Goal: Task Accomplishment & Management: Complete application form

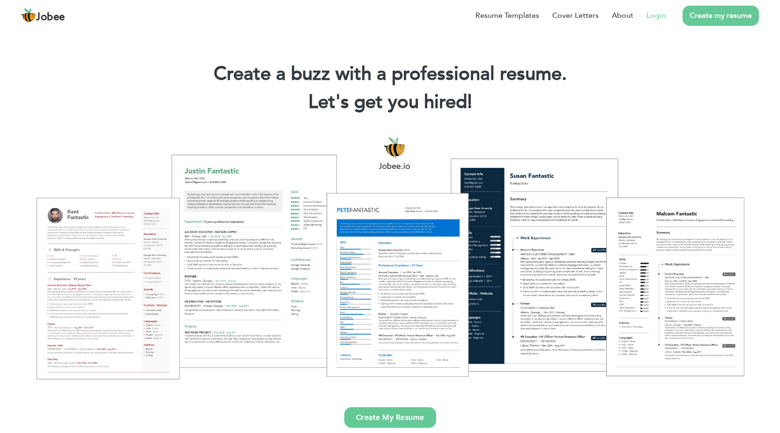
click at [645, 14] on li "Login" at bounding box center [650, 15] width 32 height 24
click at [653, 12] on link "Login" at bounding box center [656, 15] width 19 height 11
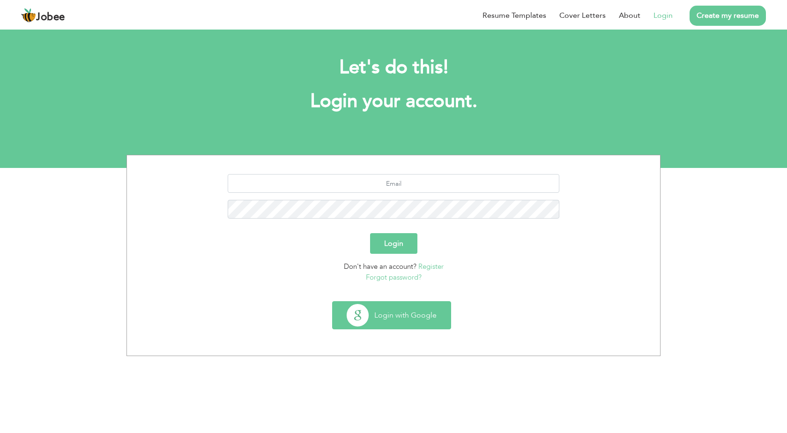
click at [383, 310] on button "Login with Google" at bounding box center [392, 314] width 118 height 27
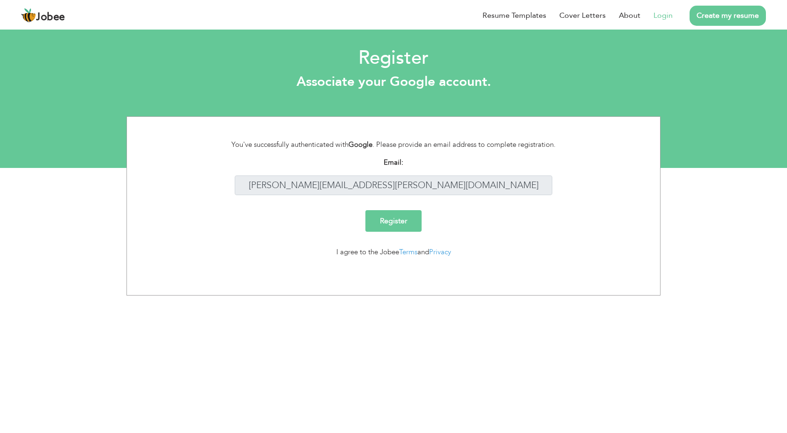
click at [402, 221] on input "Register" at bounding box center [394, 221] width 56 height 22
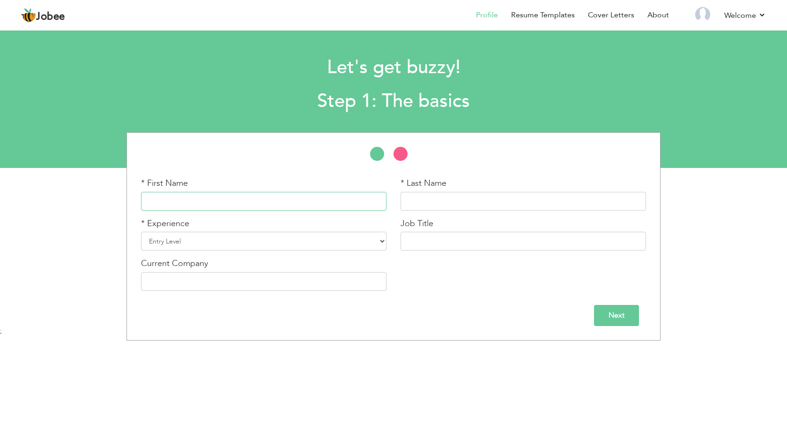
click at [338, 196] on input "text" at bounding box center [264, 201] width 246 height 19
type input "ZAHID"
click at [482, 183] on div "* Last Name" at bounding box center [524, 193] width 246 height 33
click at [485, 193] on div "* Last Name" at bounding box center [524, 193] width 246 height 33
click at [487, 196] on input "text" at bounding box center [524, 201] width 246 height 19
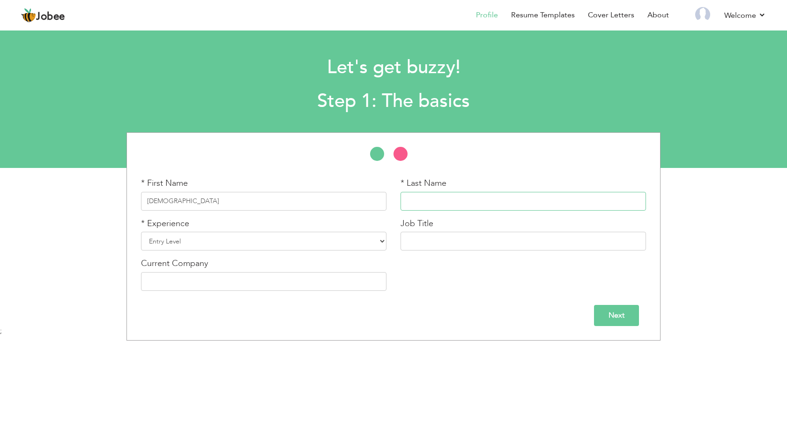
type input "[PERSON_NAME]"
click at [280, 243] on select "Entry Level Less than 1 Year 1 Year 2 Years 3 Years 4 Years 5 Years 6 Years 7 Y…" at bounding box center [264, 240] width 246 height 19
select select "17"
click at [141, 231] on select "Entry Level Less than 1 Year 1 Year 2 Years 3 Years 4 Years 5 Years 6 Years 7 Y…" at bounding box center [264, 240] width 246 height 19
click at [448, 245] on input "text" at bounding box center [524, 240] width 246 height 19
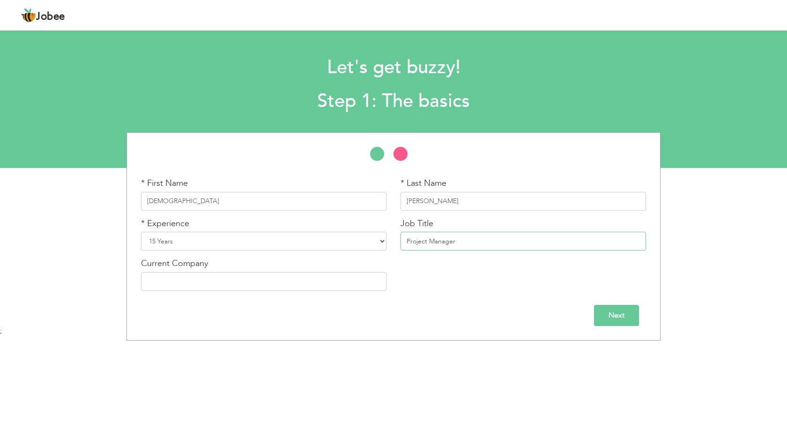
type input "Project Manager"
type input "Nortec Pvt Ltd"
click at [610, 310] on input "Next" at bounding box center [616, 315] width 45 height 21
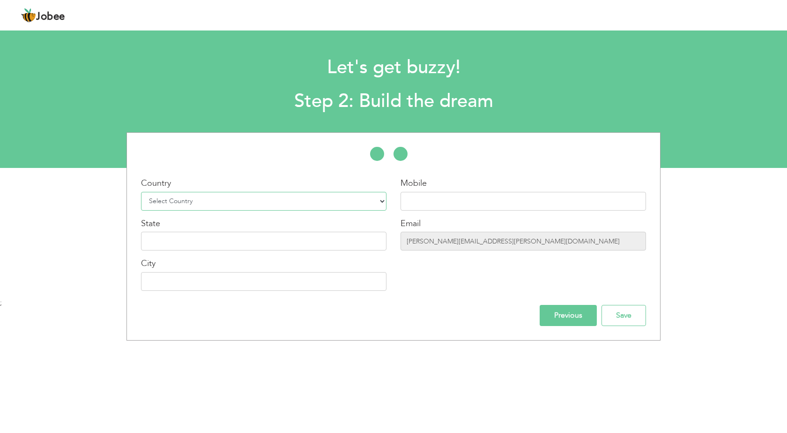
click at [288, 205] on select "Select Country Afghanistan Albania Algeria American Samoa Andorra Angola Anguil…" at bounding box center [264, 201] width 246 height 19
select select "166"
click at [141, 192] on select "Select Country Afghanistan Albania Algeria American Samoa Andorra Angola Anguil…" at bounding box center [264, 201] width 246 height 19
type input "[GEOGRAPHIC_DATA]"
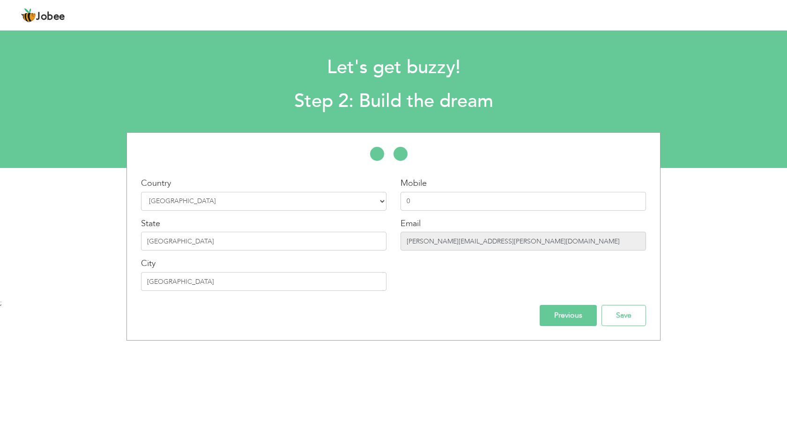
click at [491, 246] on input "zahid.khuhro@nortecsoftware.com" at bounding box center [524, 240] width 246 height 19
click at [444, 201] on input "0" at bounding box center [524, 201] width 246 height 19
type input "03222787359"
click at [623, 310] on input "Save" at bounding box center [624, 315] width 45 height 21
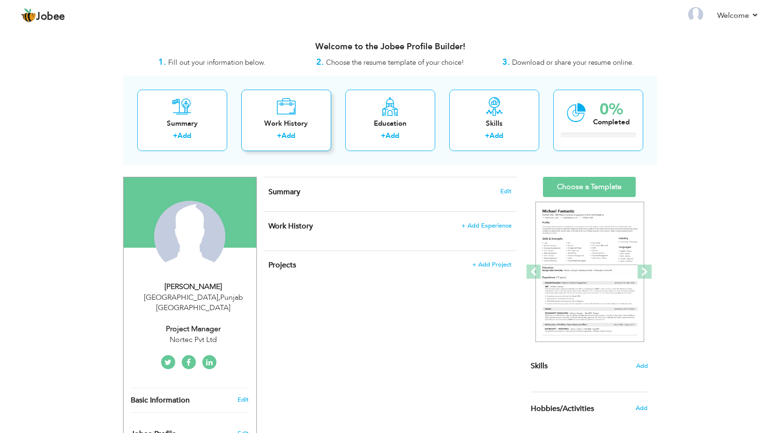
click at [288, 133] on link "Add" at bounding box center [289, 135] width 14 height 9
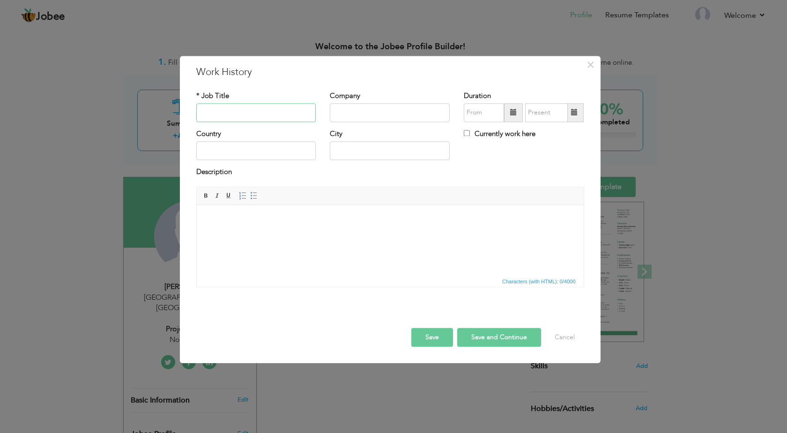
click at [277, 114] on input "text" at bounding box center [256, 112] width 120 height 19
paste input "Software Engineer"
type input "Software Engineer"
click at [439, 113] on input "text" at bounding box center [390, 112] width 120 height 19
paste input "Associated Consulting Pvt. Ltd."
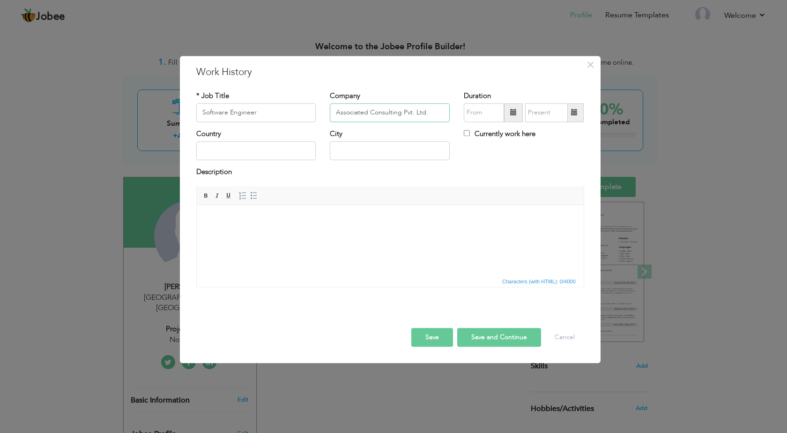
type input "Associated Consulting Pvt. Ltd."
click at [485, 114] on input "08/2025" at bounding box center [484, 112] width 40 height 19
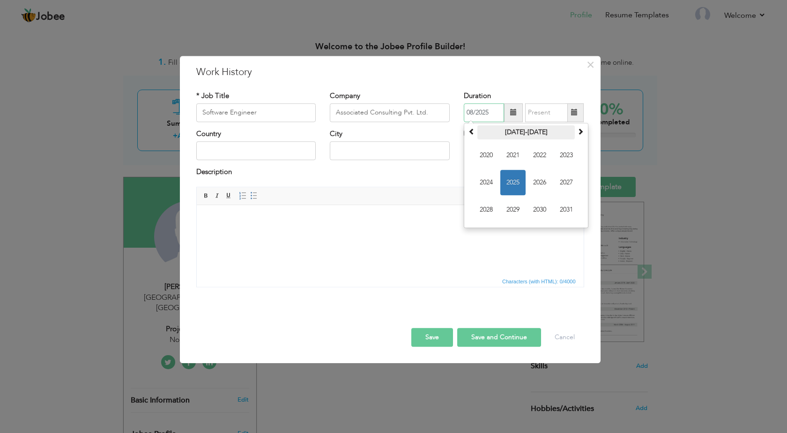
click at [516, 130] on th "[DATE]-[DATE]" at bounding box center [526, 132] width 97 height 14
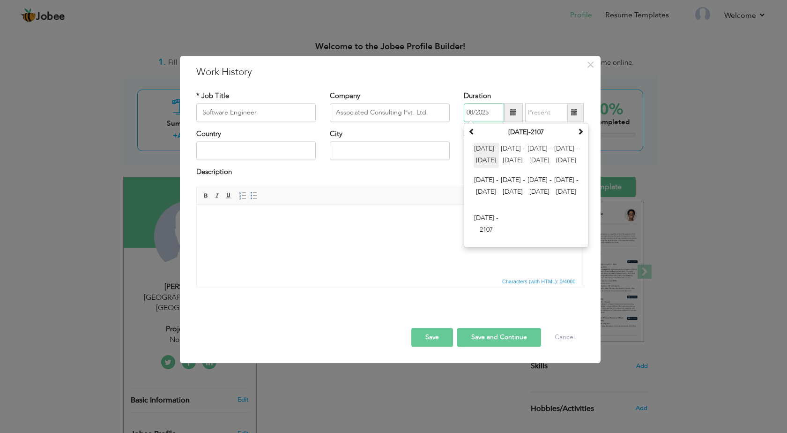
click at [491, 155] on span "[DATE] - [DATE]" at bounding box center [486, 154] width 25 height 25
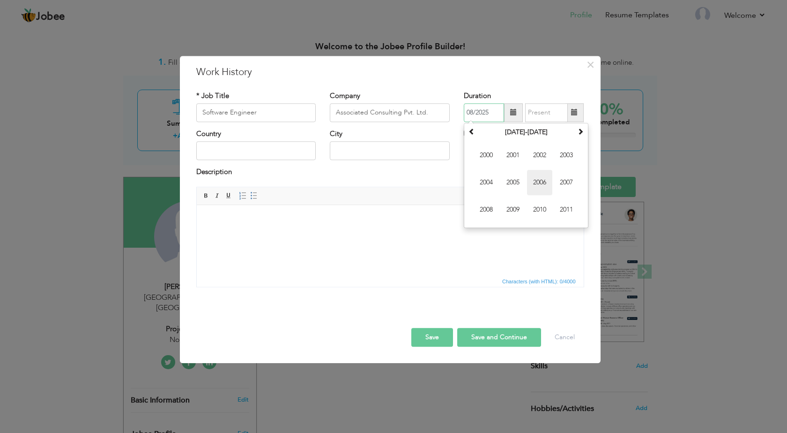
click at [539, 181] on span "2006" at bounding box center [539, 182] width 25 height 25
click at [576, 183] on span "Aug" at bounding box center [566, 182] width 25 height 25
type input "08/2006"
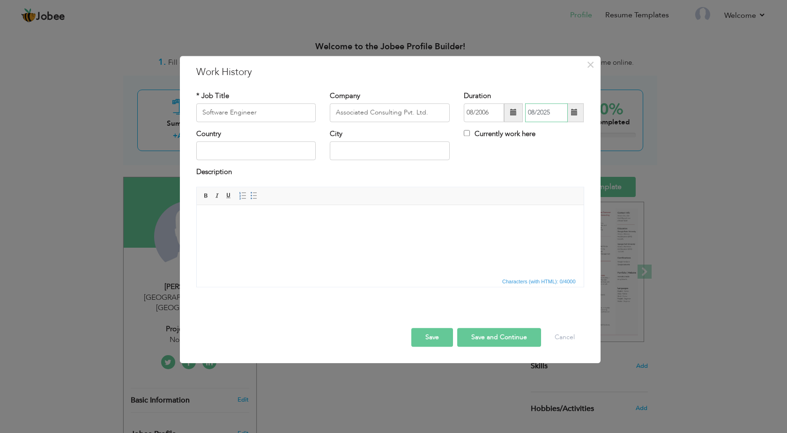
click at [555, 114] on input "08/2025" at bounding box center [546, 112] width 43 height 19
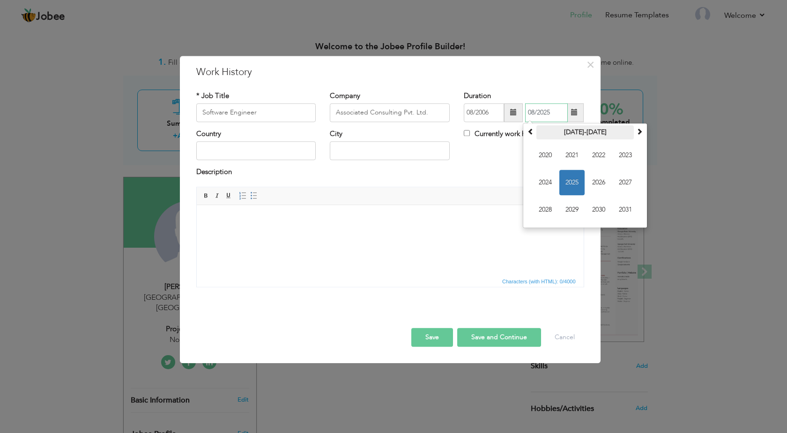
click at [588, 132] on th "[DATE]-[DATE]" at bounding box center [585, 132] width 97 height 14
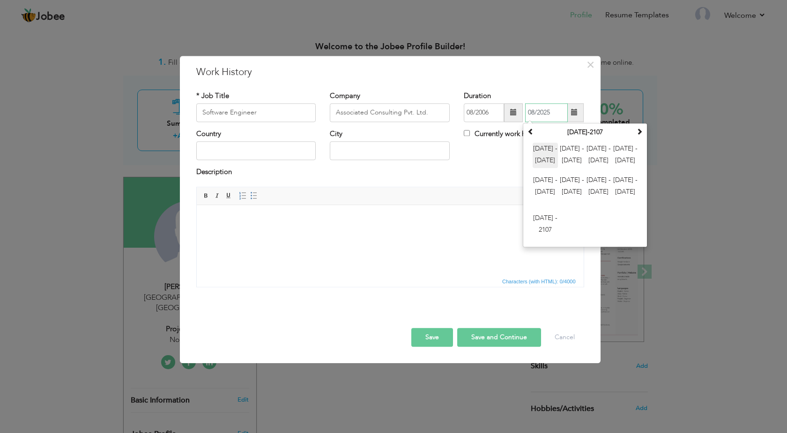
click at [551, 153] on span "[DATE] - [DATE]" at bounding box center [545, 154] width 25 height 25
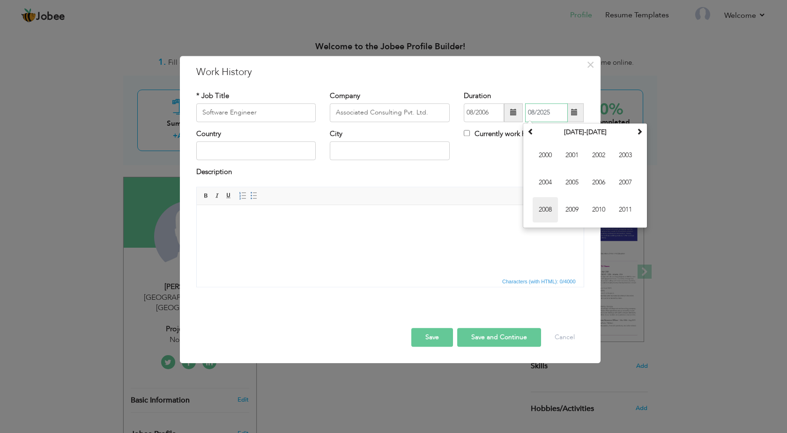
click at [541, 209] on span "2008" at bounding box center [545, 209] width 25 height 25
click at [569, 155] on span "Feb" at bounding box center [572, 154] width 25 height 25
type input "02/2008"
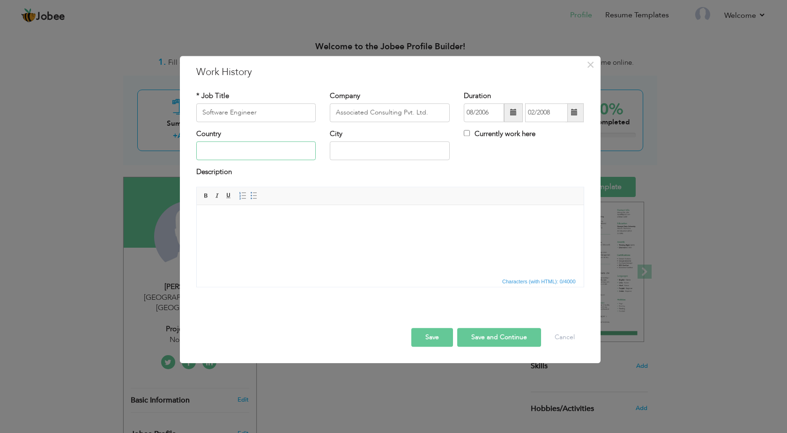
click at [236, 160] on input "text" at bounding box center [256, 151] width 120 height 19
type input "[GEOGRAPHIC_DATA]"
click at [366, 149] on input "NewYork" at bounding box center [390, 151] width 120 height 19
type input "[GEOGRAPHIC_DATA]"
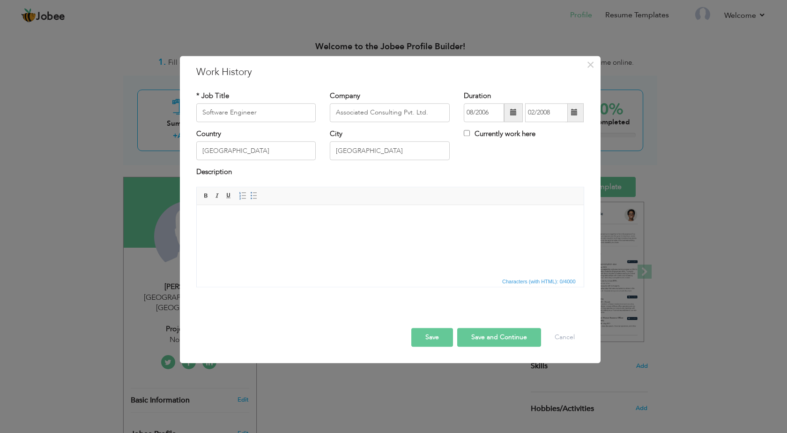
click at [319, 233] on html at bounding box center [389, 219] width 387 height 29
drag, startPoint x: 288, startPoint y: 229, endPoint x: 254, endPoint y: 260, distance: 46.2
click at [254, 233] on html at bounding box center [389, 219] width 387 height 29
click at [264, 233] on html at bounding box center [389, 219] width 387 height 29
paste body
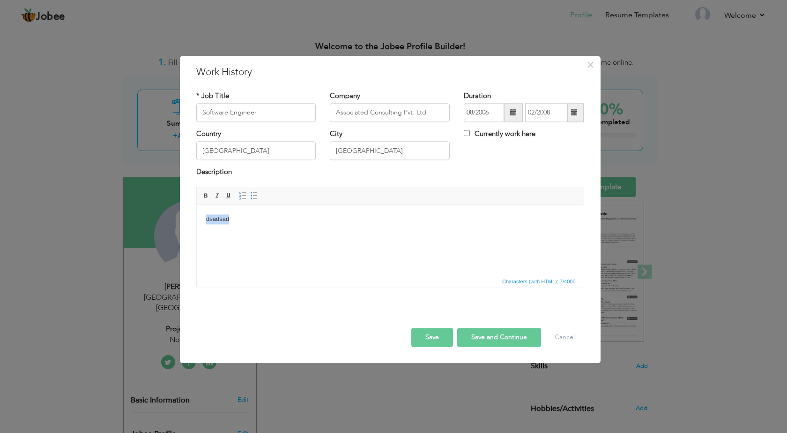
drag, startPoint x: 270, startPoint y: 227, endPoint x: 152, endPoint y: 227, distance: 118.6
click at [196, 227] on html "dsadsad" at bounding box center [389, 219] width 387 height 29
click at [343, 231] on html at bounding box center [389, 219] width 387 height 29
drag, startPoint x: 326, startPoint y: 229, endPoint x: 239, endPoint y: 240, distance: 87.9
click at [239, 233] on html at bounding box center [389, 219] width 387 height 29
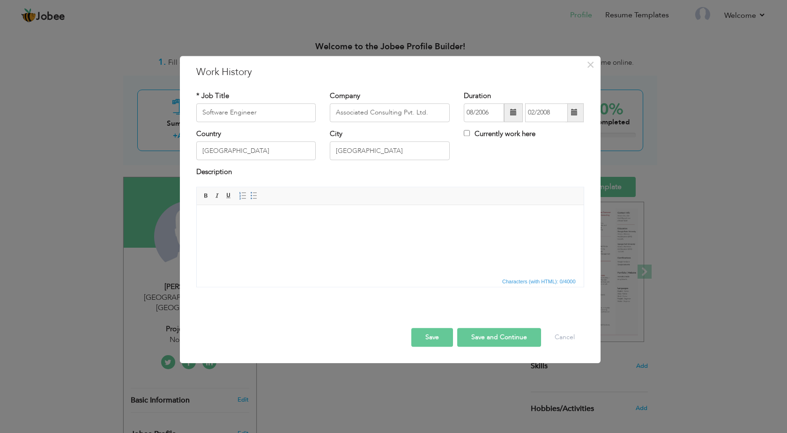
drag, startPoint x: 545, startPoint y: 284, endPoint x: 572, endPoint y: 285, distance: 26.3
click at [547, 284] on span "Characters (with HTML): 0/4000" at bounding box center [538, 281] width 77 height 8
click at [572, 285] on span "Characters (with HTML): 0/4000" at bounding box center [538, 281] width 77 height 8
click at [575, 284] on span "Characters (with HTML): 0/4000" at bounding box center [538, 281] width 77 height 8
click at [498, 233] on html at bounding box center [389, 219] width 387 height 29
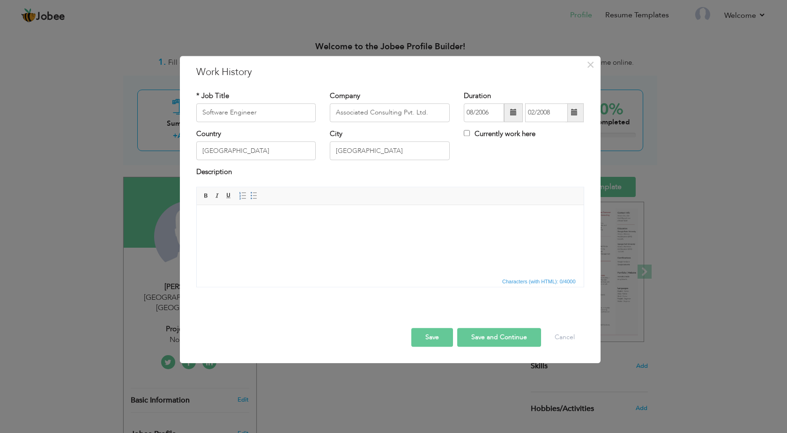
click at [497, 233] on html at bounding box center [389, 219] width 387 height 29
click at [361, 216] on body "sdsadsad" at bounding box center [390, 219] width 368 height 10
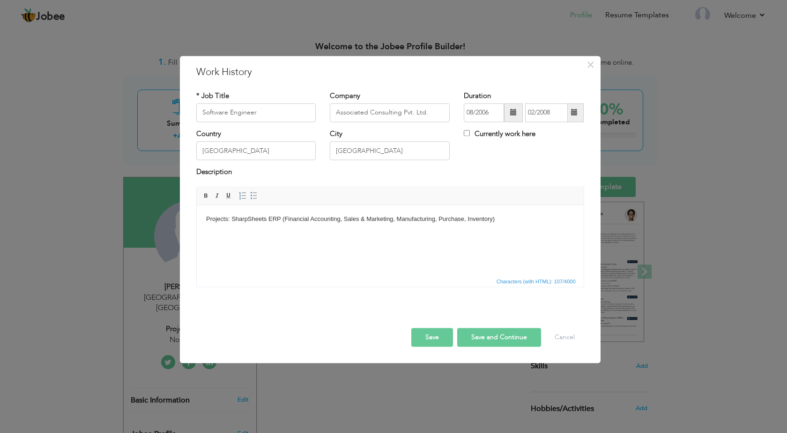
drag, startPoint x: 323, startPoint y: 255, endPoint x: 392, endPoint y: 245, distance: 69.7
click at [324, 233] on html "Projects: SharpSheets ERP (Financial Accounting, Sales & Marketing, Manufacturi…" at bounding box center [389, 219] width 387 height 29
click at [512, 216] on body "Projects: SharpSheets ERP (Financial Accounting, Sales & Marketing, Manufacturi…" at bounding box center [390, 219] width 368 height 10
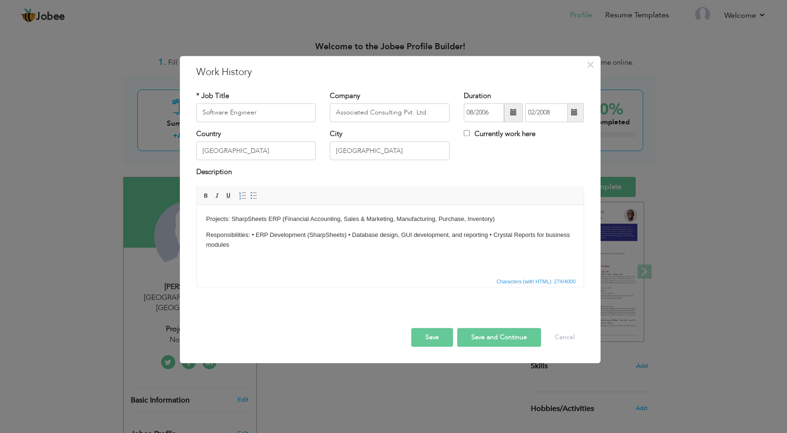
click at [253, 235] on p "Responsibilities: • ERP Development (SharpSheets) • Database design, GUI develo…" at bounding box center [390, 240] width 368 height 20
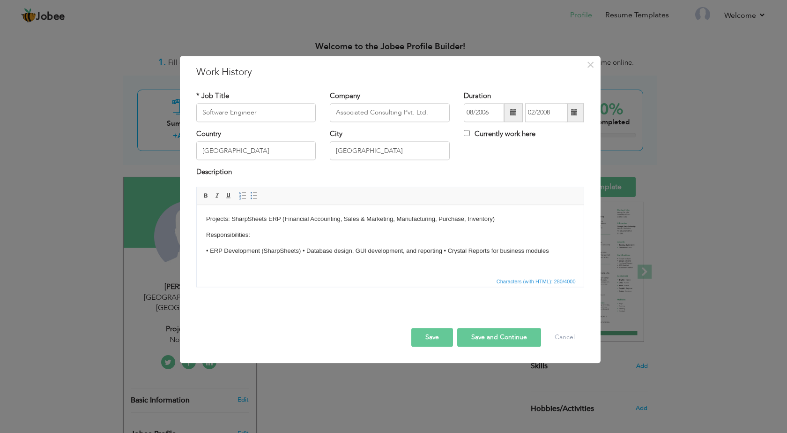
click at [302, 254] on p "• ERP Development (SharpSheets) • Database design, GUI development, and reporti…" at bounding box center [390, 251] width 368 height 10
drag, startPoint x: 347, startPoint y: 266, endPoint x: 549, endPoint y: 494, distance: 304.4
click at [347, 266] on p "• Database design, GUI development, and reporting • Crystal Reports for busines…" at bounding box center [390, 266] width 368 height 10
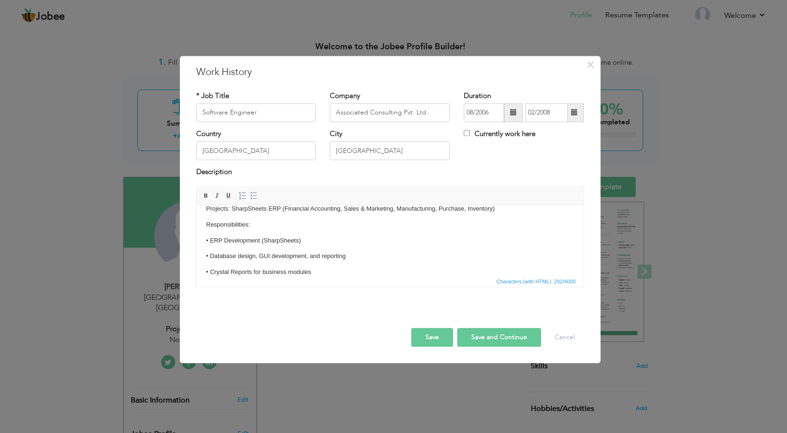
click at [232, 225] on p "Responsibilities:" at bounding box center [390, 225] width 368 height 10
click at [209, 197] on span at bounding box center [205, 195] width 7 height 7
click at [349, 253] on p "• Database design, GUI development, and reporting" at bounding box center [390, 256] width 368 height 10
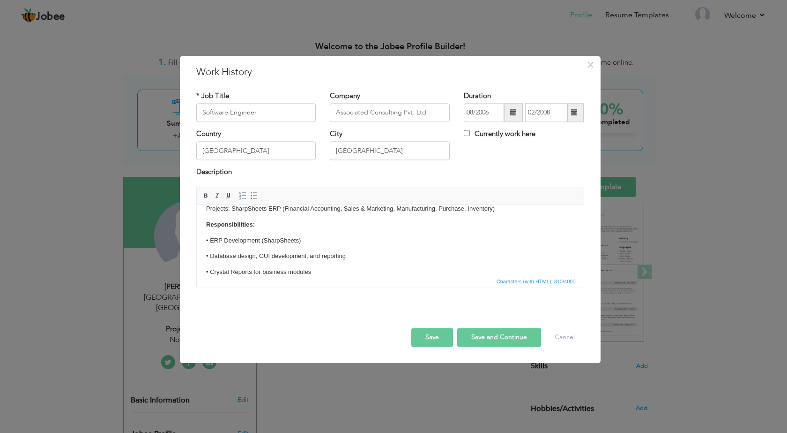
click at [509, 334] on button "Save and Continue" at bounding box center [499, 337] width 84 height 19
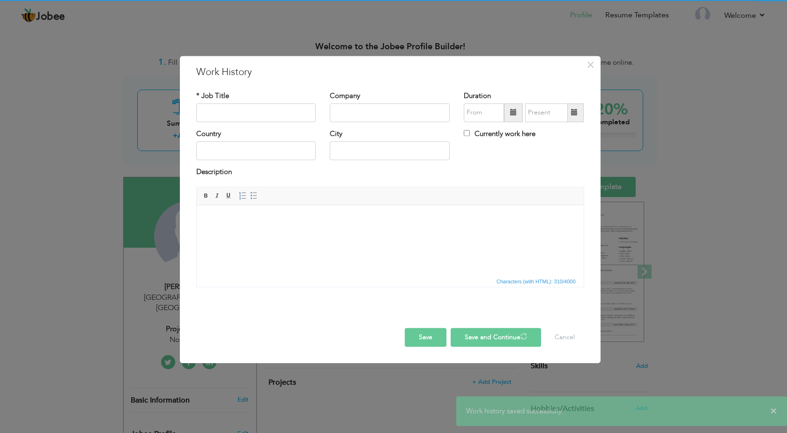
scroll to position [0, 0]
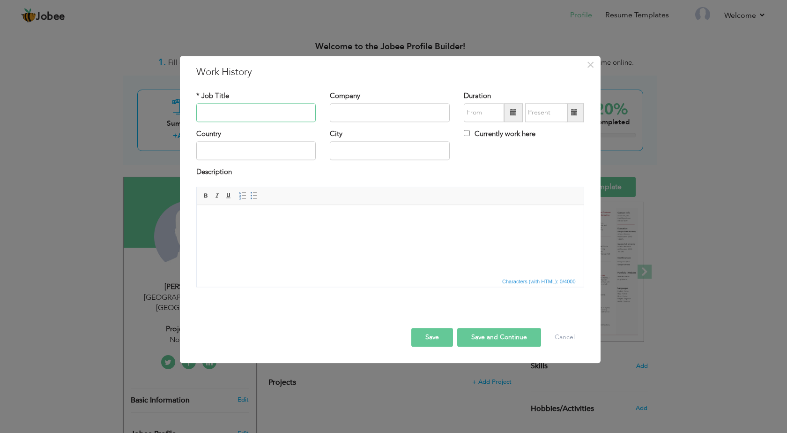
click at [277, 116] on input "text" at bounding box center [256, 112] width 120 height 19
paste input "Software Engineer"
type input "Software Engineer"
click at [353, 109] on input "text" at bounding box center [390, 112] width 120 height 19
click at [401, 119] on input "text" at bounding box center [390, 112] width 120 height 19
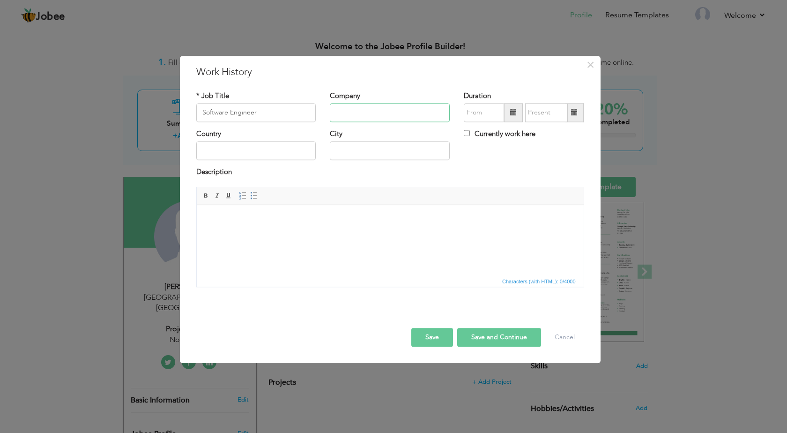
paste input "Institute of Business & Technology (BIZTEK)"
type input "Institute of Business & Technology (BIZTEK)"
click at [496, 111] on input "text" at bounding box center [484, 112] width 40 height 19
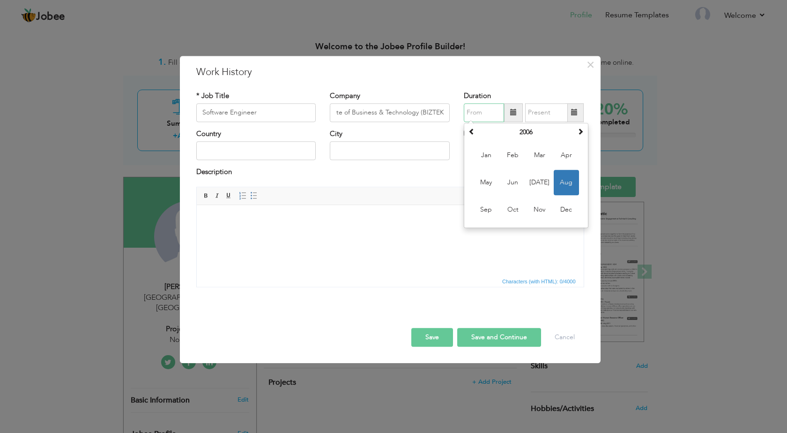
scroll to position [0, 0]
click at [582, 126] on th at bounding box center [580, 132] width 11 height 14
click at [540, 152] on span "Mar" at bounding box center [539, 154] width 25 height 25
type input "03/2008"
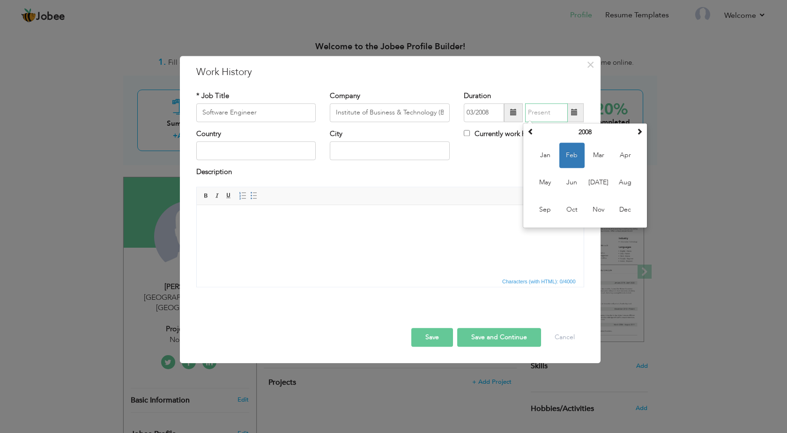
click at [567, 117] on input "text" at bounding box center [546, 112] width 43 height 19
click at [641, 130] on span at bounding box center [639, 131] width 7 height 7
click at [619, 181] on span "Aug" at bounding box center [625, 182] width 25 height 25
type input "08/2010"
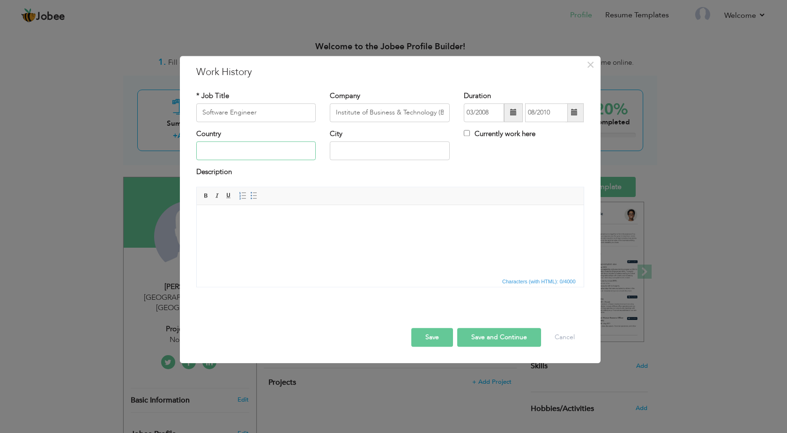
click at [294, 155] on input "text" at bounding box center [256, 151] width 120 height 19
type input "[GEOGRAPHIC_DATA]"
click at [355, 151] on input "NewYork" at bounding box center [390, 151] width 120 height 19
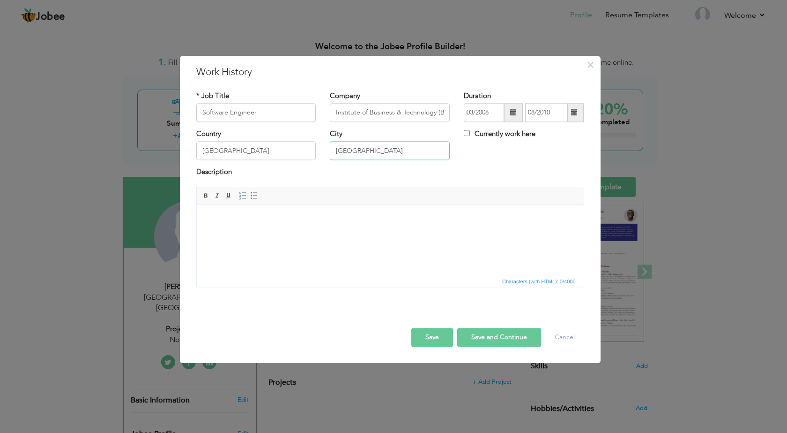
type input "[GEOGRAPHIC_DATA]"
click at [437, 222] on body at bounding box center [390, 219] width 368 height 10
click at [375, 233] on html at bounding box center [389, 219] width 387 height 29
click at [320, 278] on span "Characters (with HTML): 0/4000" at bounding box center [390, 280] width 387 height 11
click at [320, 233] on html at bounding box center [389, 219] width 387 height 29
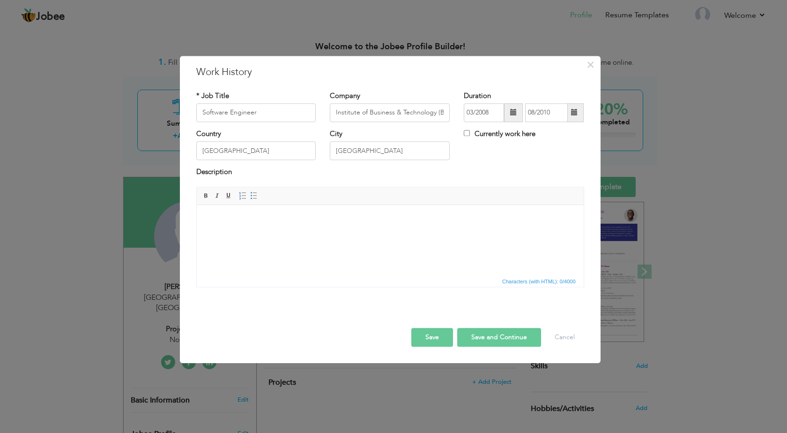
click at [420, 233] on html at bounding box center [389, 219] width 387 height 29
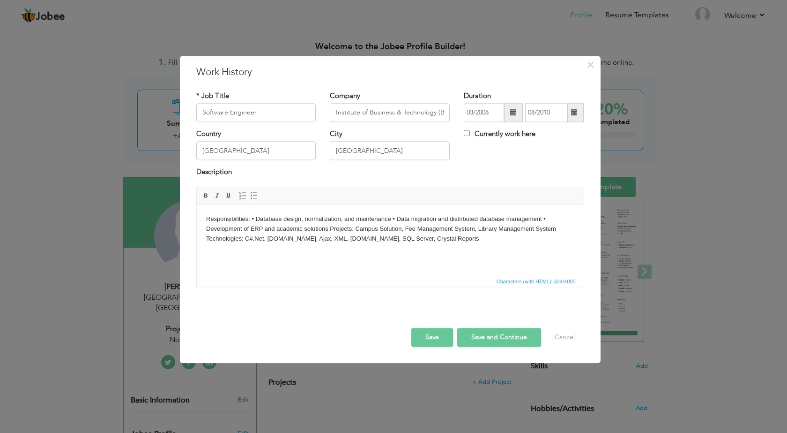
click at [251, 216] on body "Responsibilities: • Database design, normalization, and maintenance • Data migr…" at bounding box center [390, 228] width 368 height 29
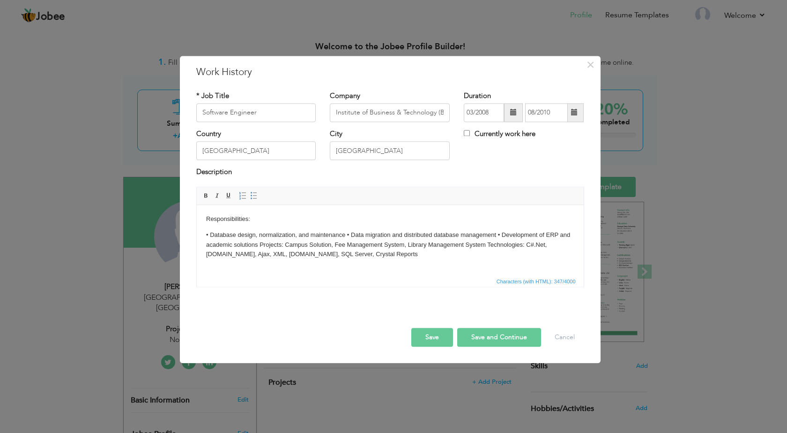
click at [349, 235] on p "• Database design, normalization, and maintenance • Data migration and distribu…" at bounding box center [390, 244] width 368 height 29
click at [346, 237] on p "• Database design, normalization, and maintenance • Data migration and distribu…" at bounding box center [390, 244] width 368 height 29
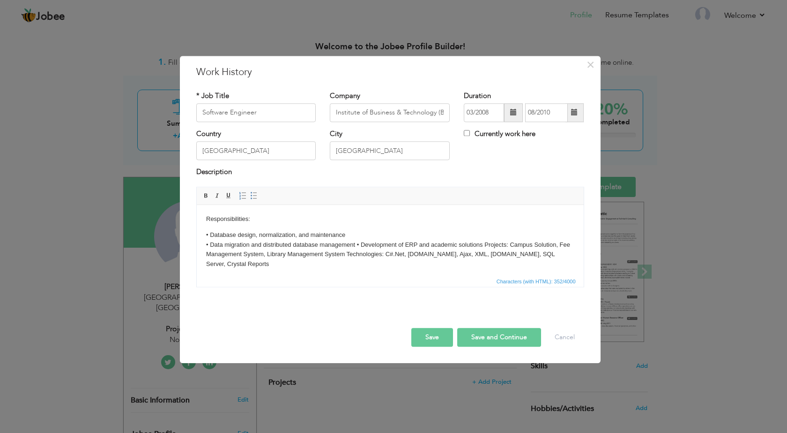
click at [356, 244] on p "• Database design, normalization, and maintenance ​​​​​​​ • Data migration and …" at bounding box center [390, 249] width 368 height 39
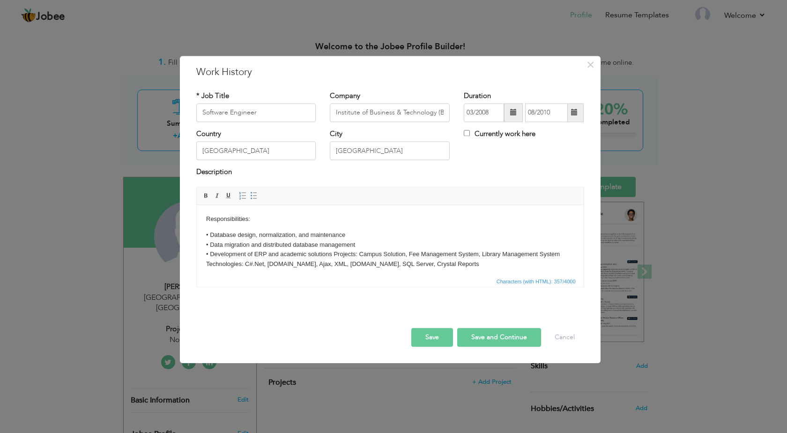
drag, startPoint x: 332, startPoint y: 254, endPoint x: 539, endPoint y: 480, distance: 306.5
click at [332, 254] on p "• Database design, normalization, and maintenance • Data migration and distribu…" at bounding box center [390, 249] width 368 height 39
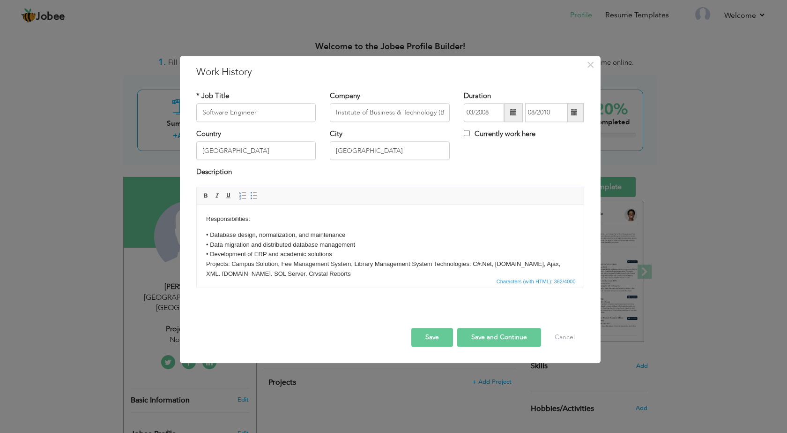
drag, startPoint x: 434, startPoint y: 265, endPoint x: 636, endPoint y: 494, distance: 305.1
click at [434, 265] on p "• Database design, normalization, and maintenance • Data migration and distribu…" at bounding box center [390, 254] width 368 height 49
click at [233, 270] on p "• Database design, normalization, and maintenance • Data migration and distribu…" at bounding box center [390, 252] width 368 height 49
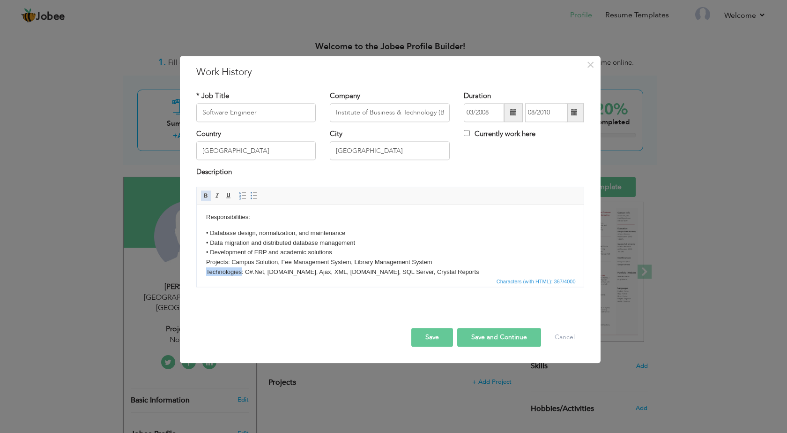
click at [206, 194] on span at bounding box center [205, 195] width 7 height 7
click at [217, 267] on p "• Database design, normalization, and maintenance • Data migration and distribu…" at bounding box center [390, 252] width 368 height 49
click at [207, 202] on span "Basic Styles Bold Italic Underline" at bounding box center [219, 197] width 37 height 14
click at [205, 196] on span at bounding box center [205, 195] width 7 height 7
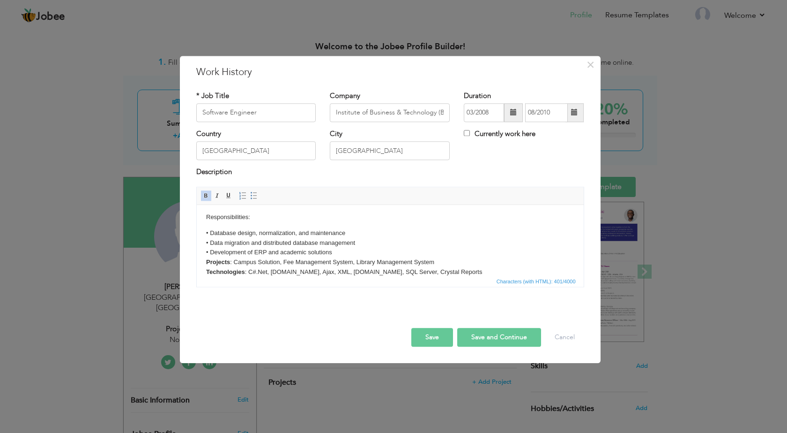
click at [312, 295] on div "* Job Title Software Engineer Company Institute of Business & Technology (BIZTE…" at bounding box center [390, 192] width 402 height 217
click at [266, 278] on span "Characters (with HTML): 401/4000" at bounding box center [390, 280] width 387 height 11
click at [264, 267] on p "• Database design, normalization, and maintenance • Data migration and distribu…" at bounding box center [390, 252] width 368 height 49
click at [266, 262] on p "• Database design, normalization, and maintenance • Data migration and distribu…" at bounding box center [390, 252] width 368 height 49
click at [318, 318] on div at bounding box center [390, 318] width 402 height 20
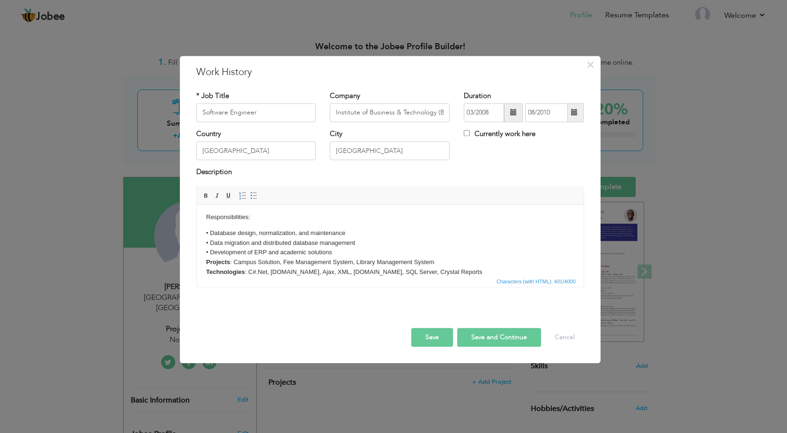
click at [346, 252] on p "• Database design, normalization, and maintenance • Data migration and distribu…" at bounding box center [390, 252] width 368 height 49
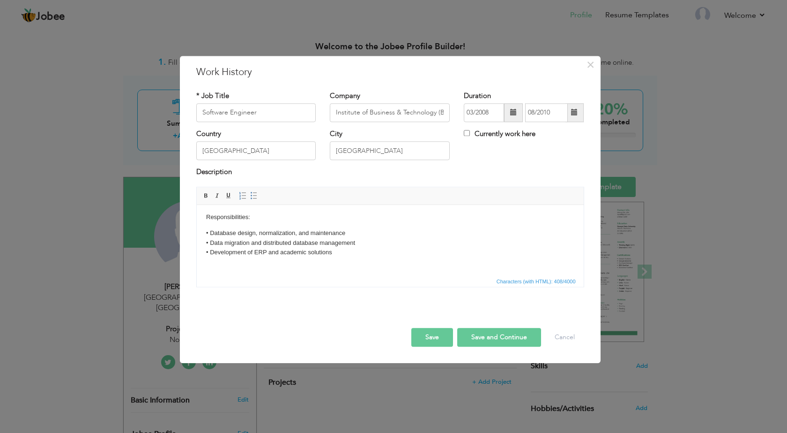
click at [231, 215] on p "Responsibilities:" at bounding box center [390, 217] width 368 height 10
click at [209, 196] on span at bounding box center [205, 195] width 7 height 7
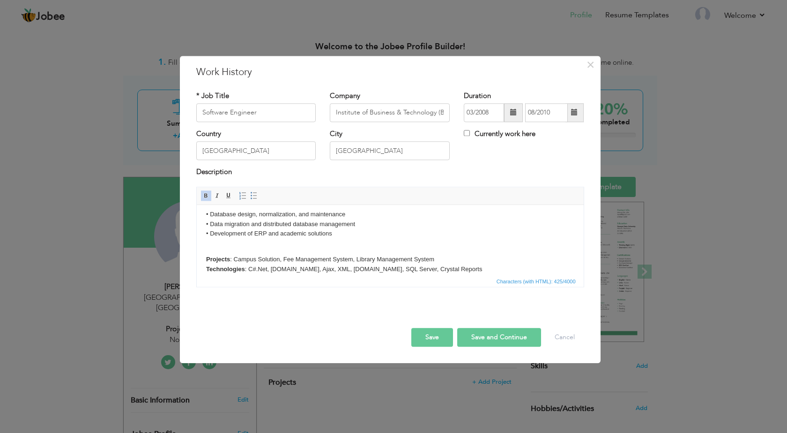
scroll to position [29, 0]
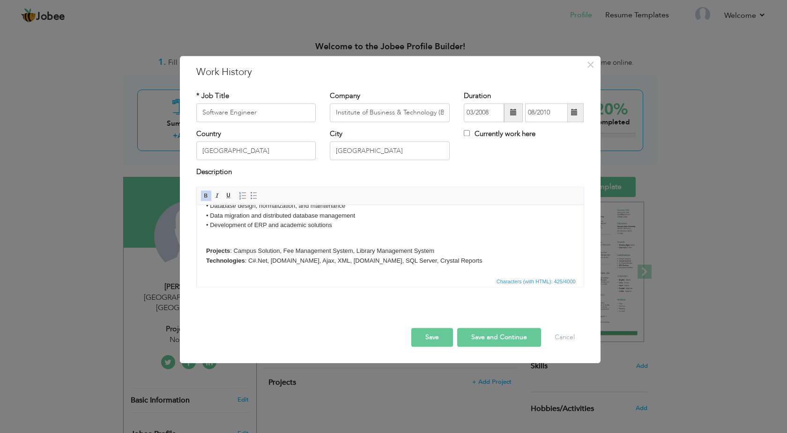
click at [223, 236] on p "Projects : Campus Solution, Fee Management System, Library Management System Te…" at bounding box center [390, 250] width 368 height 29
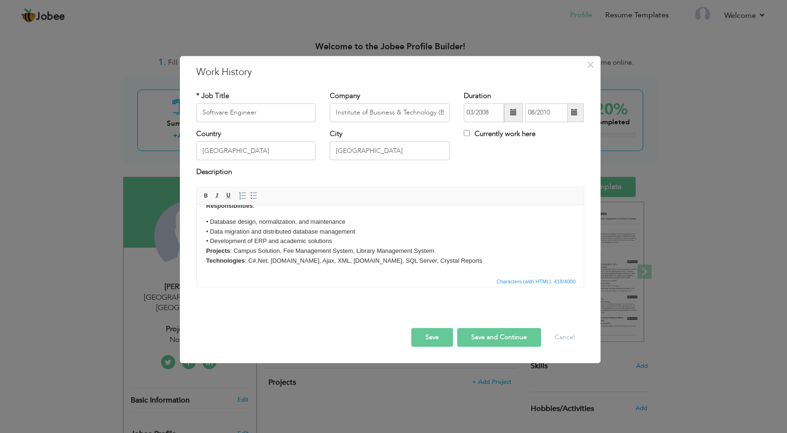
click at [491, 341] on button "Save and Continue" at bounding box center [499, 337] width 84 height 19
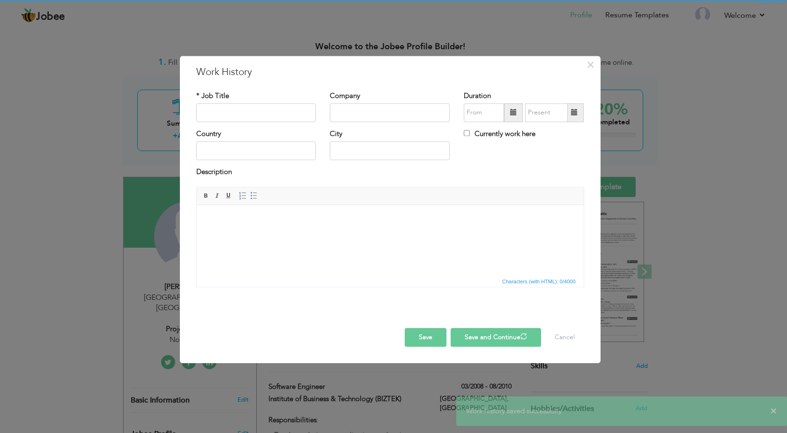
scroll to position [0, 0]
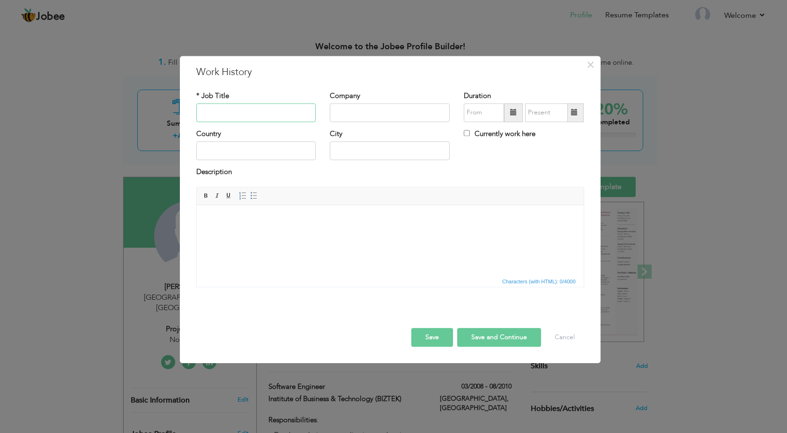
click at [278, 112] on input "text" at bounding box center [256, 112] width 120 height 19
paste input "Senior Software Engineer / Team Lead"
type input "Senior Software Engineer / Team Lead"
click at [368, 113] on input "text" at bounding box center [390, 112] width 120 height 19
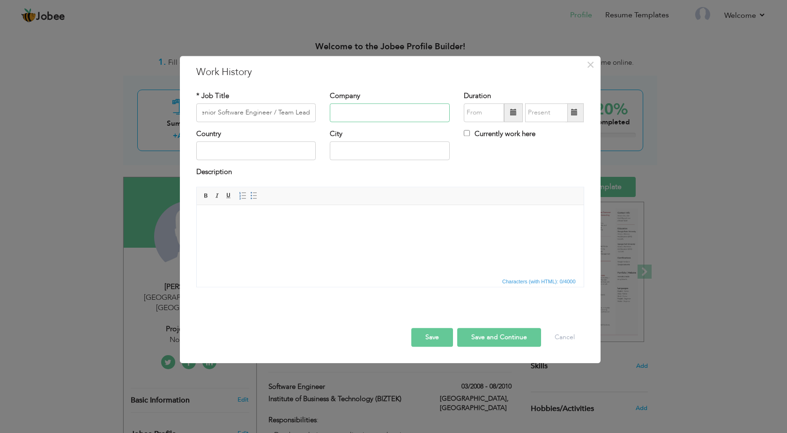
scroll to position [0, 0]
click at [397, 116] on input "text" at bounding box center [390, 112] width 120 height 19
paste input "Nortec Pvt. Ltd."
type input "Nortec Pvt. Ltd."
click at [485, 109] on input "text" at bounding box center [484, 112] width 40 height 19
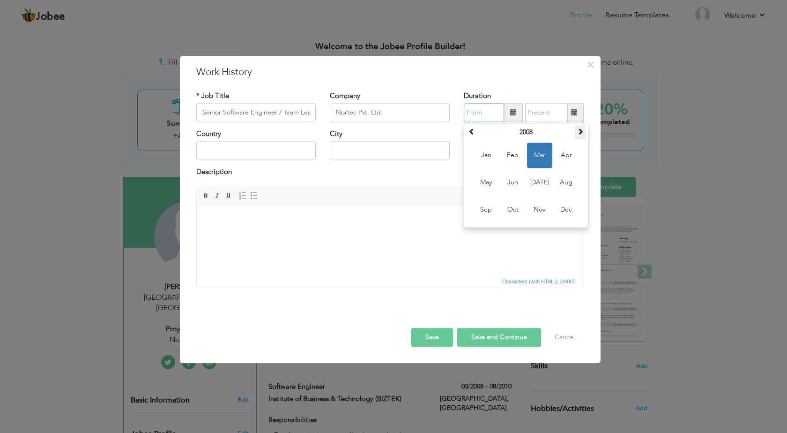
click at [580, 131] on span at bounding box center [580, 131] width 7 height 7
click at [509, 155] on span "Feb" at bounding box center [512, 154] width 25 height 25
type input "02/2011"
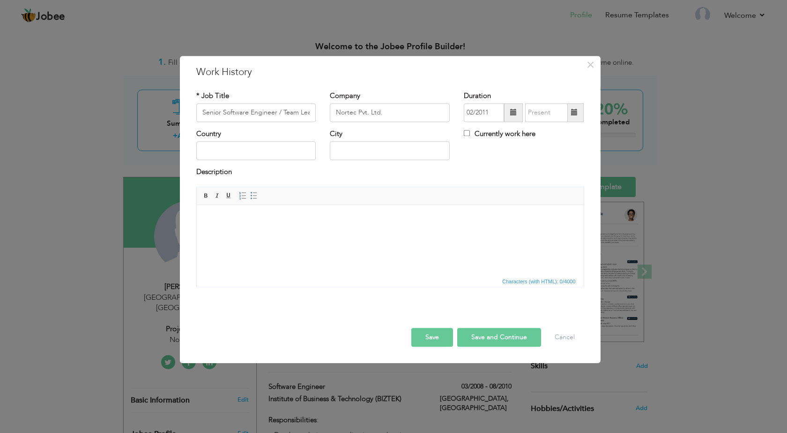
click at [576, 112] on span at bounding box center [574, 112] width 7 height 7
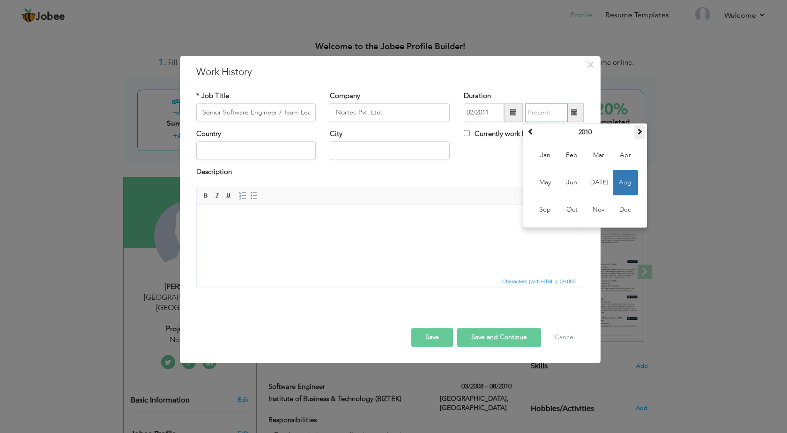
click at [639, 134] on th at bounding box center [639, 132] width 11 height 14
click at [640, 134] on span at bounding box center [639, 131] width 7 height 7
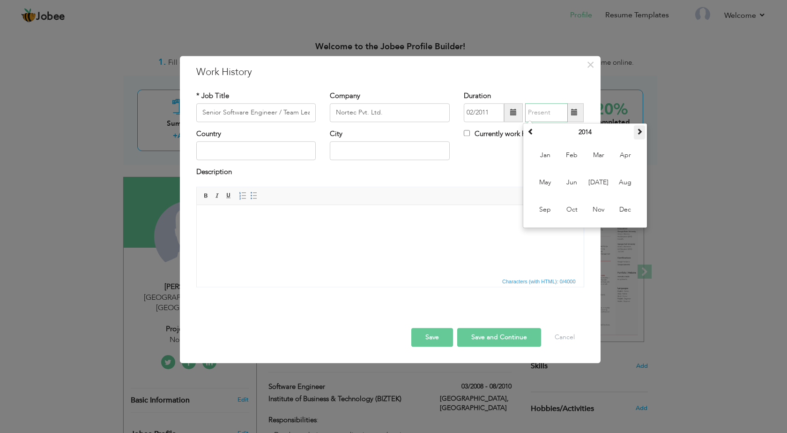
click at [640, 134] on span at bounding box center [639, 131] width 7 height 7
click at [629, 190] on span "Aug" at bounding box center [625, 182] width 25 height 25
type input "08/2018"
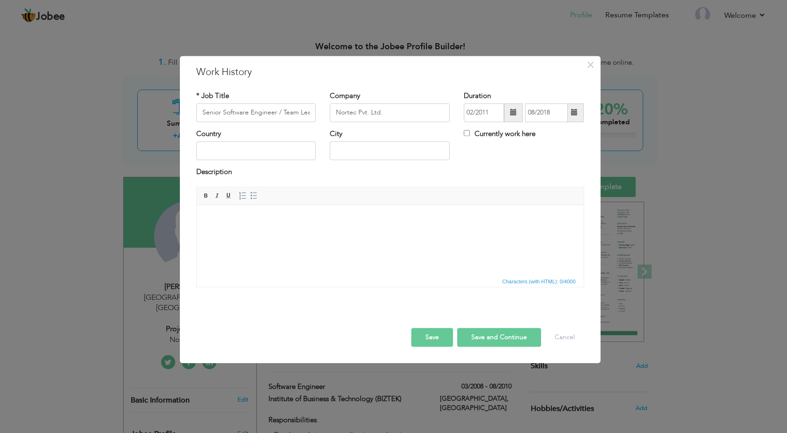
click at [375, 222] on body at bounding box center [390, 219] width 368 height 10
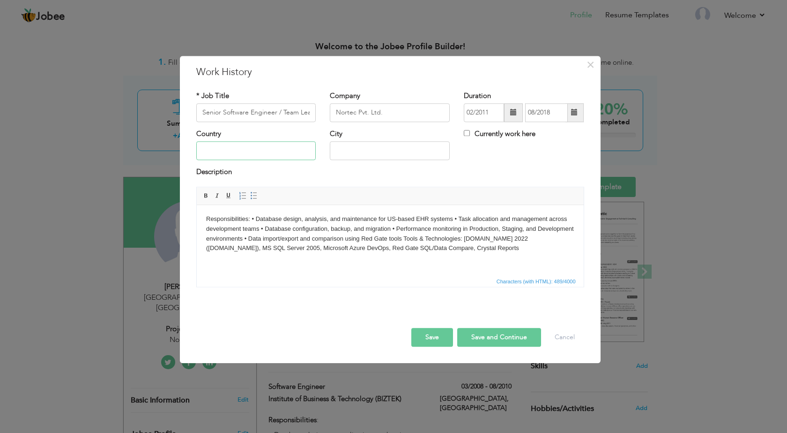
click at [284, 157] on input "text" at bounding box center [256, 151] width 120 height 19
type input "[GEOGRAPHIC_DATA]"
click at [376, 144] on input "NewYork" at bounding box center [390, 151] width 120 height 19
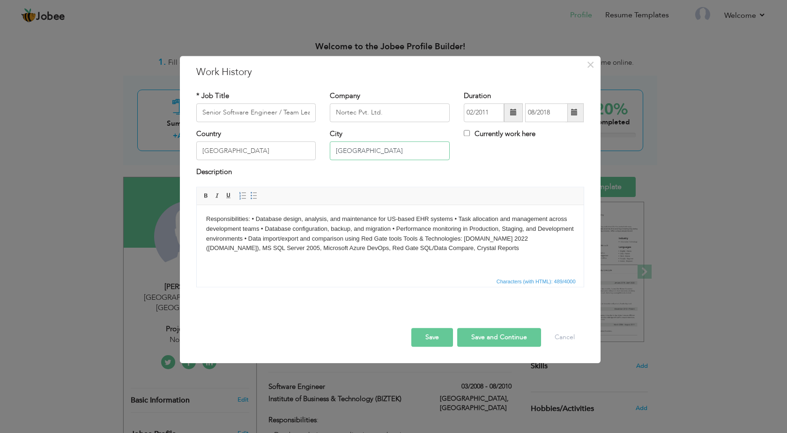
type input "[GEOGRAPHIC_DATA]"
click at [249, 218] on body "Responsibilities: • Database design, analysis, and maintenance for US-based EHR…" at bounding box center [390, 233] width 368 height 39
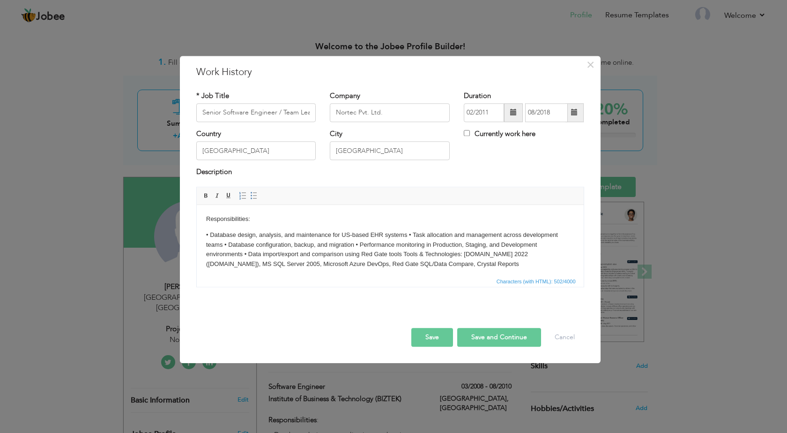
click at [409, 233] on p "• Database design, analysis, and maintenance for US-based EHR systems • Task al…" at bounding box center [390, 249] width 368 height 39
click at [373, 244] on p "• Database design, analysis, and maintenance for US-based EHR systems ​​​​​​​ •…" at bounding box center [390, 254] width 368 height 49
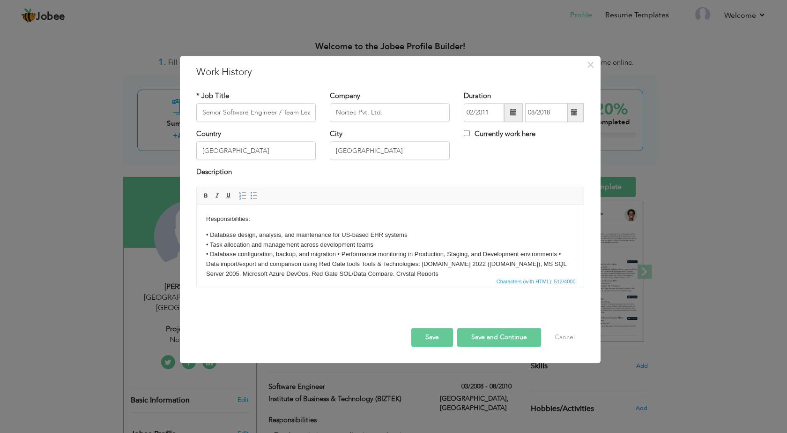
click at [336, 254] on p "• Database design, analysis, and maintenance for US-based EHR systems • Task al…" at bounding box center [390, 254] width 368 height 49
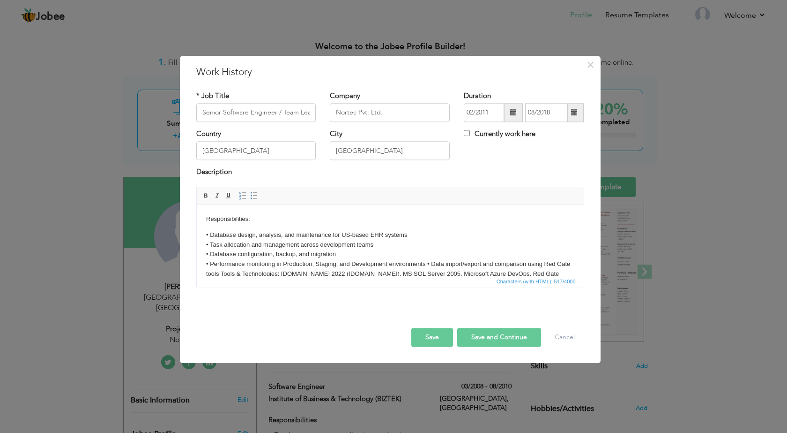
click at [428, 263] on p "• Database design, analysis, and maintenance for US-based EHR systems • Task al…" at bounding box center [390, 259] width 368 height 59
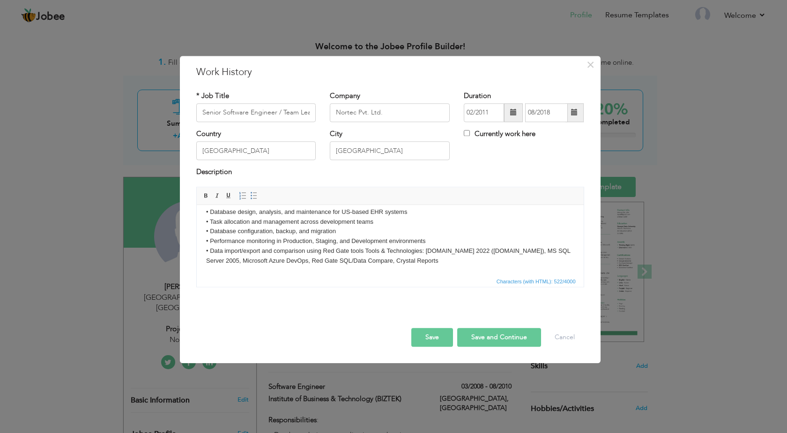
click at [364, 250] on p "• Database design, analysis, and maintenance for US-based EHR systems • Task al…" at bounding box center [390, 236] width 368 height 59
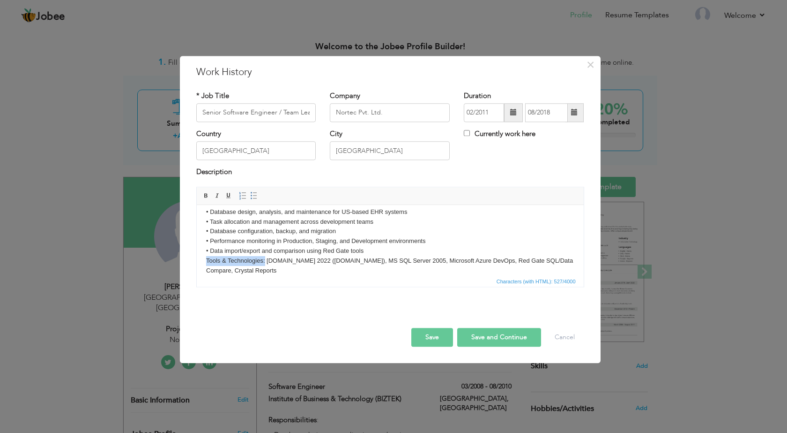
drag, startPoint x: 264, startPoint y: 261, endPoint x: 391, endPoint y: 465, distance: 240.2
click at [196, 261] on html "Responsibilities: • Database design, analysis, and maintenance for US-based EHR…" at bounding box center [389, 233] width 387 height 103
click at [203, 198] on span at bounding box center [205, 195] width 7 height 7
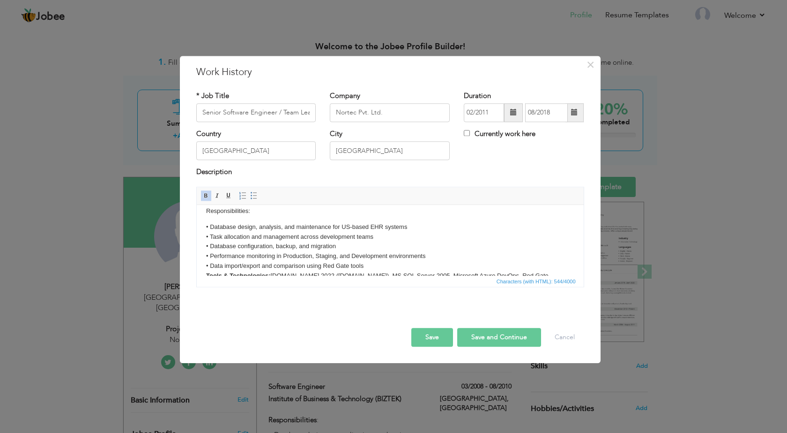
scroll to position [0, 0]
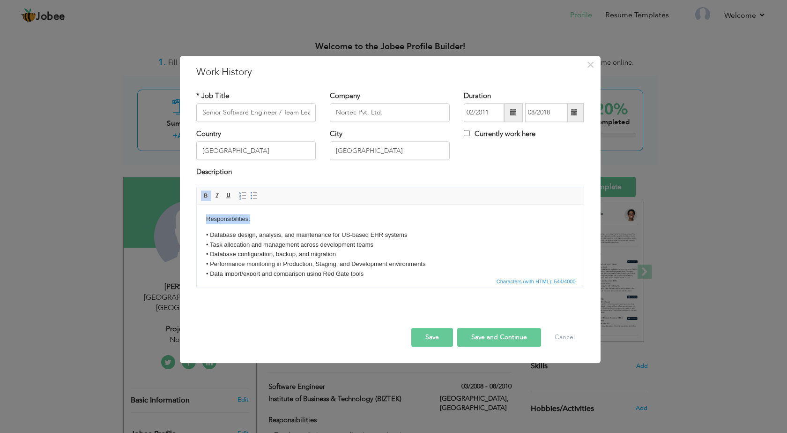
drag, startPoint x: 253, startPoint y: 220, endPoint x: 186, endPoint y: 218, distance: 67.5
click at [196, 218] on html "Responsibilities: • Database design, analysis, and maintenance for US-based EHR…" at bounding box center [389, 256] width 387 height 103
click at [204, 196] on span at bounding box center [205, 195] width 7 height 7
click at [508, 337] on button "Save and Continue" at bounding box center [499, 337] width 84 height 19
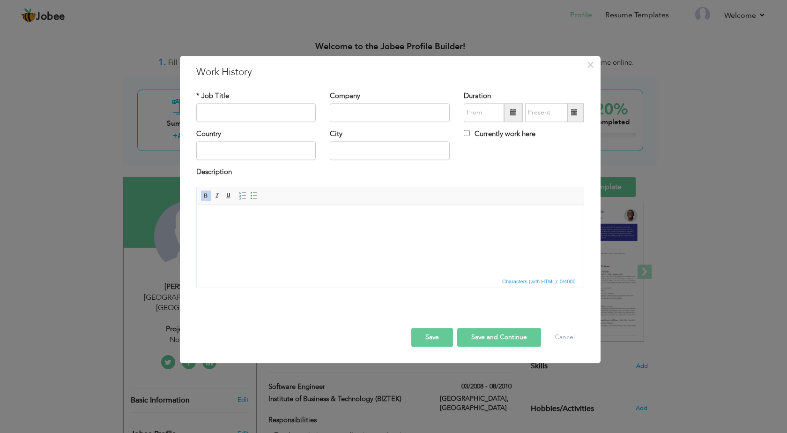
click at [284, 122] on div "* Job Title" at bounding box center [256, 110] width 134 height 38
click at [283, 113] on input "text" at bounding box center [256, 112] width 120 height 19
paste input "Project Manager"
type input "Project Manager"
click at [360, 110] on input "text" at bounding box center [390, 112] width 120 height 19
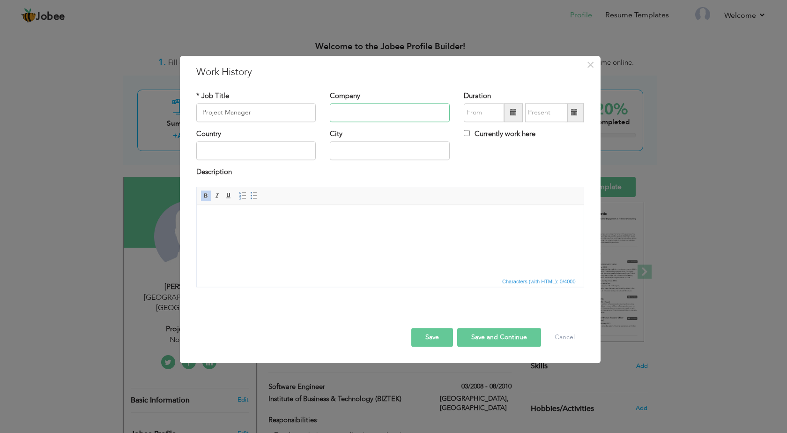
paste input "Nortec Pvt. Ltd."
type input "Nortec Pvt. Ltd."
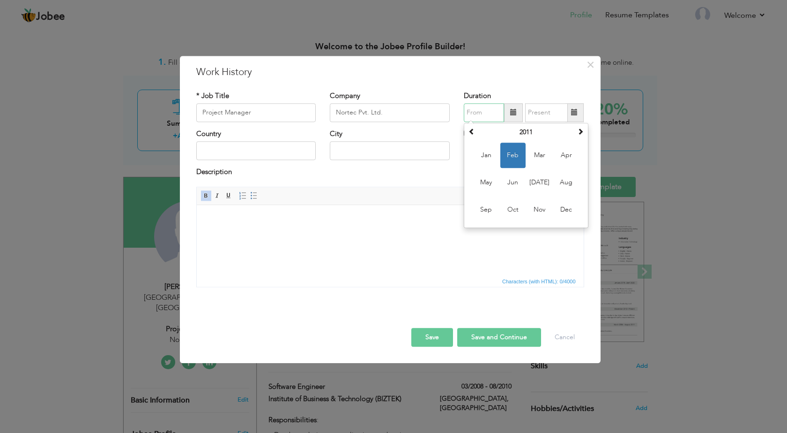
click at [487, 111] on input "text" at bounding box center [484, 112] width 40 height 19
click at [581, 132] on span at bounding box center [580, 131] width 7 height 7
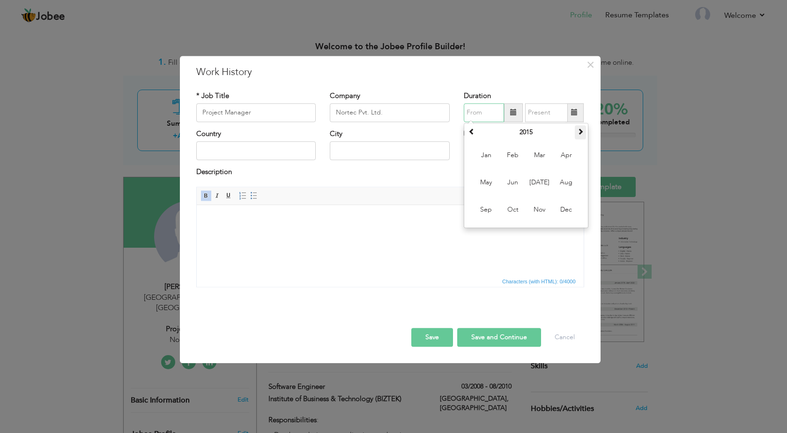
click at [581, 132] on span at bounding box center [580, 131] width 7 height 7
click at [564, 190] on span "Aug" at bounding box center [566, 182] width 25 height 25
type input "08/2018"
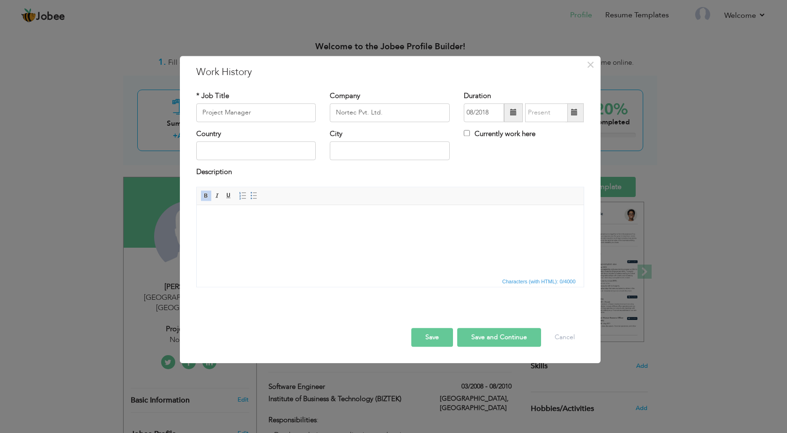
click at [511, 136] on label "Currently work here" at bounding box center [500, 134] width 72 height 10
click at [470, 136] on input "Currently work here" at bounding box center [467, 133] width 6 height 6
checkbox input "true"
click at [245, 153] on input "text" at bounding box center [256, 151] width 120 height 19
type input "[GEOGRAPHIC_DATA]"
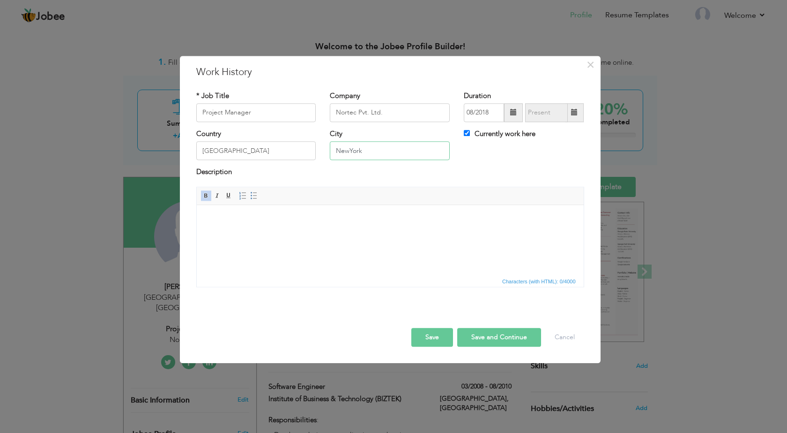
click at [358, 143] on input "NewYork" at bounding box center [390, 151] width 120 height 19
type input "K"
type input "[GEOGRAPHIC_DATA]"
click at [327, 233] on html at bounding box center [389, 219] width 387 height 29
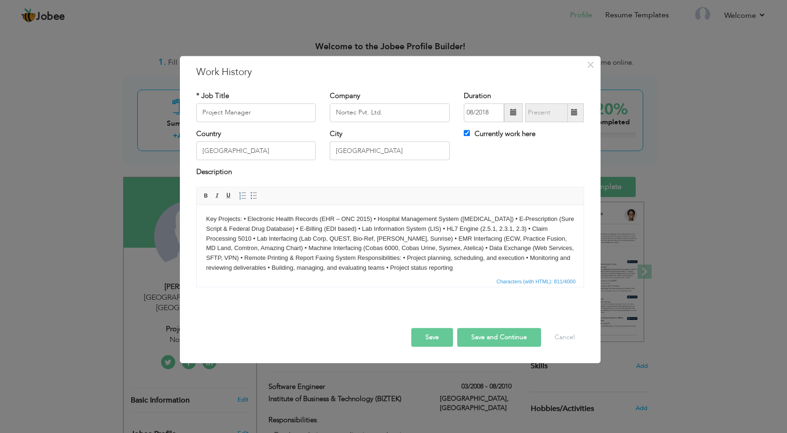
drag, startPoint x: 240, startPoint y: 218, endPoint x: 392, endPoint y: 423, distance: 254.6
click at [196, 218] on html "Key Projects: • Electronic Health Records (EHR – ONC 2015) • Hospital Managemen…" at bounding box center [389, 243] width 387 height 77
click at [216, 220] on body "Key Projects: • Electronic Health Records (EHR – ONC 2015) • Hospital Managemen…" at bounding box center [390, 243] width 368 height 59
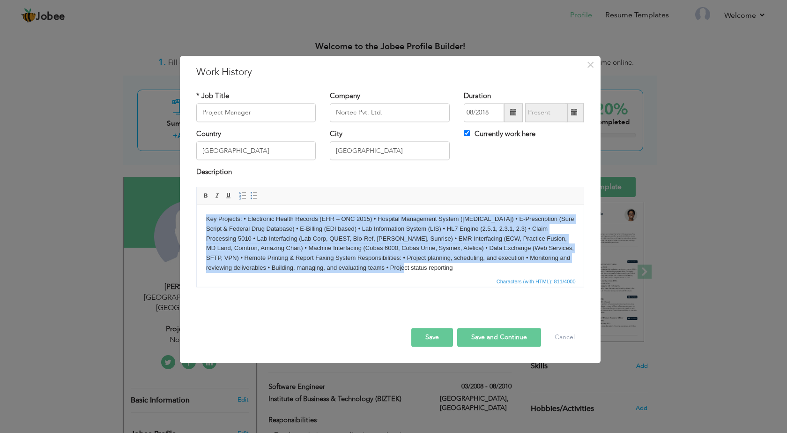
click at [216, 220] on body "Key Projects: • Electronic Health Records (EHR – ONC 2015) • Hospital Managemen…" at bounding box center [390, 243] width 368 height 59
click at [234, 225] on body "Key Projects: • Electronic Health Records (EHR – ONC 2015) • Hospital Managemen…" at bounding box center [390, 243] width 368 height 59
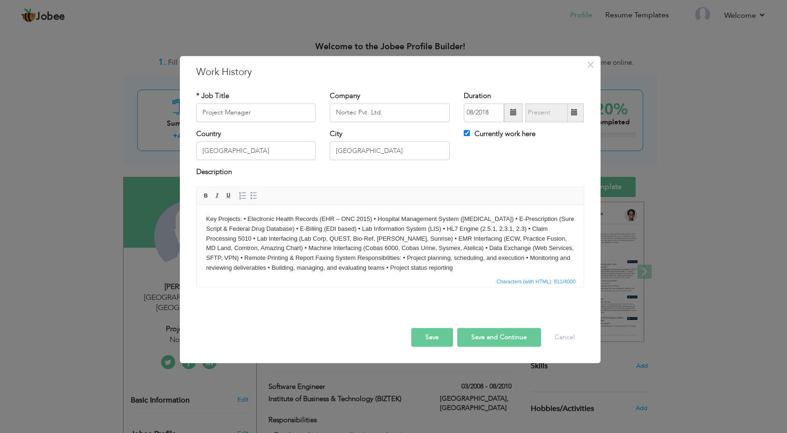
click at [246, 222] on body "Key Projects: • Electronic Health Records (EHR – ONC 2015) • Hospital Managemen…" at bounding box center [390, 243] width 368 height 59
click at [241, 218] on body "Key Projects: • Electronic Health Records (EHR – ONC 2015) • Hospital Managemen…" at bounding box center [390, 243] width 368 height 59
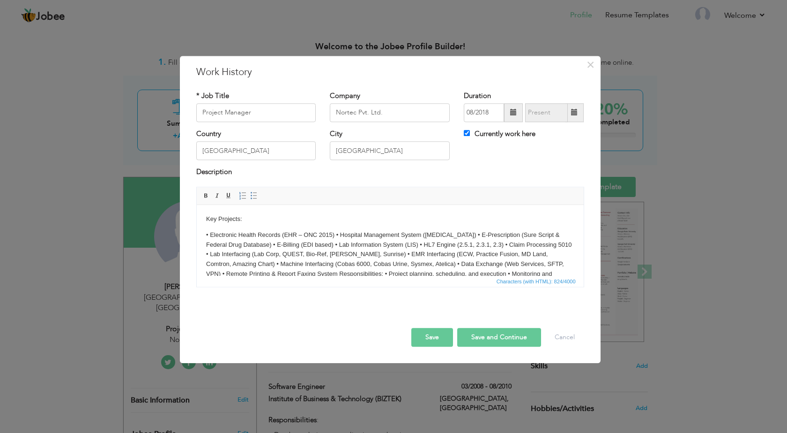
click at [335, 232] on p "• Electronic Health Records (EHR – ONC 2015) • Hospital Management System ([MED…" at bounding box center [390, 259] width 368 height 59
click at [309, 244] on p "• Electronic Health Records (EHR – ONC 2015) ​​​​​​​ • Hospital Management Syst…" at bounding box center [390, 264] width 368 height 68
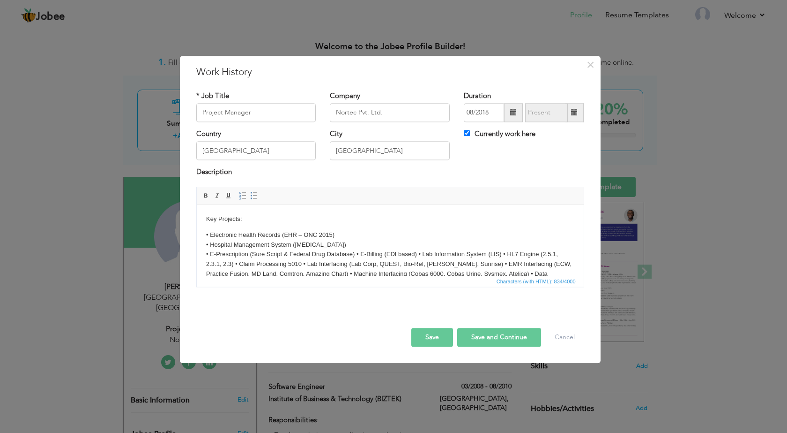
click at [356, 251] on p "• Electronic Health Records (EHR – ONC 2015) • Hospital Management System ([MED…" at bounding box center [390, 264] width 368 height 68
click at [272, 263] on p "• Electronic Health Records (EHR – ONC 2015) • Hospital Management System ([MED…" at bounding box center [390, 269] width 368 height 78
click at [270, 263] on p "• Electronic Health Records (EHR – ONC 2015) • Hospital Management System ([MED…" at bounding box center [390, 269] width 368 height 78
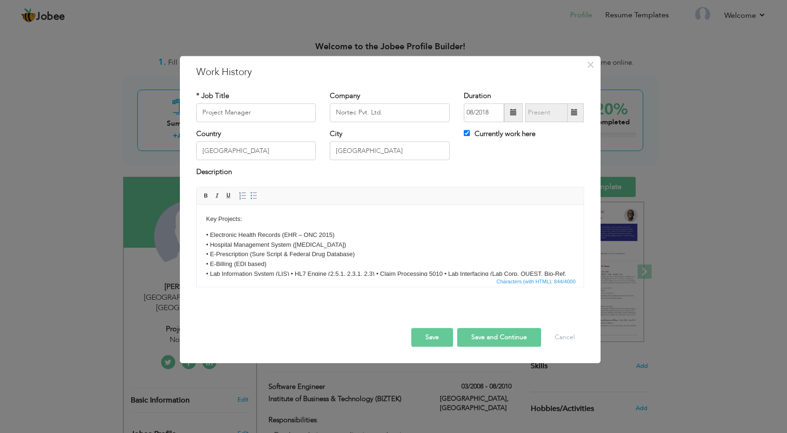
scroll to position [2, 0]
click at [291, 267] on p "• Electronic Health Records (EHR – ONC 2015) • Hospital Management System ([MED…" at bounding box center [390, 272] width 368 height 88
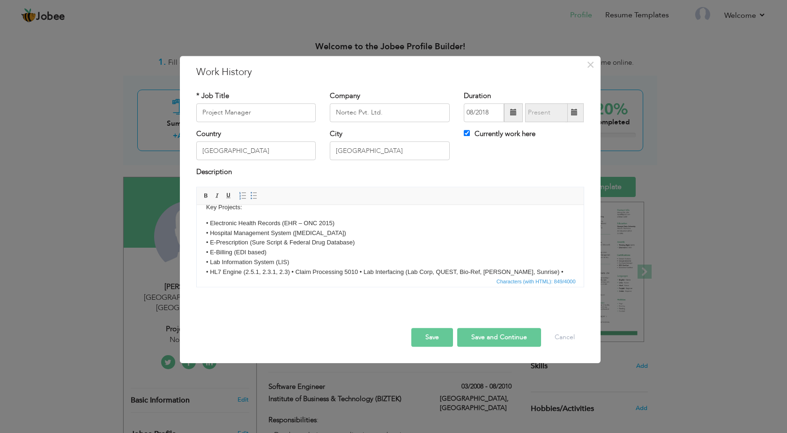
scroll to position [59, 0]
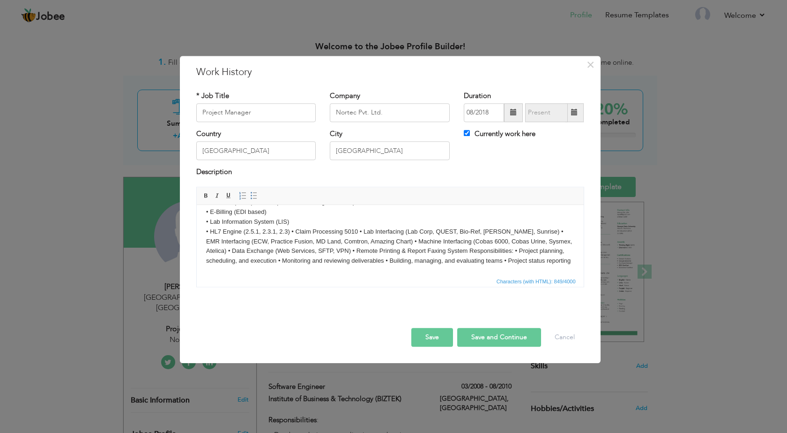
click at [290, 227] on p "• Electronic Health Records (EHR – ONC 2015) • Hospital Management System ([MED…" at bounding box center [390, 222] width 368 height 88
click at [273, 233] on p "• Electronic Health Records (EHR – ONC 2015) • Hospital Management System ([MED…" at bounding box center [390, 220] width 368 height 97
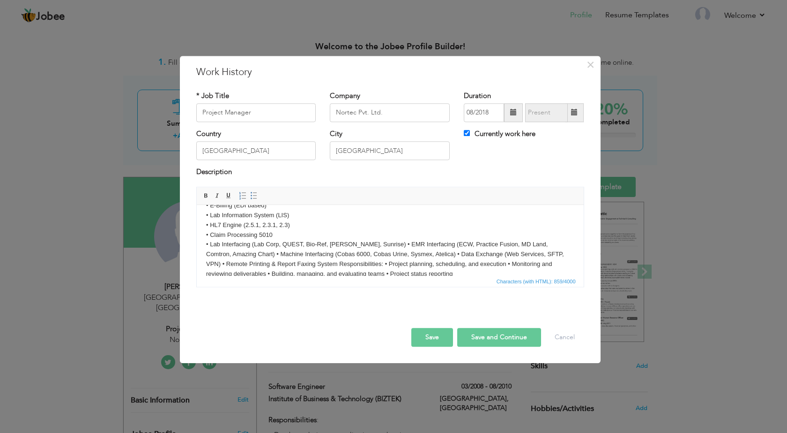
click at [372, 244] on p "• Electronic Health Records (EHR – ONC 2015) • Hospital Management System ([MED…" at bounding box center [390, 225] width 368 height 107
click at [418, 252] on p "• Electronic Health Records (EHR – ONC 2015) • Hospital Management System ([MED…" at bounding box center [390, 230] width 368 height 117
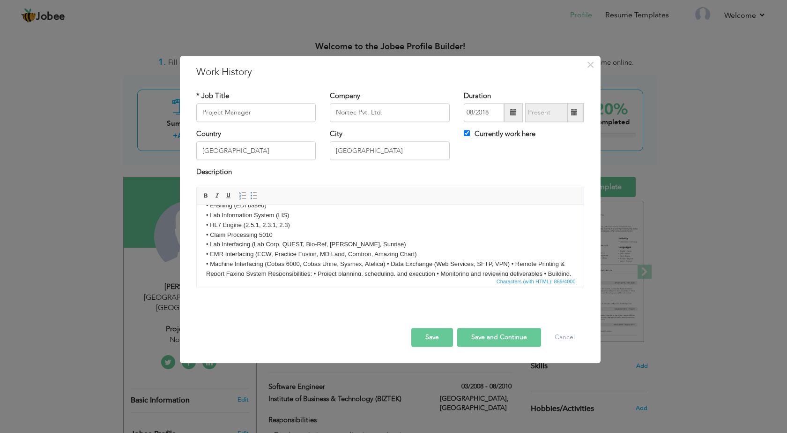
click at [388, 261] on p "• Electronic Health Records (EHR – ONC 2015) • Hospital Management System ([MED…" at bounding box center [390, 230] width 368 height 117
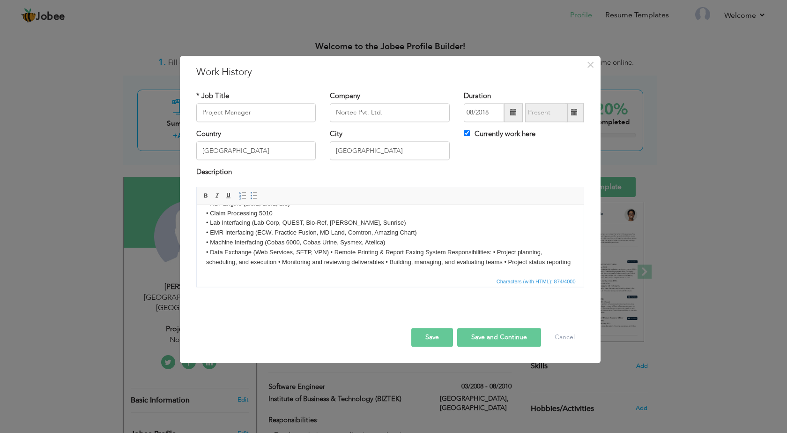
scroll to position [91, 0]
click at [330, 240] on p "• Electronic Health Records (EHR – ONC 2015) • Hospital Management System ([MED…" at bounding box center [390, 207] width 368 height 117
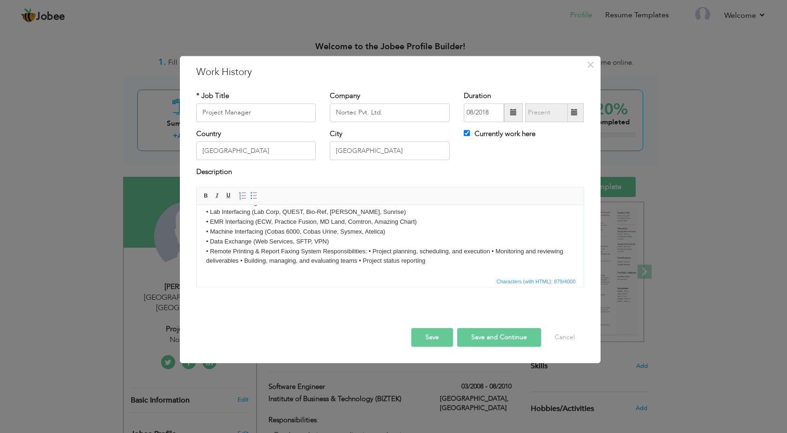
click at [367, 250] on p "• Electronic Health Records (EHR – ONC 2015) • Hospital Management System ([MED…" at bounding box center [390, 202] width 368 height 127
click at [330, 259] on p "• Electronic Health Records (EHR – ONC 2015) • Hospital Management System ([MED…" at bounding box center [390, 207] width 368 height 136
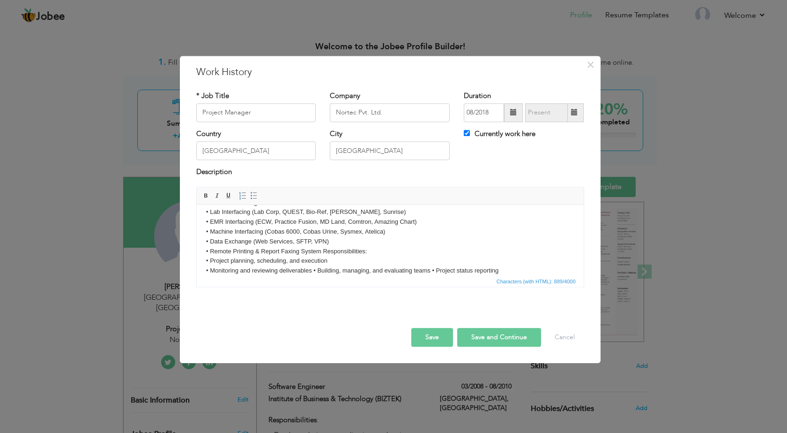
click at [314, 270] on p "• Electronic Health Records (EHR – ONC 2015) • Hospital Management System ([MED…" at bounding box center [390, 207] width 368 height 136
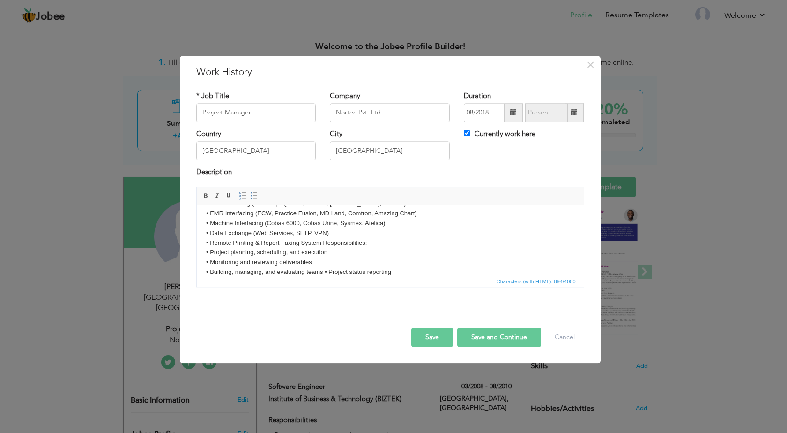
click at [322, 271] on p "• Electronic Health Records (EHR – ONC 2015) • Hospital Management System ([MED…" at bounding box center [390, 204] width 368 height 146
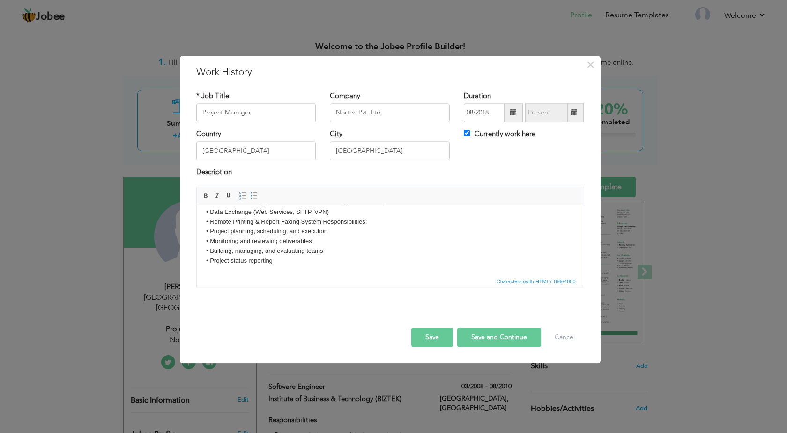
click at [432, 341] on button "Save" at bounding box center [432, 337] width 42 height 19
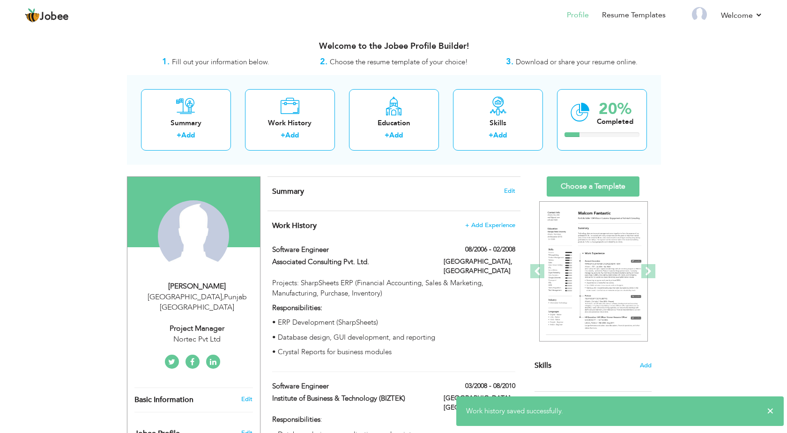
scroll to position [0, 0]
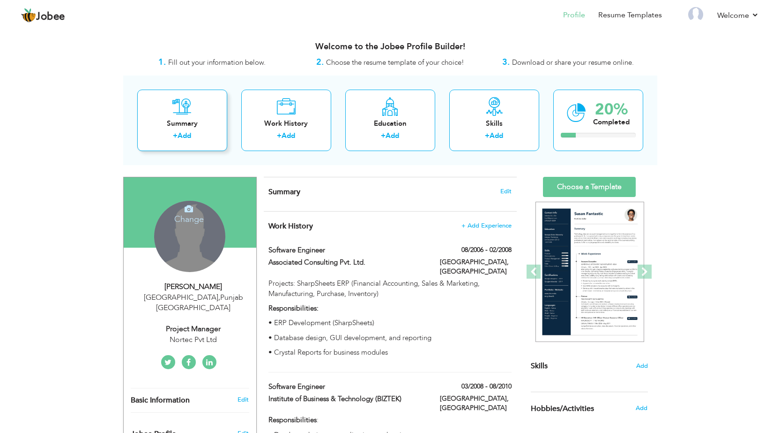
click at [172, 123] on div "Summary" at bounding box center [182, 124] width 75 height 10
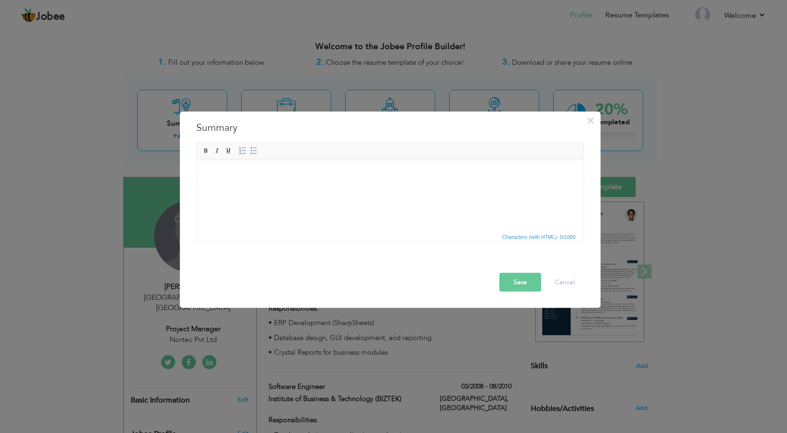
click at [317, 188] on html at bounding box center [389, 174] width 387 height 29
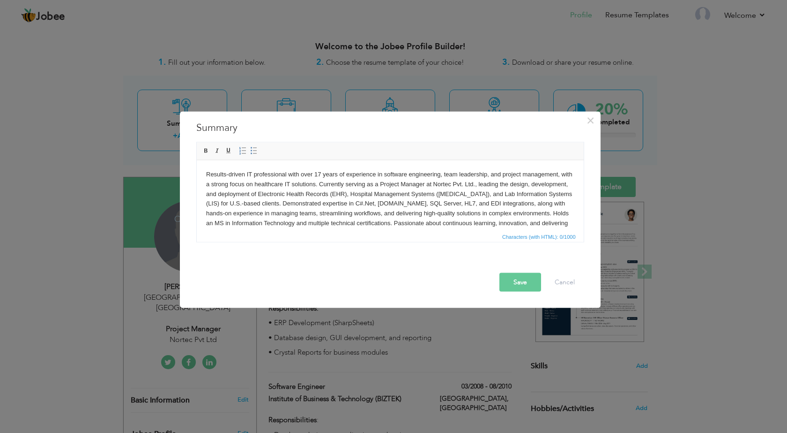
scroll to position [6, 0]
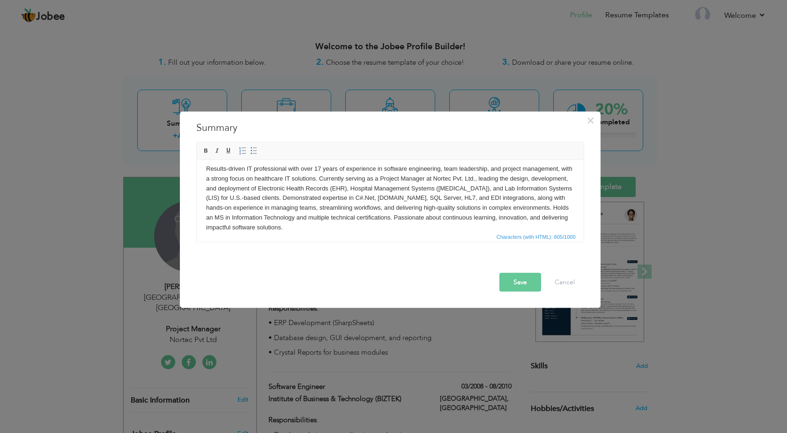
click at [511, 284] on button "Save" at bounding box center [521, 281] width 42 height 19
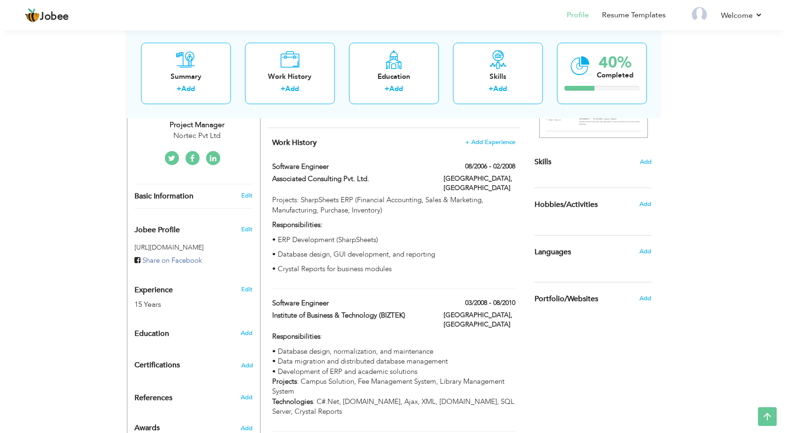
scroll to position [187, 0]
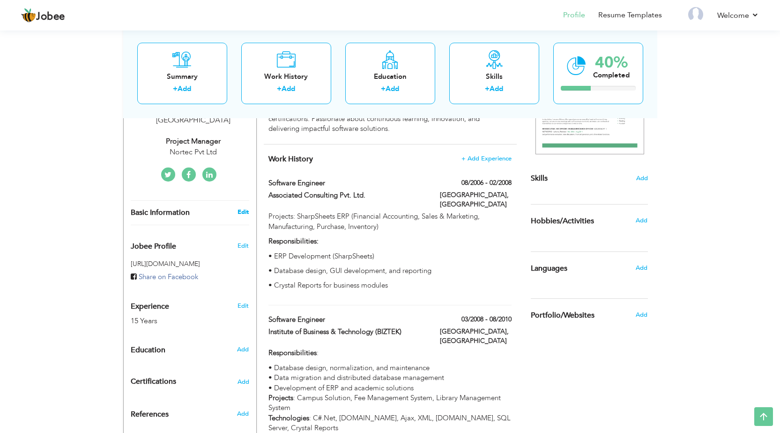
click at [243, 208] on link "Edit" at bounding box center [243, 212] width 11 height 8
type input "[DEMOGRAPHIC_DATA]"
type input "[PERSON_NAME]"
type input "03222787359"
select select "number:166"
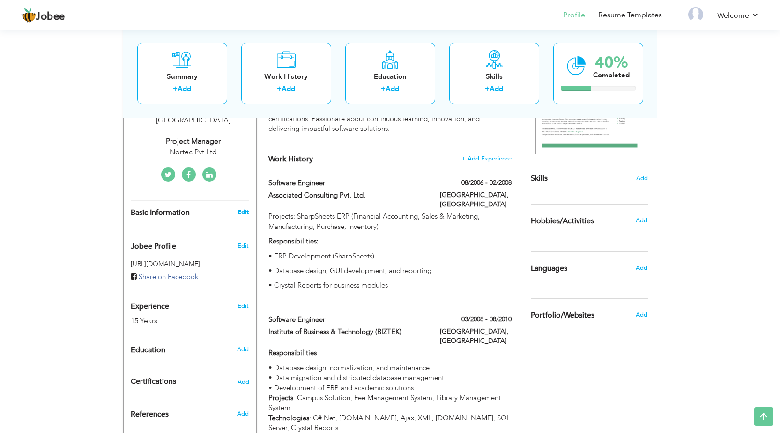
type input "[GEOGRAPHIC_DATA]"
select select "number:17"
type input "Nortec Pvt Ltd"
type input "Project Manager"
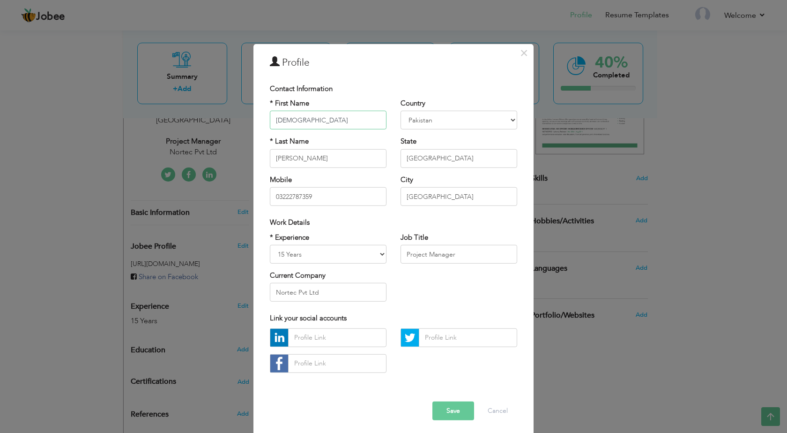
scroll to position [4, 0]
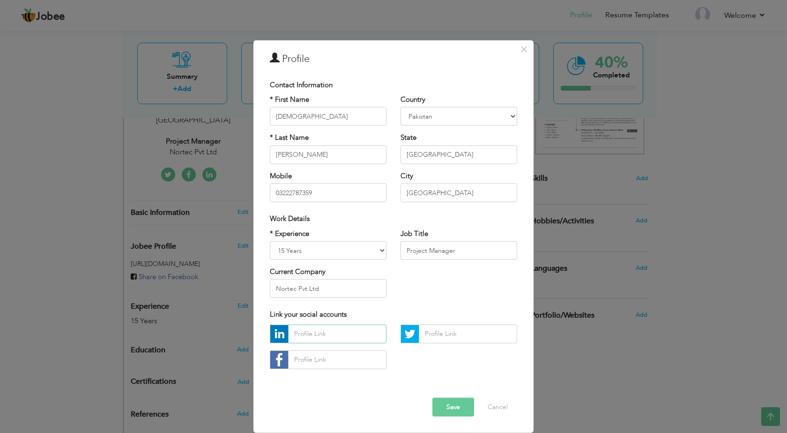
click at [322, 331] on input "text" at bounding box center [337, 333] width 98 height 19
paste input "[URL][DOMAIN_NAME][PERSON_NAME]"
type input "[URL][DOMAIN_NAME][PERSON_NAME]"
click at [451, 412] on button "Save" at bounding box center [454, 406] width 42 height 19
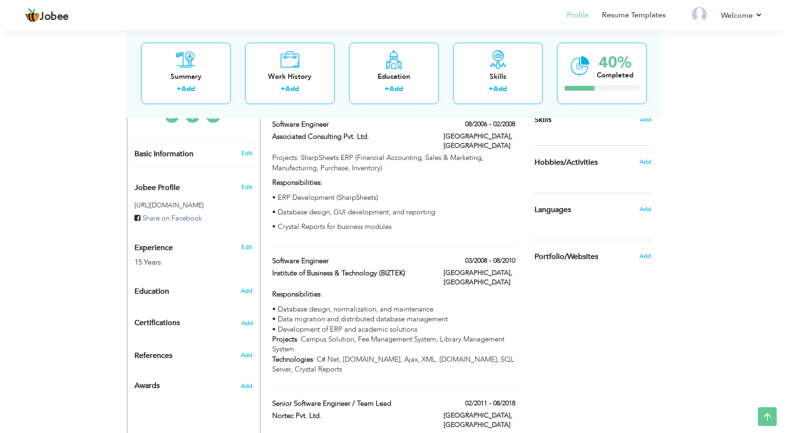
scroll to position [281, 0]
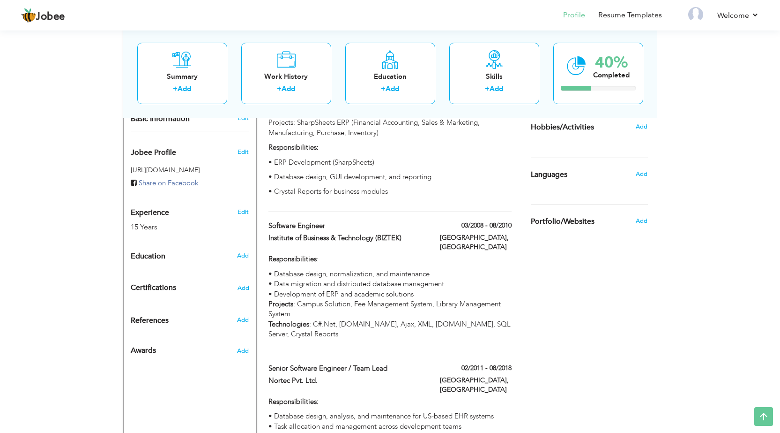
click at [242, 250] on div "Add" at bounding box center [245, 255] width 22 height 18
radio input "true"
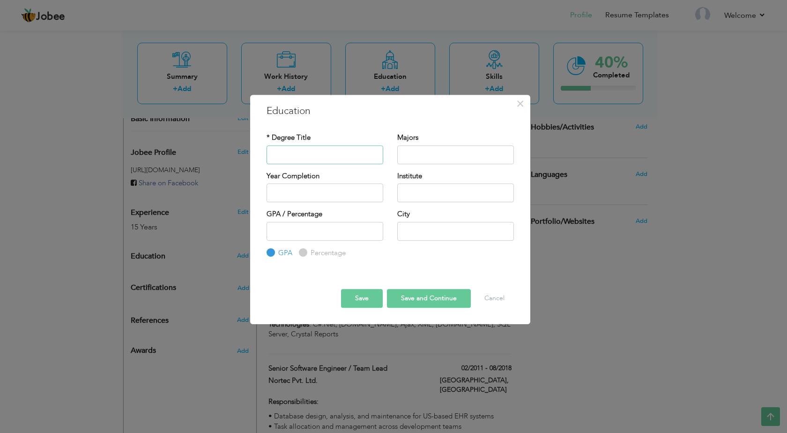
click at [323, 154] on input "text" at bounding box center [325, 154] width 117 height 19
paste input "BS (Computer Science)"
type input "BS (Computer Science)"
click at [426, 196] on input "text" at bounding box center [455, 192] width 117 height 19
paste input "250829002"
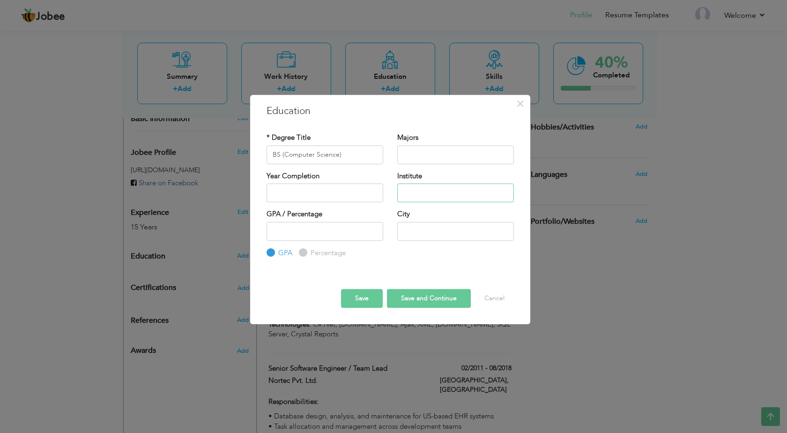
type input "250829002"
click at [318, 192] on input "2025" at bounding box center [325, 192] width 117 height 19
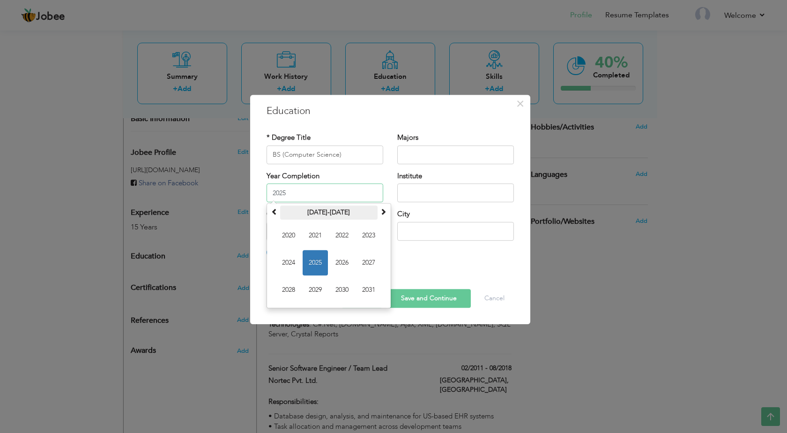
click at [323, 209] on th "[DATE]-[DATE]" at bounding box center [328, 212] width 97 height 14
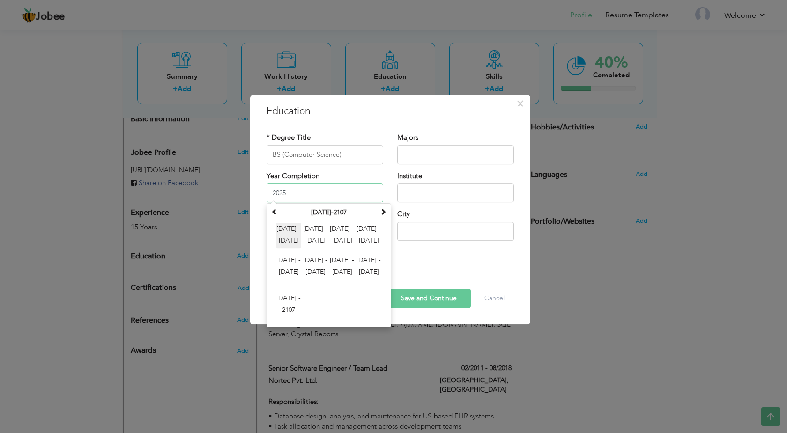
click at [294, 232] on span "[DATE] - [DATE]" at bounding box center [288, 235] width 25 height 25
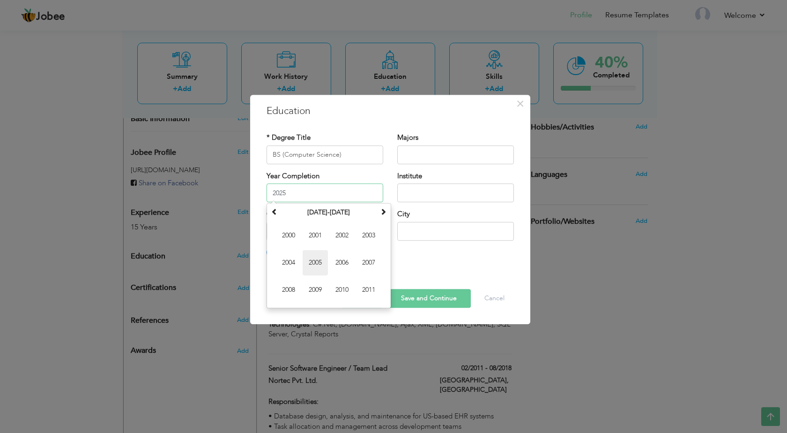
click at [320, 260] on span "2005" at bounding box center [315, 262] width 25 height 25
type input "2005"
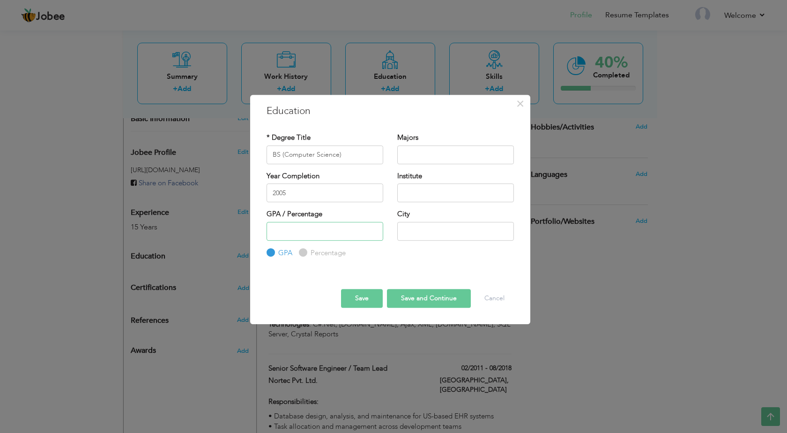
click at [340, 231] on input "number" at bounding box center [325, 231] width 117 height 19
click at [406, 195] on input "text" at bounding box center [455, 192] width 117 height 19
paste input "– [GEOGRAPHIC_DATA], Jamshoro"
click at [406, 193] on input "– [GEOGRAPHIC_DATA], Jamshoro" at bounding box center [455, 192] width 117 height 19
click at [470, 194] on input "[GEOGRAPHIC_DATA], Jamshoro" at bounding box center [455, 192] width 117 height 19
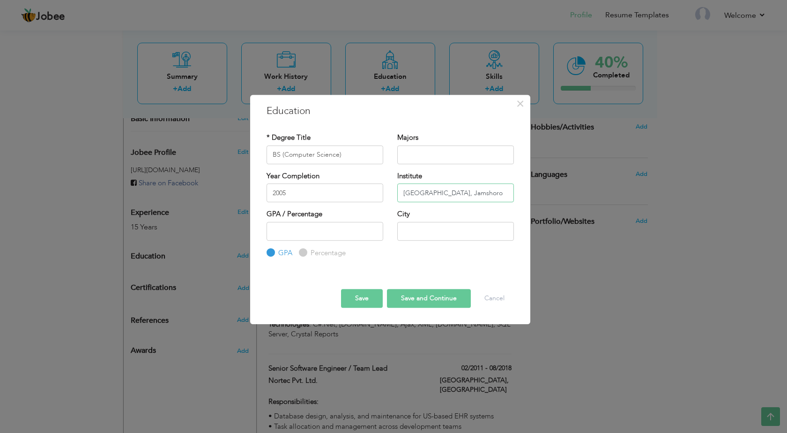
click at [470, 194] on input "[GEOGRAPHIC_DATA], Jamshoro" at bounding box center [455, 192] width 117 height 19
type input "[GEOGRAPHIC_DATA],"
click at [457, 229] on input "text" at bounding box center [455, 231] width 117 height 19
paste input "Jamshoro"
type input "Jamshoro"
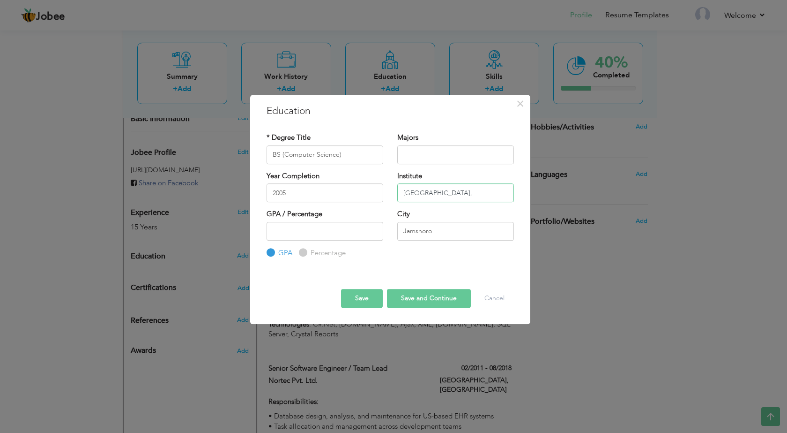
click at [467, 194] on input "[GEOGRAPHIC_DATA]," at bounding box center [455, 192] width 117 height 19
type input "[GEOGRAPHIC_DATA]"
click at [317, 232] on input "number" at bounding box center [325, 231] width 117 height 19
type input "3.73"
click at [426, 163] on input "text" at bounding box center [455, 154] width 117 height 19
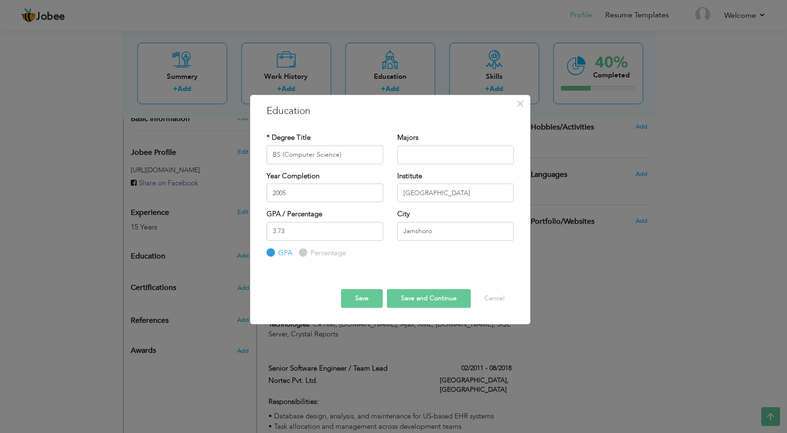
click at [435, 298] on button "Save and Continue" at bounding box center [429, 298] width 84 height 19
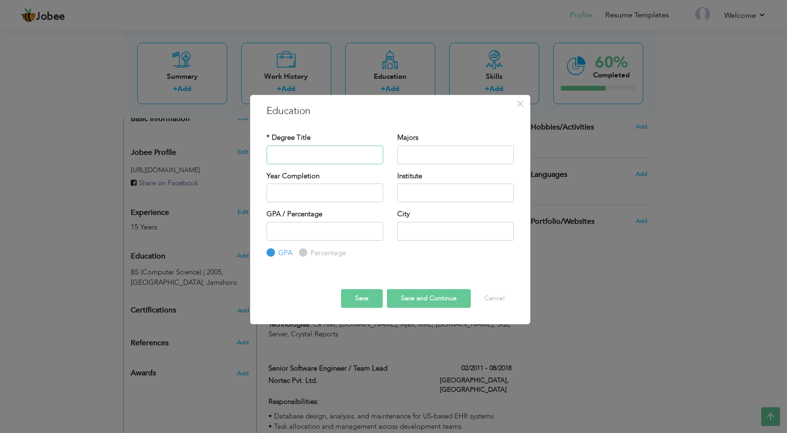
click at [341, 156] on input "text" at bounding box center [325, 154] width 117 height 19
paste input "MS (Information Technology)"
type input "MS (Information Technology)"
click at [431, 156] on input "text" at bounding box center [455, 154] width 117 height 19
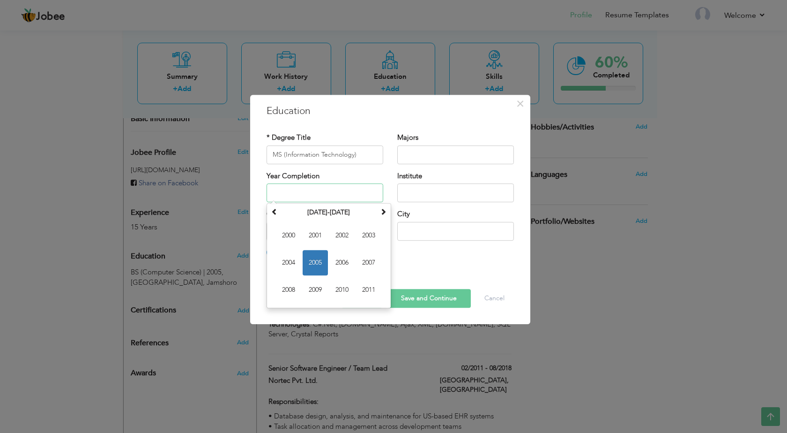
click at [330, 186] on input "text" at bounding box center [325, 192] width 117 height 19
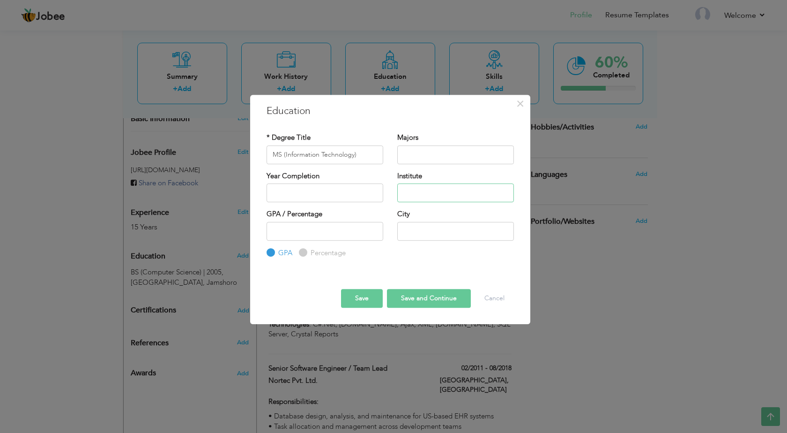
click at [444, 194] on input "text" at bounding box center [455, 192] width 117 height 19
paste input "250829002"
click at [323, 196] on input "text" at bounding box center [325, 192] width 117 height 19
drag, startPoint x: 440, startPoint y: 205, endPoint x: 441, endPoint y: 198, distance: 6.6
click at [440, 205] on div "Institute 250829002" at bounding box center [455, 190] width 131 height 38
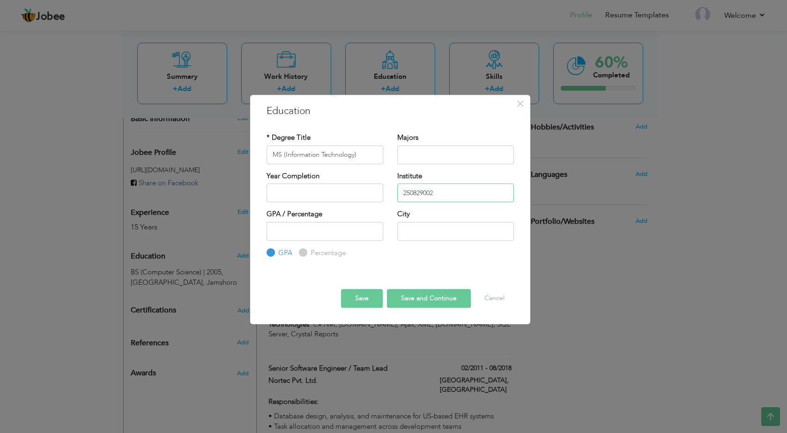
click at [441, 196] on input "250829002" at bounding box center [455, 192] width 117 height 19
paste input "Institute of Business & Technology, [GEOGRAPHIC_DATA]"
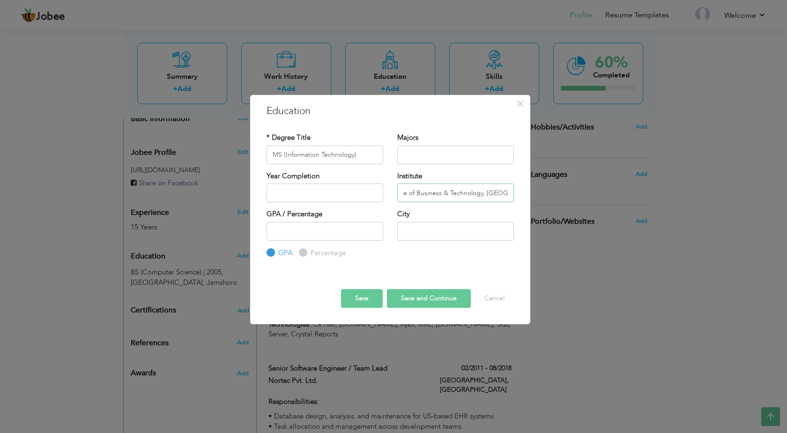
click at [497, 195] on input "Institute of Business & Technology, [GEOGRAPHIC_DATA]" at bounding box center [455, 192] width 117 height 19
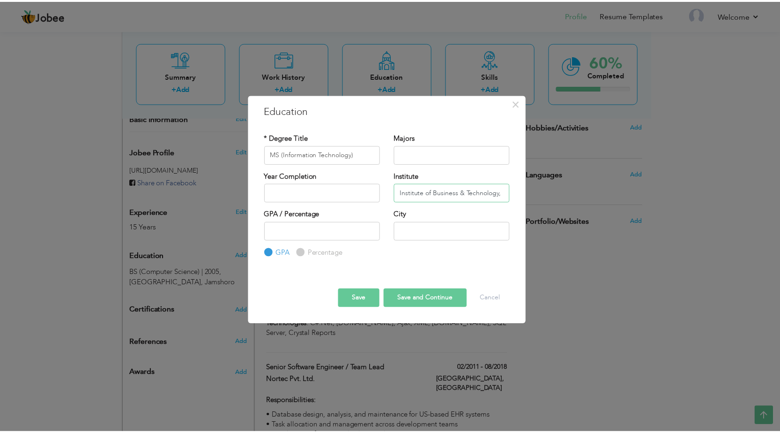
scroll to position [0, 0]
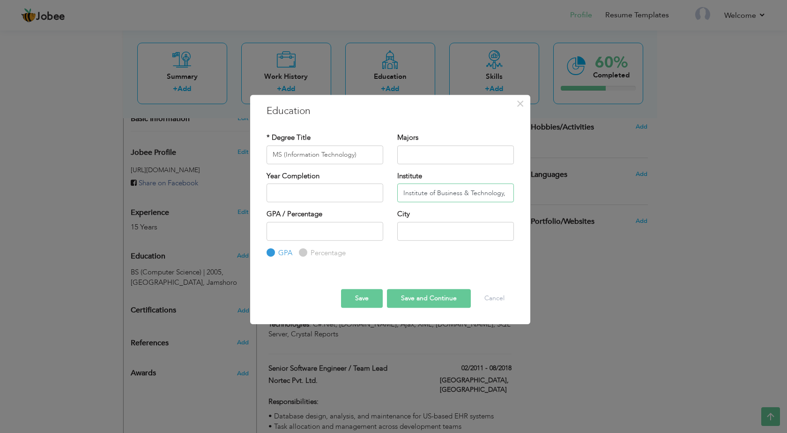
type input "Institute of Business & Technology,"
click at [470, 231] on input "text" at bounding box center [455, 231] width 117 height 19
paste input "[GEOGRAPHIC_DATA]"
type input "[GEOGRAPHIC_DATA]"
click at [509, 188] on input "Institute of Business & Technology," at bounding box center [455, 192] width 117 height 19
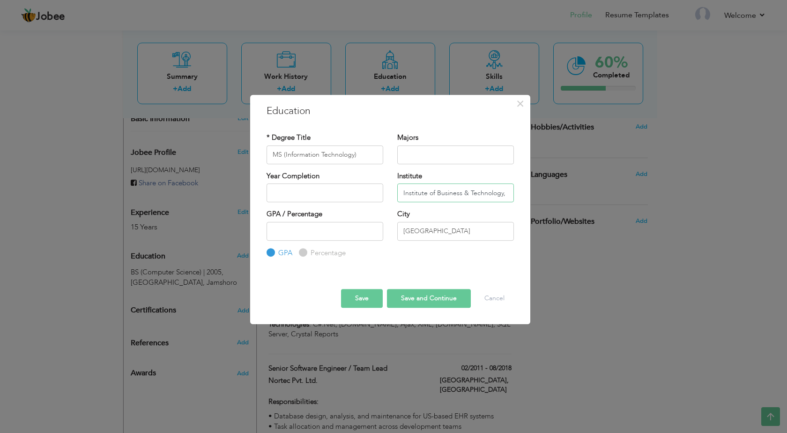
type input "Institute of Business & Technology,"
click at [328, 233] on input "number" at bounding box center [325, 231] width 117 height 19
type input "3.7"
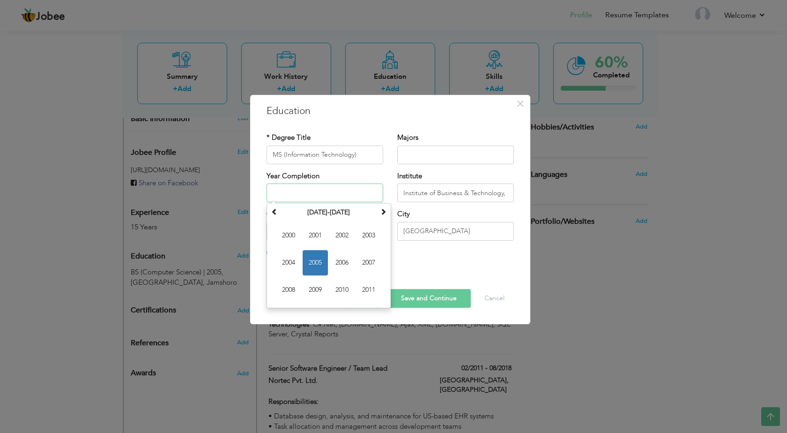
click at [300, 187] on input "text" at bounding box center [325, 192] width 117 height 19
click at [339, 291] on span "2010" at bounding box center [341, 289] width 25 height 25
type input "2010"
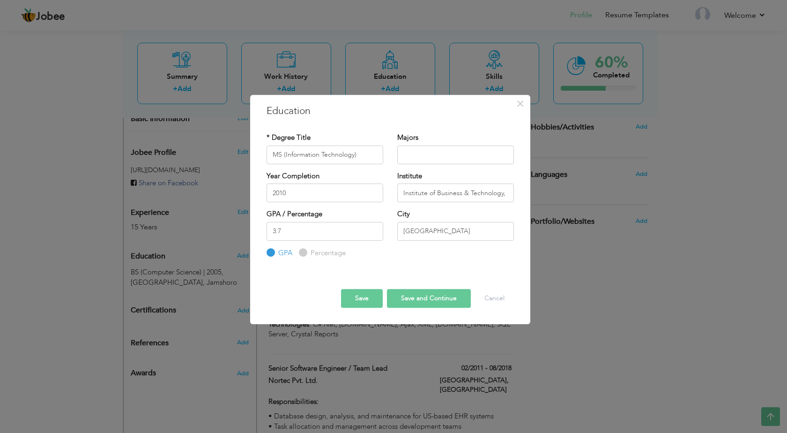
click at [348, 296] on button "Save" at bounding box center [362, 298] width 42 height 19
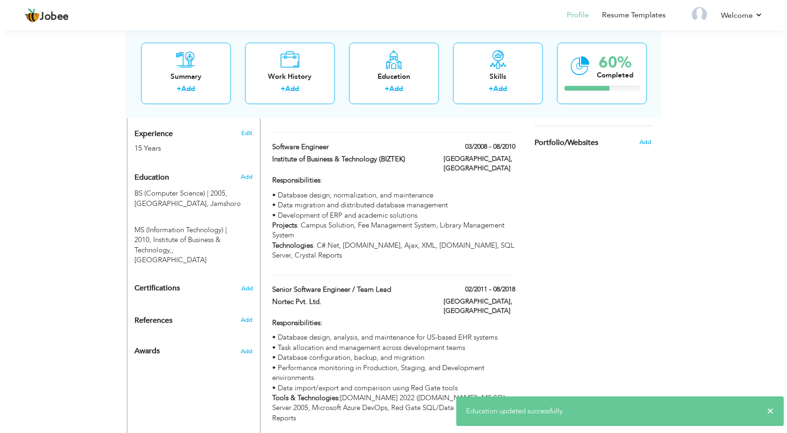
scroll to position [375, 0]
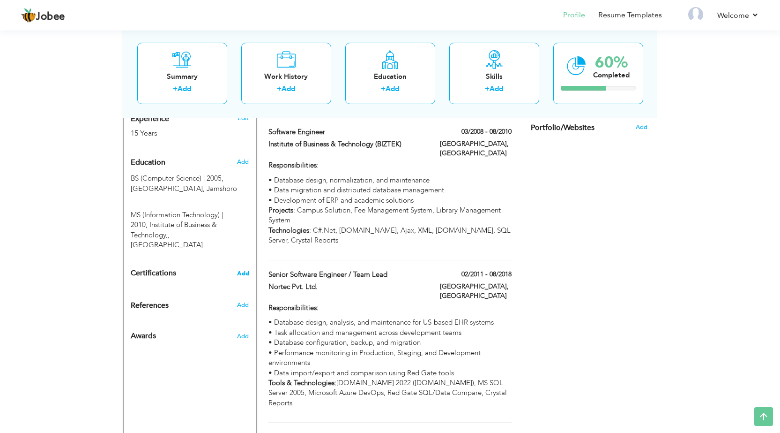
click at [246, 270] on span "Add" at bounding box center [243, 273] width 12 height 7
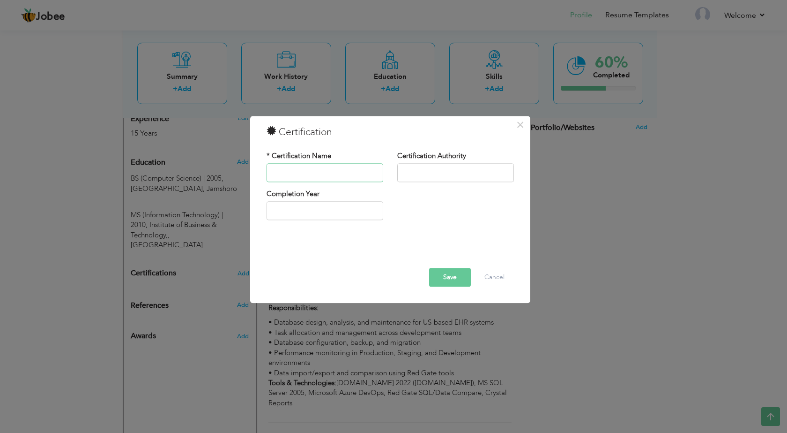
click at [321, 166] on input "text" at bounding box center [325, 172] width 117 height 19
paste input "Microsoft Certified Application Developer (MCAD) – SSUET, [GEOGRAPHIC_DATA]"
type input "Microsoft Certified Application Developer (MCAD) – SSUET, [GEOGRAPHIC_DATA]"
click at [426, 164] on input "text" at bounding box center [455, 172] width 117 height 19
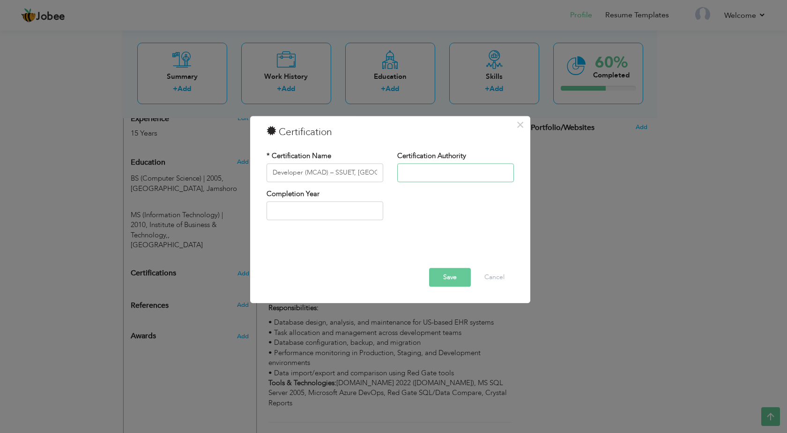
scroll to position [0, 0]
click at [325, 213] on input "2025" at bounding box center [325, 211] width 117 height 19
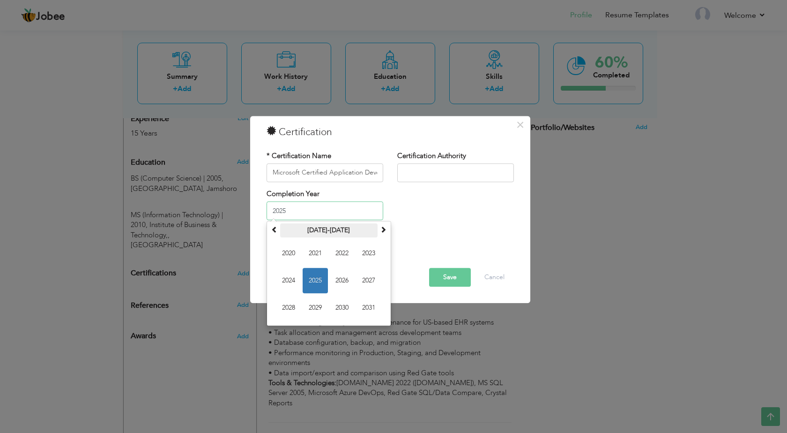
click at [320, 233] on th "[DATE]-[DATE]" at bounding box center [328, 231] width 97 height 14
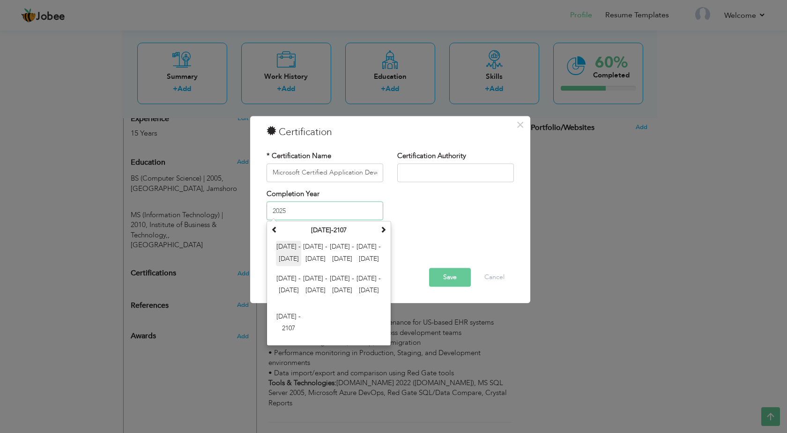
click at [289, 252] on span "[DATE] - [DATE]" at bounding box center [288, 253] width 25 height 25
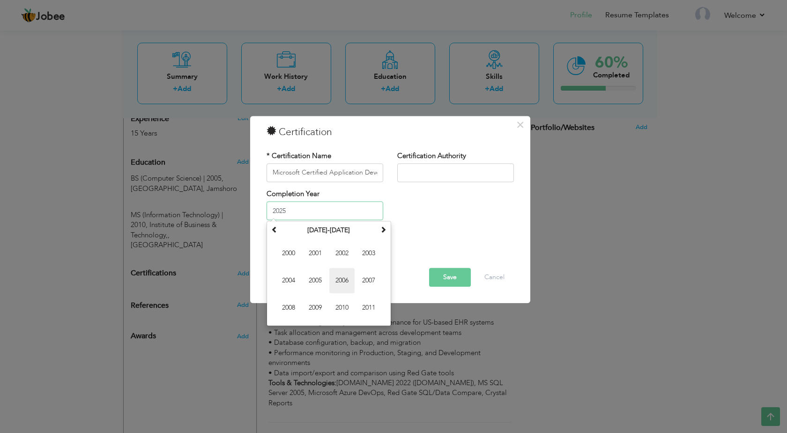
click at [343, 280] on span "2006" at bounding box center [341, 280] width 25 height 25
type input "2006"
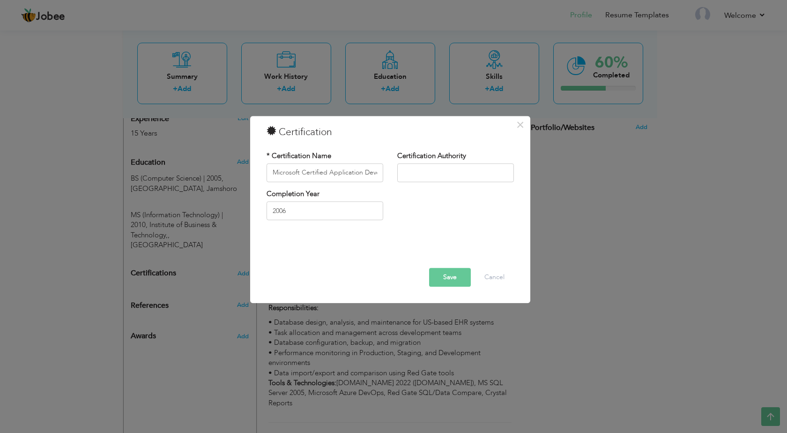
click at [457, 275] on button "Save" at bounding box center [450, 277] width 42 height 19
click at [457, 275] on button "Save" at bounding box center [447, 277] width 48 height 19
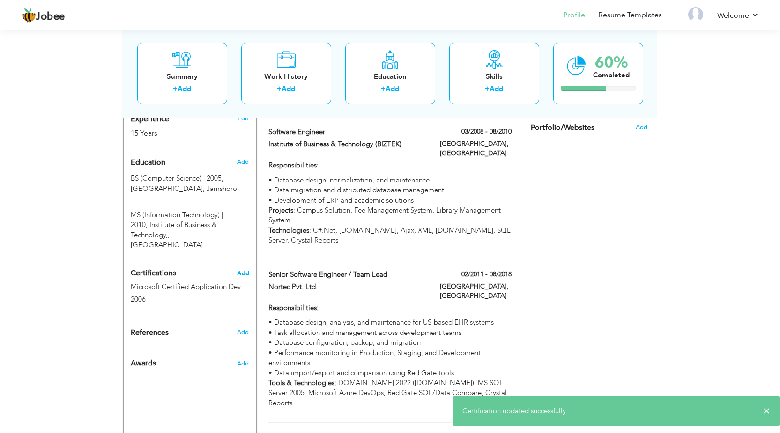
click at [240, 270] on span "Add" at bounding box center [243, 273] width 12 height 7
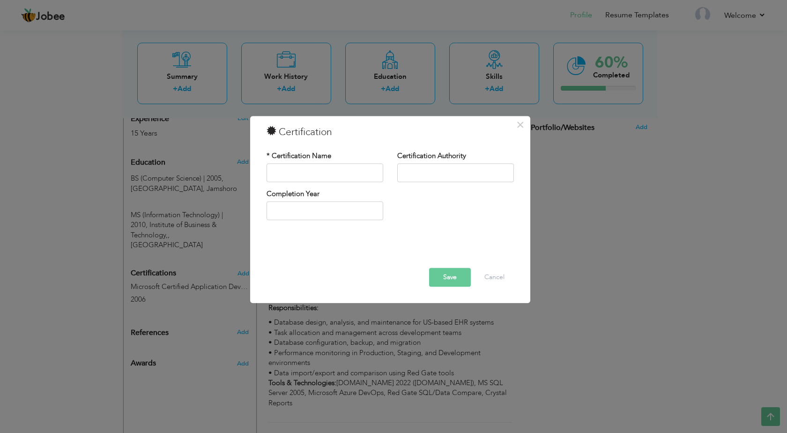
click at [325, 147] on div "* Certification Name Certification Authority Completion Year" at bounding box center [390, 189] width 261 height 90
click at [325, 170] on input "text" at bounding box center [325, 172] width 117 height 19
paste input "[DOMAIN_NAME], C#.Net, [DOMAIN_NAME] – SSUET, [GEOGRAPHIC_DATA]"
type input "[DOMAIN_NAME], C#.Net, [DOMAIN_NAME] – SSUET, [GEOGRAPHIC_DATA]"
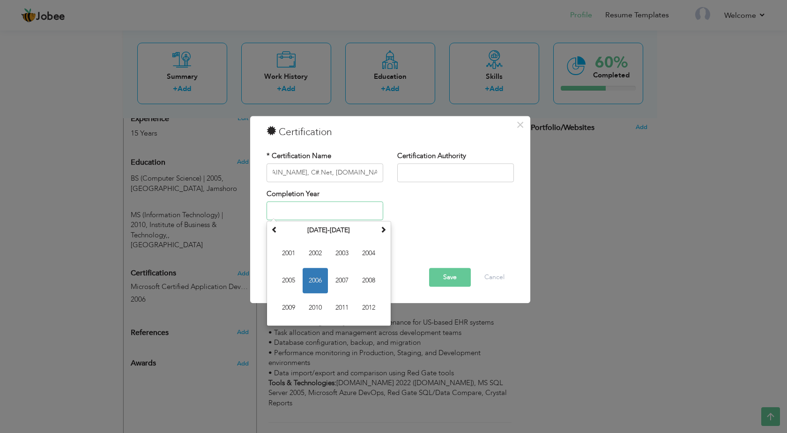
click at [300, 215] on input "text" at bounding box center [325, 211] width 117 height 19
click at [283, 279] on span "2005" at bounding box center [288, 280] width 25 height 25
type input "2005"
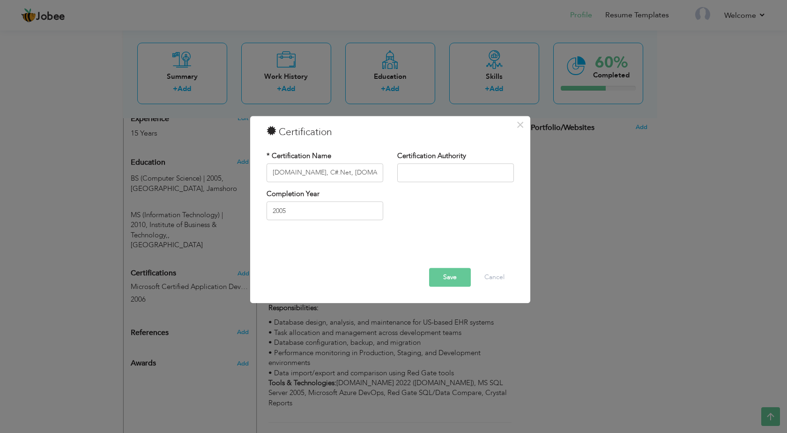
click at [444, 276] on button "Save" at bounding box center [450, 277] width 42 height 19
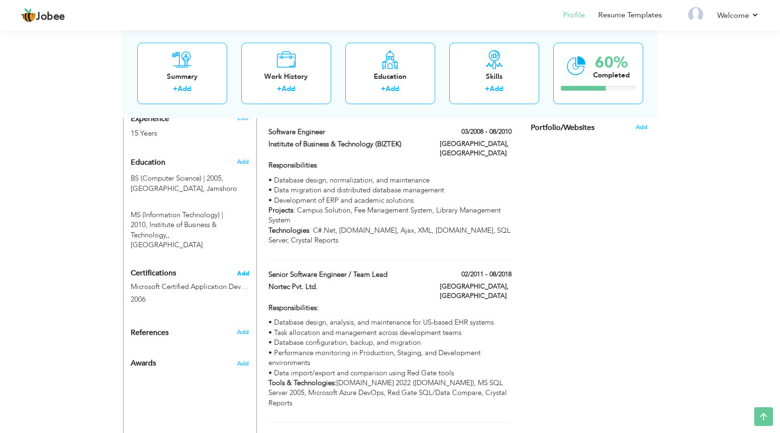
click at [245, 270] on span "Add" at bounding box center [243, 273] width 12 height 7
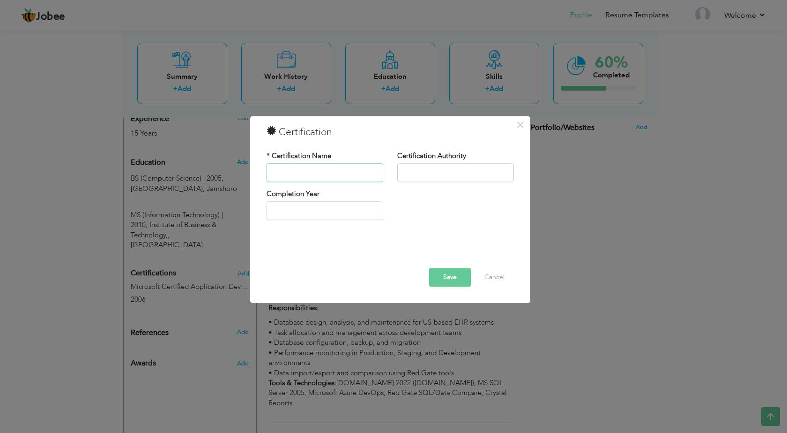
paste input "SQL Server 2000/2005 – SSUET, [GEOGRAPHIC_DATA]"
type input "SQL Server 2000/2005 – SSUET, [GEOGRAPHIC_DATA]"
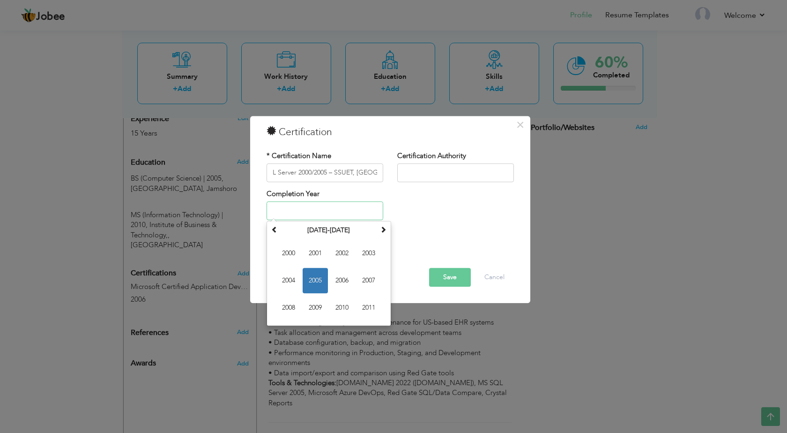
click at [326, 211] on input "text" at bounding box center [325, 211] width 117 height 19
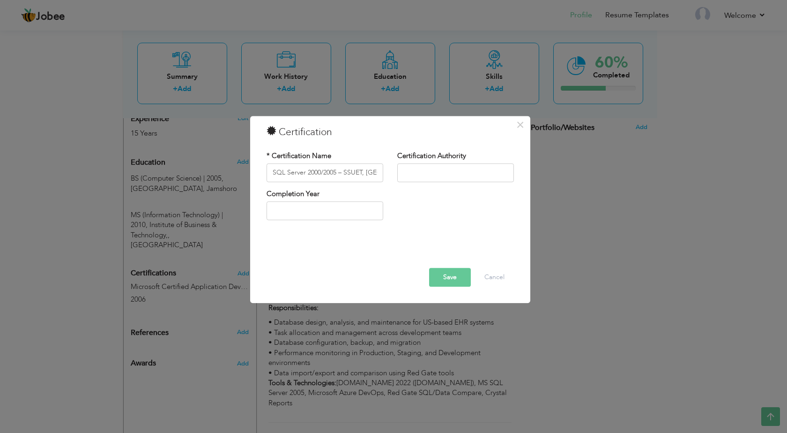
drag, startPoint x: 445, startPoint y: 279, endPoint x: 320, endPoint y: 230, distance: 134.4
click at [321, 232] on div "× Certification * Certification Name SQL Server 2000/2005 – SSUET, [GEOGRAPHIC_…" at bounding box center [390, 209] width 280 height 187
click at [313, 215] on input "text" at bounding box center [325, 211] width 117 height 19
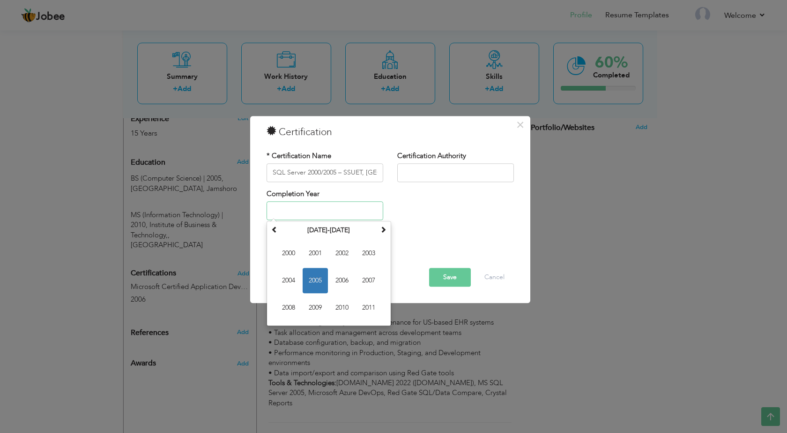
click at [318, 274] on span "2005" at bounding box center [315, 280] width 25 height 25
type input "2005"
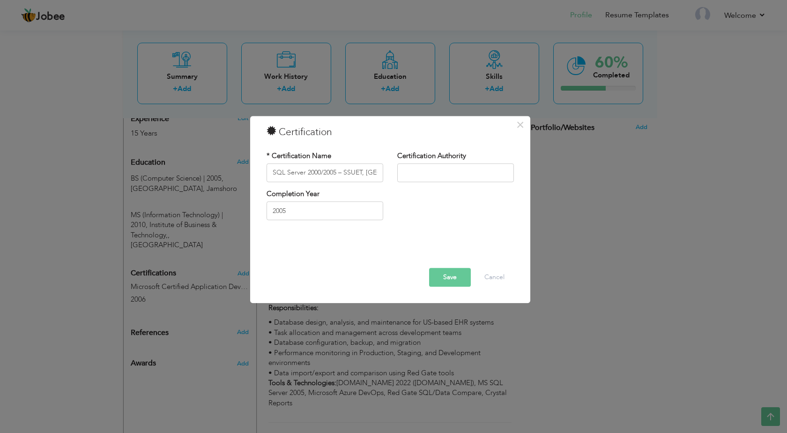
click at [461, 276] on button "Save" at bounding box center [450, 277] width 42 height 19
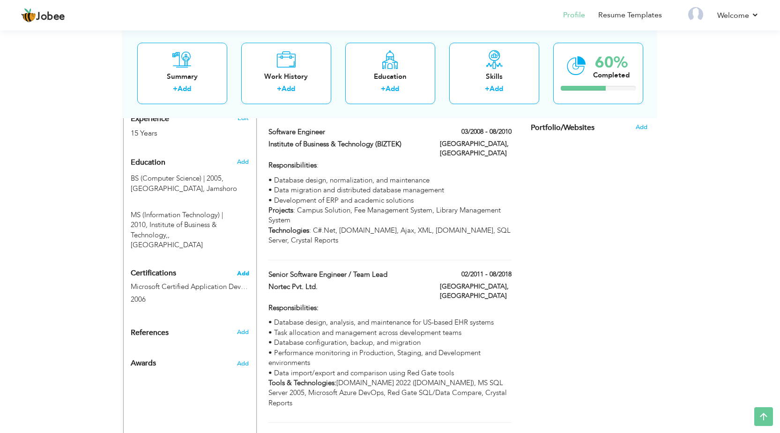
click at [242, 270] on span "Add" at bounding box center [243, 273] width 12 height 7
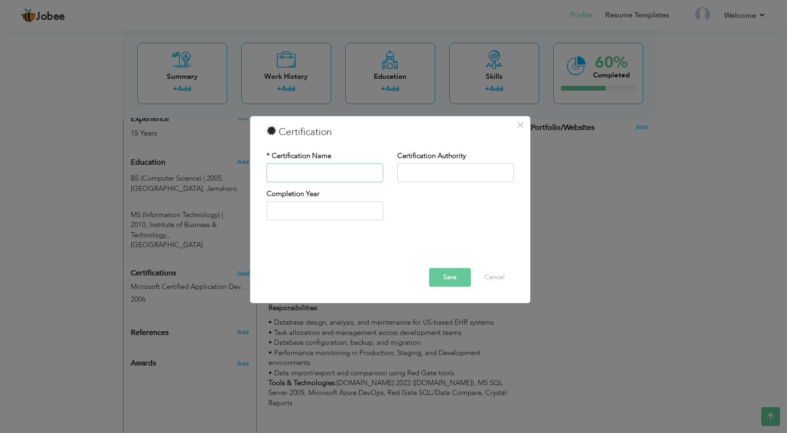
paste input "Visual Basic Certification – Info-Beam [GEOGRAPHIC_DATA]"
type input "Visual Basic Certification – Info-Beam [GEOGRAPHIC_DATA]"
click at [331, 208] on input "text" at bounding box center [325, 211] width 117 height 19
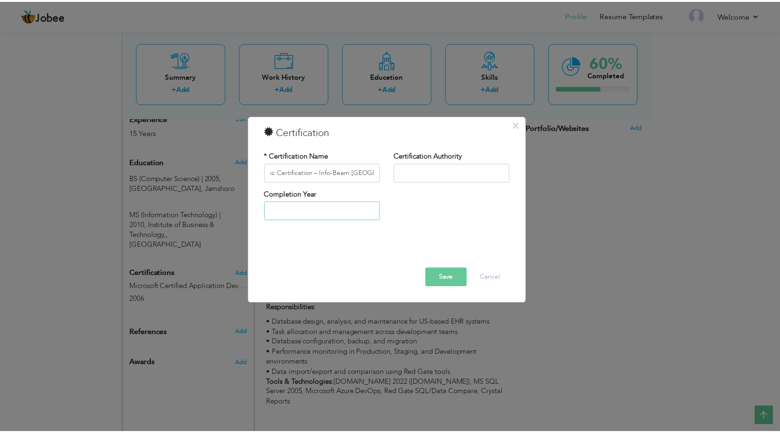
scroll to position [0, 0]
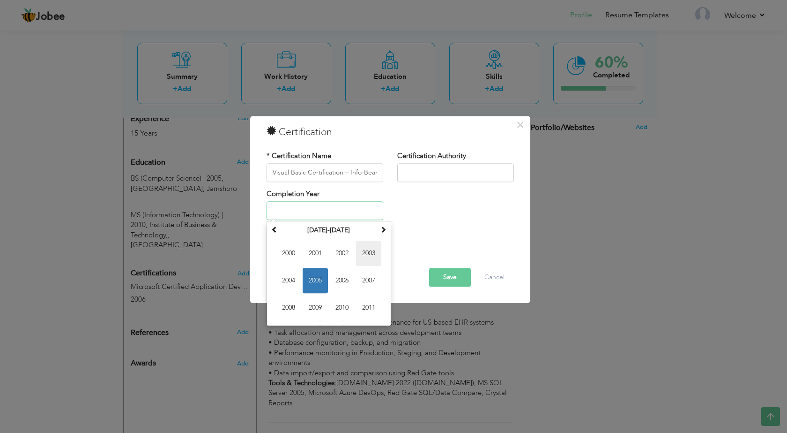
click at [369, 251] on span "2003" at bounding box center [368, 253] width 25 height 25
type input "2003"
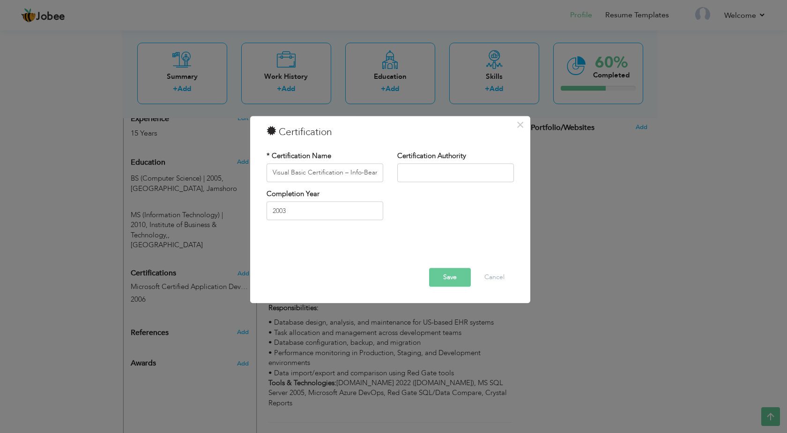
click at [443, 277] on button "Save" at bounding box center [450, 277] width 42 height 19
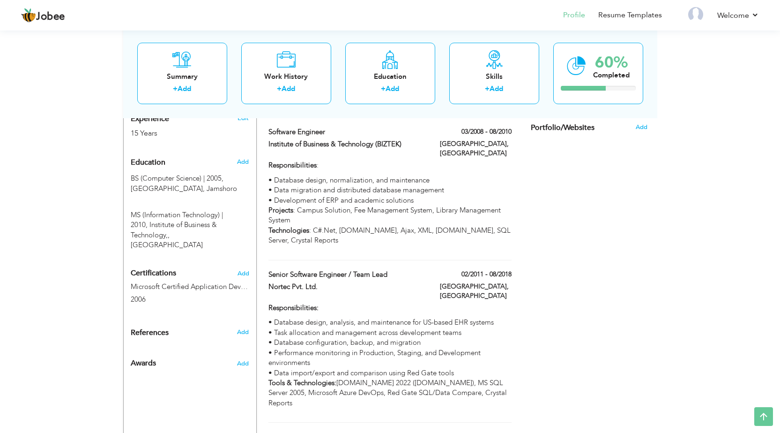
click at [249, 264] on div "Certifications Add Microsoft Certified Application Developer (MCAD) – SSUET, [G…" at bounding box center [190, 286] width 133 height 45
click at [246, 270] on span "Add" at bounding box center [243, 273] width 12 height 7
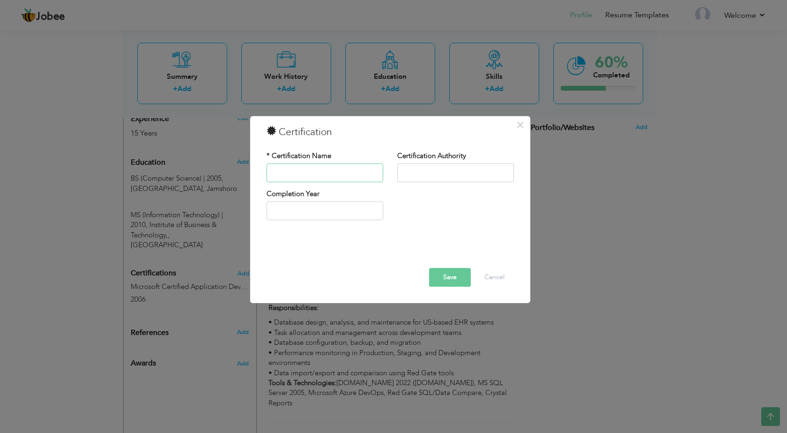
paste input "Web Engineering – EVO-Tech"
type input "Web Engineering – EVO-Tech"
click at [351, 204] on input "text" at bounding box center [325, 211] width 117 height 19
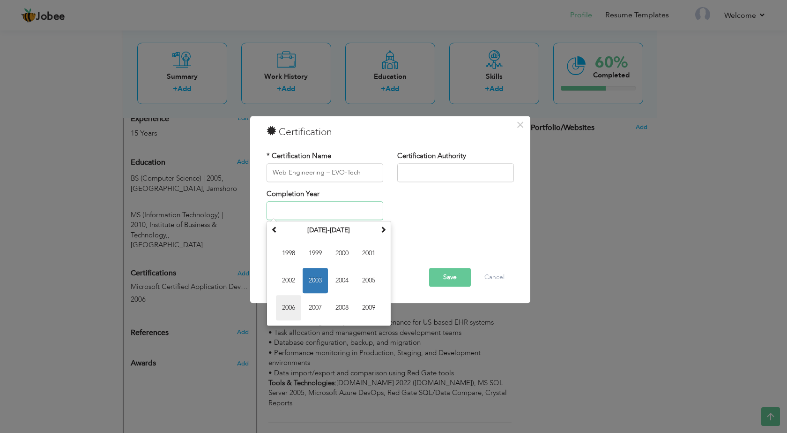
click at [290, 316] on span "2006" at bounding box center [288, 307] width 25 height 25
type input "2006"
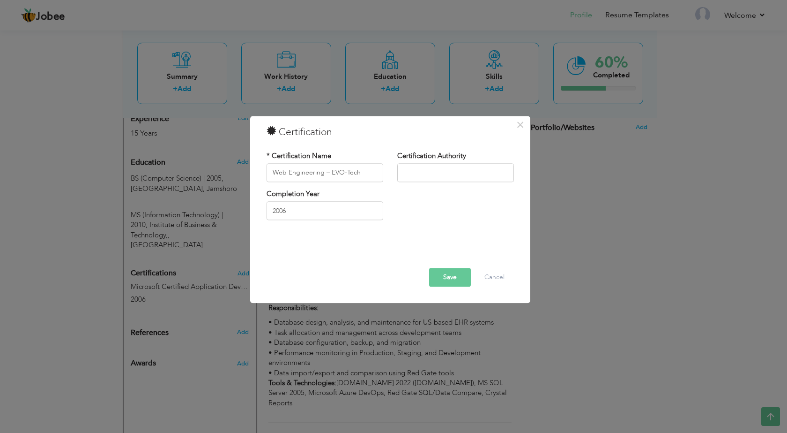
click at [441, 281] on button "Save" at bounding box center [450, 277] width 42 height 19
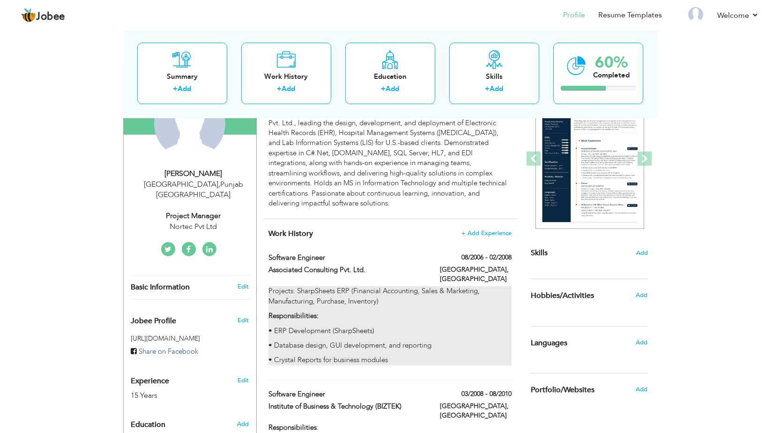
scroll to position [141, 0]
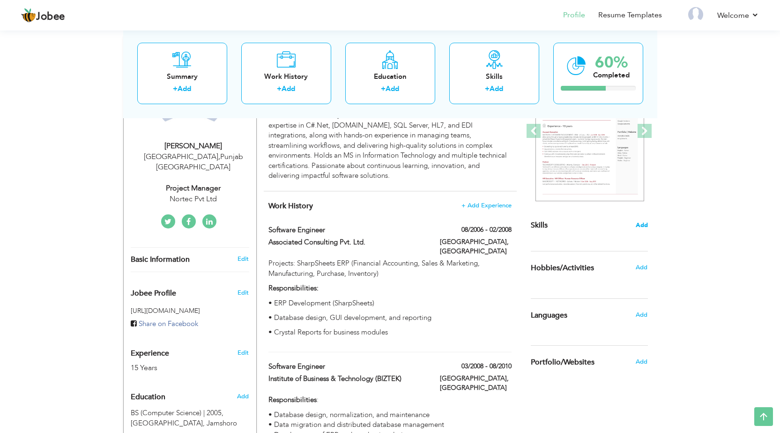
click at [636, 224] on span "Add" at bounding box center [642, 225] width 12 height 9
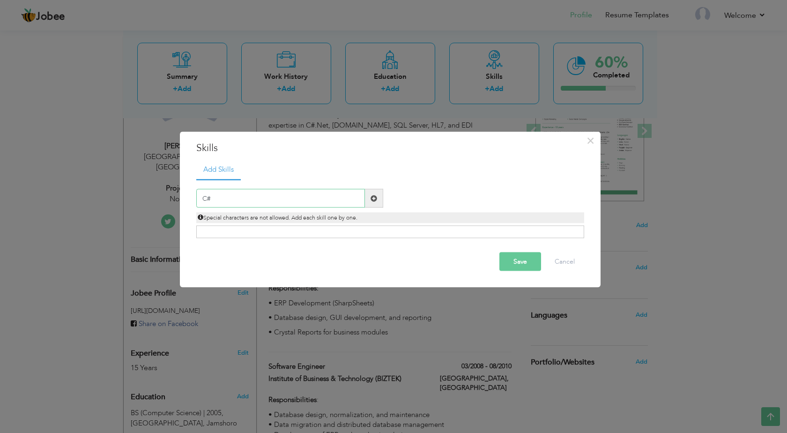
type input "C#"
click at [371, 196] on span at bounding box center [374, 197] width 7 height 7
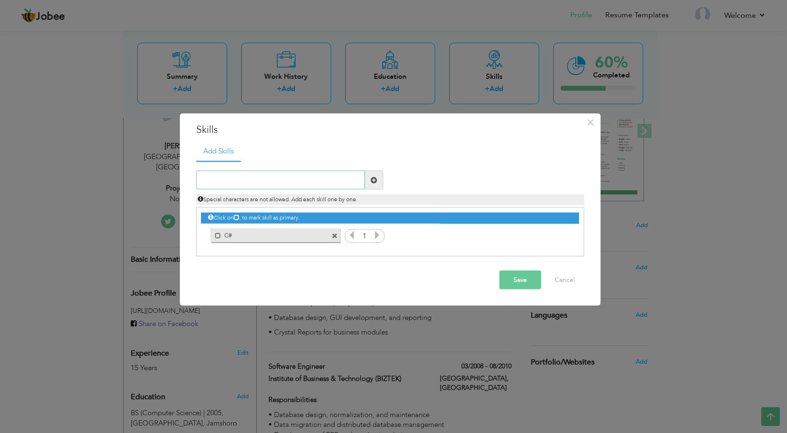
click at [299, 183] on input "text" at bounding box center [280, 180] width 169 height 19
click at [336, 235] on span at bounding box center [335, 235] width 6 height 6
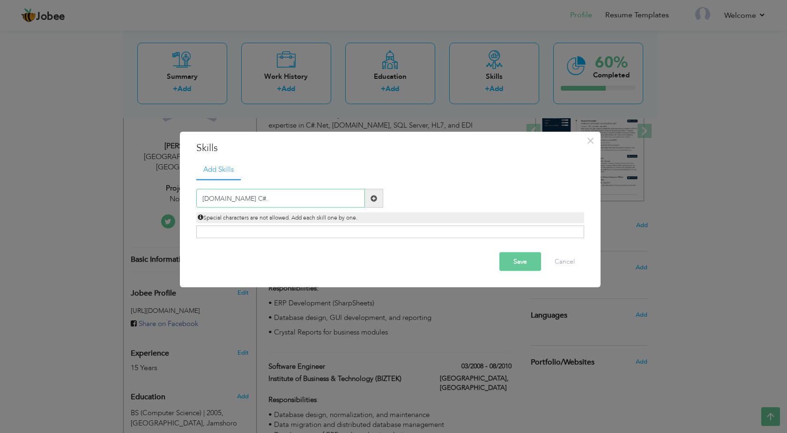
click at [242, 195] on input "[DOMAIN_NAME] C#." at bounding box center [280, 198] width 169 height 19
paste input "C#.NET"
type input "C#.NET"
click at [374, 199] on span at bounding box center [374, 197] width 7 height 7
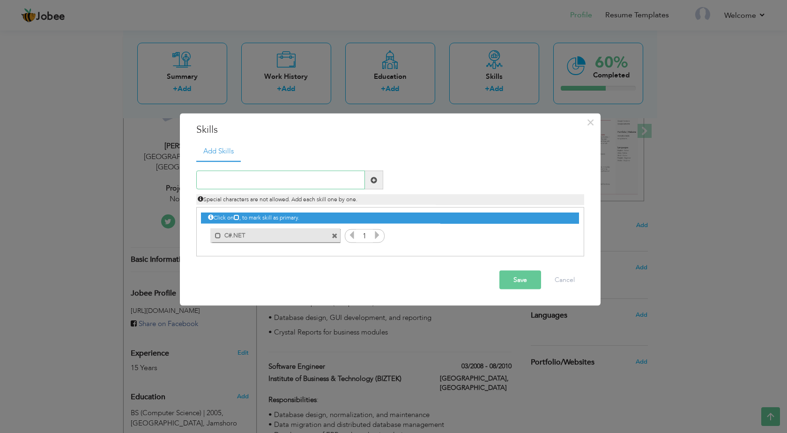
click at [346, 174] on input "text" at bounding box center [280, 180] width 169 height 19
paste input "[DOMAIN_NAME]"
type input "[DOMAIN_NAME]"
click at [379, 180] on span at bounding box center [374, 180] width 18 height 19
click at [278, 172] on input "text" at bounding box center [280, 180] width 169 height 19
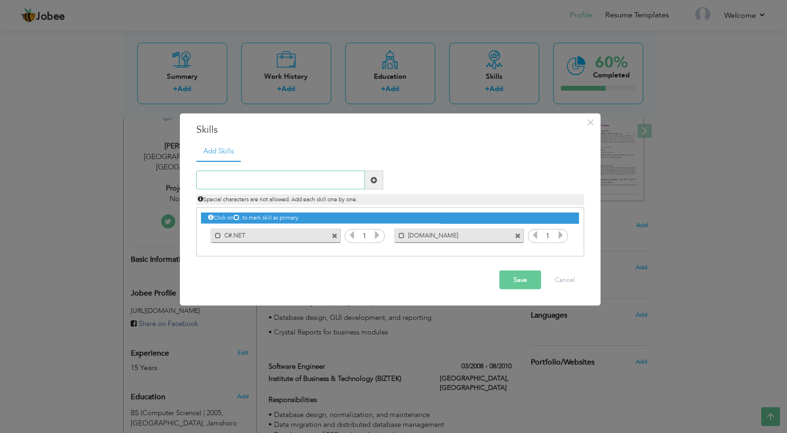
paste input "AJAX"
type input "AJAX"
click at [377, 181] on span at bounding box center [374, 180] width 18 height 19
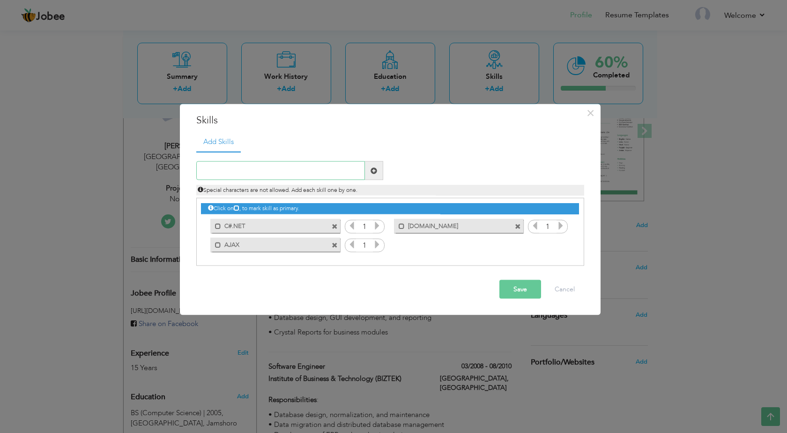
click at [293, 175] on input "text" at bounding box center [280, 170] width 169 height 19
paste input "Microsoft SQL Server"
type input "Microsoft SQL Server"
click at [379, 172] on span at bounding box center [374, 170] width 18 height 19
click at [332, 176] on input "text" at bounding box center [280, 170] width 169 height 19
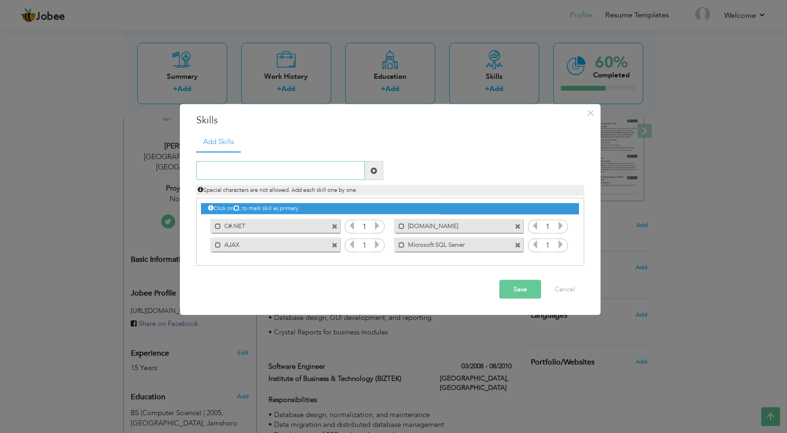
paste input "XML"
type input "XML"
click at [375, 171] on span at bounding box center [374, 170] width 7 height 7
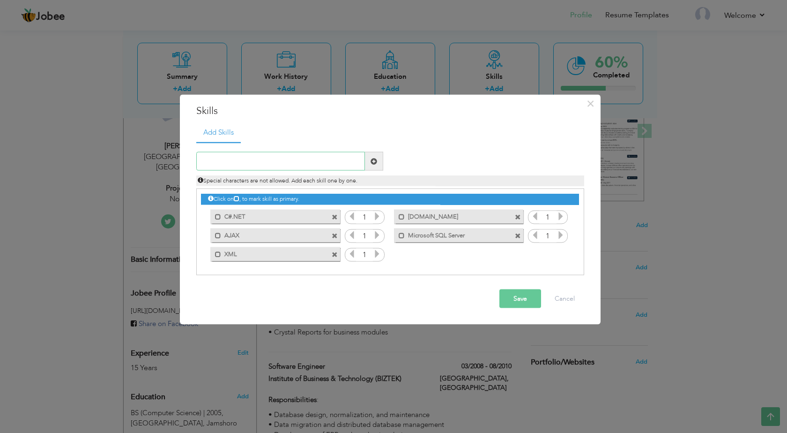
click at [250, 156] on input "text" at bounding box center [280, 161] width 169 height 19
type input "[DOMAIN_NAME] MVC"
click at [378, 160] on span at bounding box center [374, 161] width 18 height 19
click at [400, 254] on span at bounding box center [402, 254] width 6 height 6
click at [302, 155] on input "text" at bounding box center [280, 161] width 169 height 19
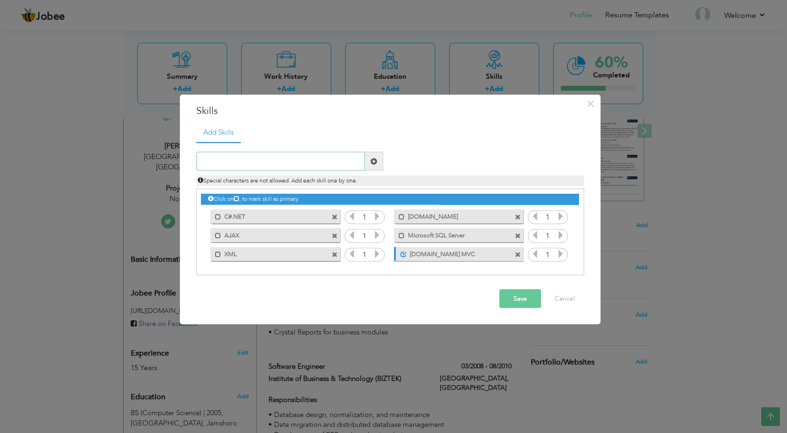
paste input "Database Design"
type input "Database Design"
click at [376, 160] on span at bounding box center [374, 160] width 7 height 7
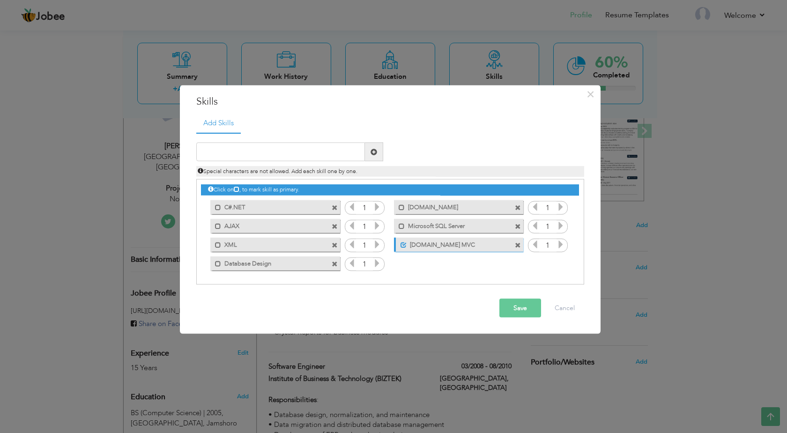
click at [334, 261] on span at bounding box center [335, 264] width 6 height 6
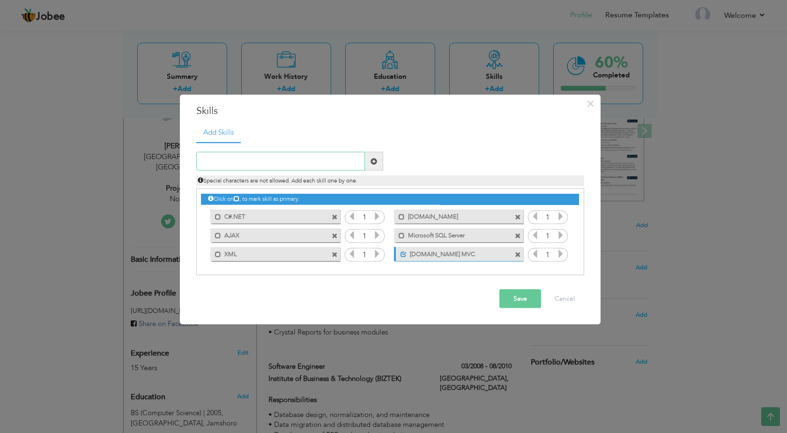
click at [265, 166] on input "text" at bounding box center [280, 161] width 169 height 19
paste input "Database Design"
click at [202, 164] on input "Database Design" at bounding box center [280, 161] width 169 height 19
type input "SQL Database Design"
click at [370, 165] on span at bounding box center [374, 161] width 18 height 19
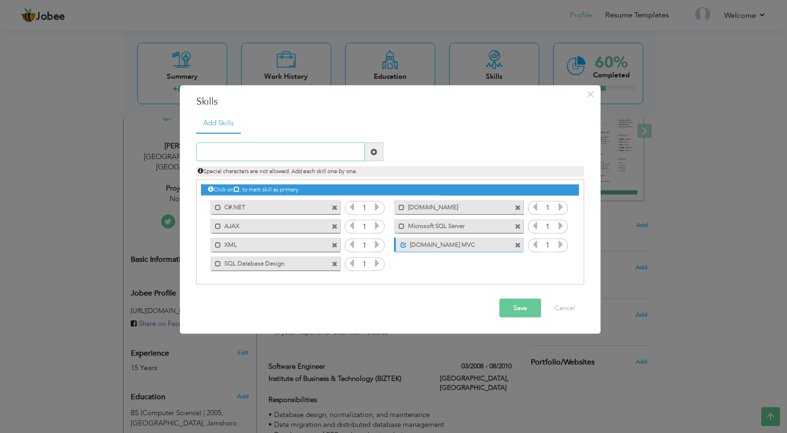
click at [303, 153] on input "text" at bounding box center [280, 151] width 169 height 19
click at [335, 155] on input "text" at bounding box center [280, 151] width 169 height 19
paste input "HL7 (2.3, 2.3.1, 2.5.1)"
type input "HL7 (2.3, 2.3.1, 2.5.1)"
click at [381, 151] on span at bounding box center [374, 151] width 18 height 19
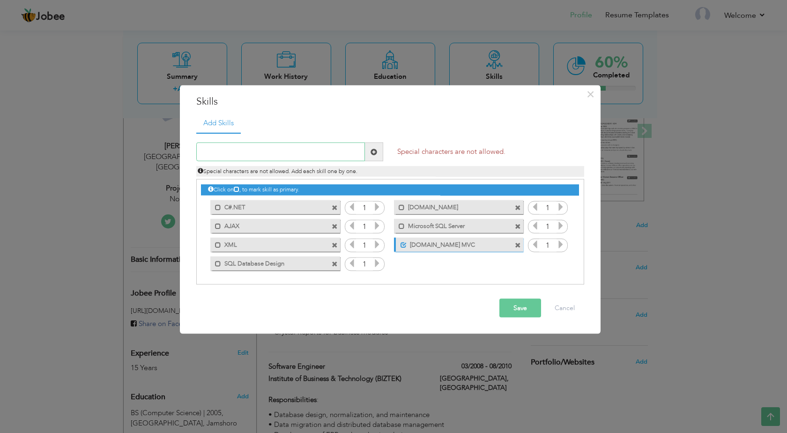
click at [297, 157] on input "text" at bounding box center [280, 151] width 169 height 19
paste input "HL7 (2.3, 2.3.1, 2.5.1)"
drag, startPoint x: 215, startPoint y: 149, endPoint x: 297, endPoint y: 149, distance: 82.0
click at [297, 149] on input "HL7 (2.3, 2.3.1, 2.5.1)" at bounding box center [280, 151] width 169 height 19
type input "HL7"
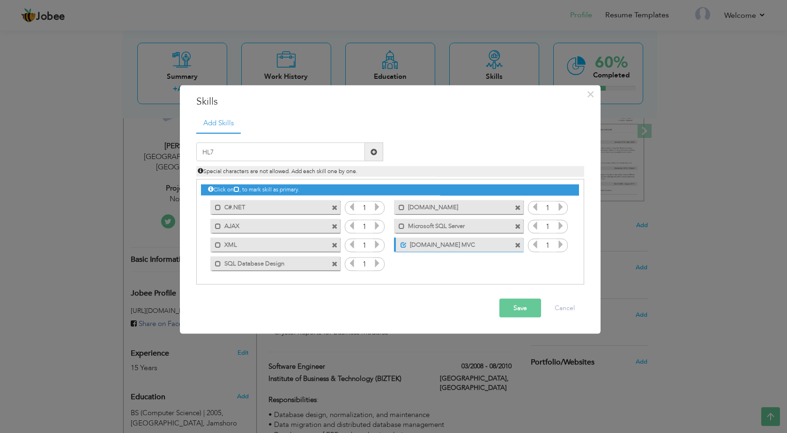
click at [368, 153] on span at bounding box center [374, 151] width 18 height 19
click at [233, 149] on input "text" at bounding box center [280, 151] width 169 height 19
type input "EDI"
click at [376, 152] on span at bounding box center [374, 151] width 7 height 7
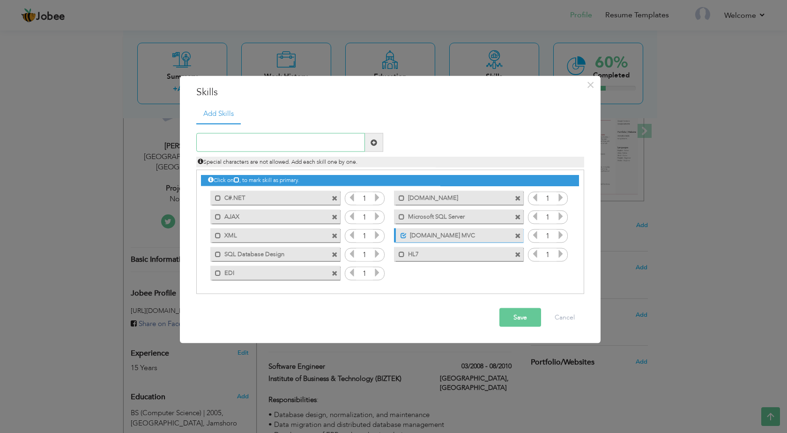
click at [309, 138] on input "text" at bounding box center [280, 142] width 169 height 19
paste input "Web Services"
type input "Web Services"
click at [379, 143] on span at bounding box center [374, 142] width 18 height 19
click at [296, 140] on input "text" at bounding box center [280, 142] width 169 height 19
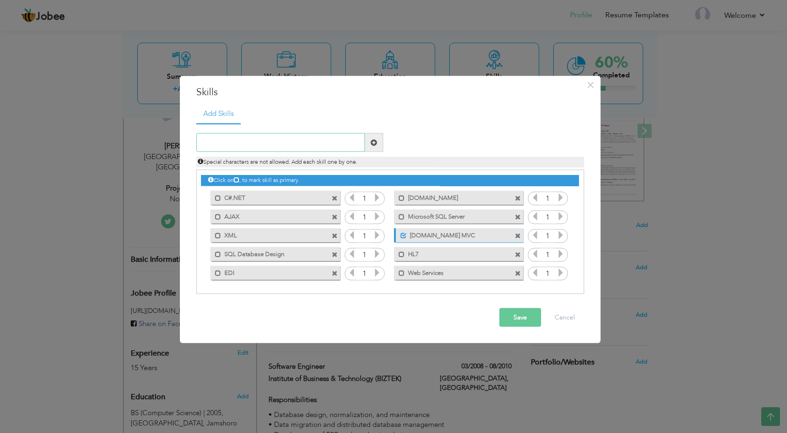
paste input "Microsoft Azure DevOps"
type input "Microsoft Azure DevOps"
click at [378, 143] on span at bounding box center [374, 142] width 18 height 19
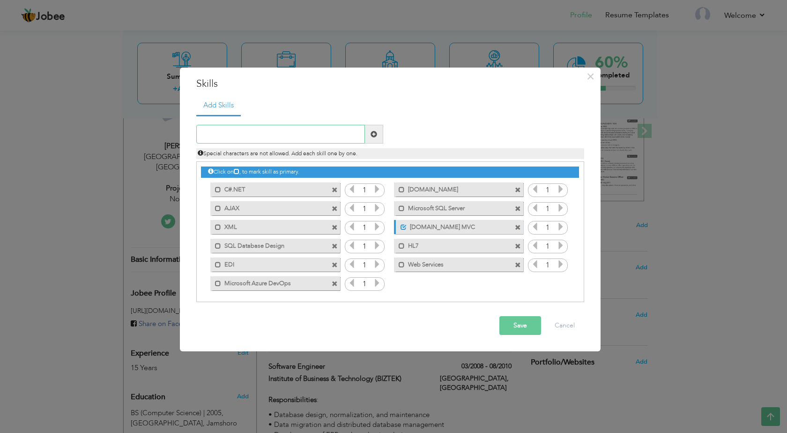
click at [313, 130] on input "text" at bounding box center [280, 134] width 169 height 19
paste input "Deployment Pipelines"
type input "Deployment Pipelines"
click at [378, 133] on span at bounding box center [374, 134] width 18 height 19
click at [357, 135] on input "text" at bounding box center [280, 134] width 169 height 19
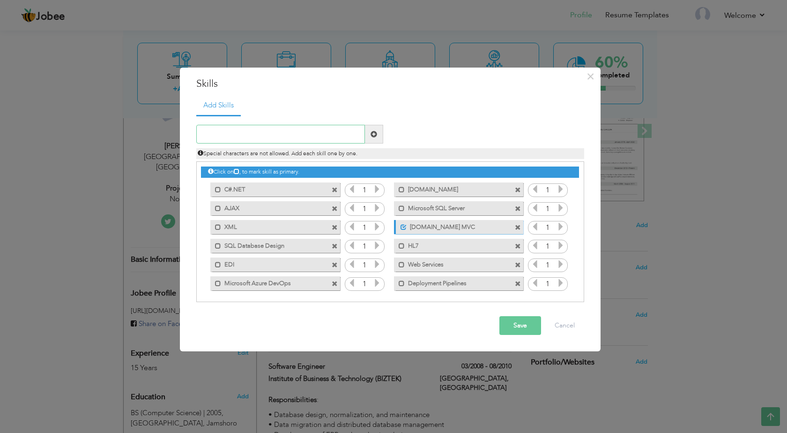
paste input "Project Planning"
type input "Project Planning"
click at [375, 135] on span at bounding box center [374, 134] width 7 height 7
click at [291, 130] on input "text" at bounding box center [280, 134] width 169 height 19
paste input "Resource Allocation"
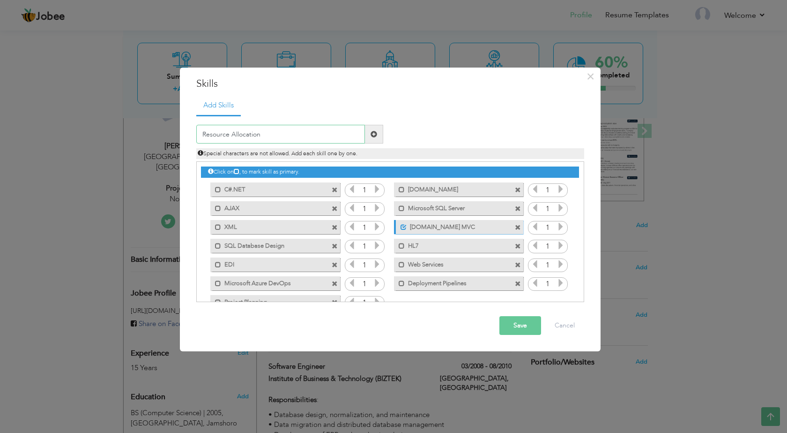
type input "Resource Allocation"
click at [374, 134] on span at bounding box center [374, 134] width 7 height 7
click at [330, 134] on input "text" at bounding box center [280, 134] width 169 height 19
paste input "Team Leadership"
type input "Team Leadership"
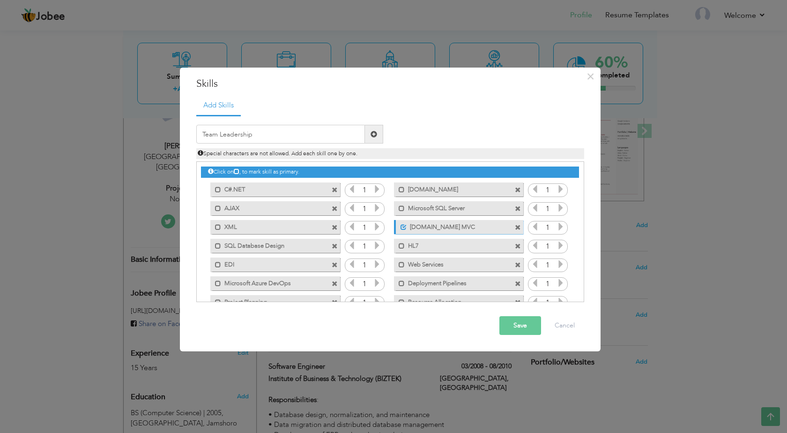
click at [376, 134] on span at bounding box center [374, 134] width 7 height 7
click at [281, 128] on input "text" at bounding box center [280, 134] width 169 height 19
paste input "Healthcare IT"
type input "Healthcare IT"
click at [377, 136] on span at bounding box center [374, 134] width 7 height 7
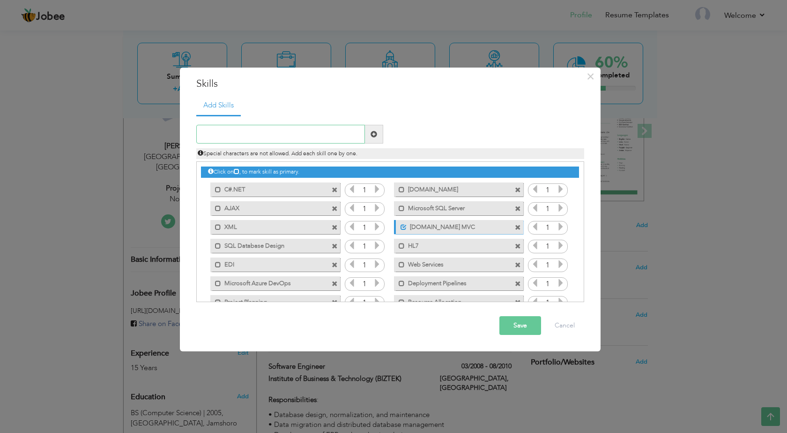
click at [346, 134] on input "text" at bounding box center [280, 134] width 169 height 19
paste input "Electronic Health Records"
type input "Electronic Health Records"
click at [371, 136] on span at bounding box center [374, 134] width 7 height 7
click at [519, 327] on button "Save" at bounding box center [521, 325] width 42 height 19
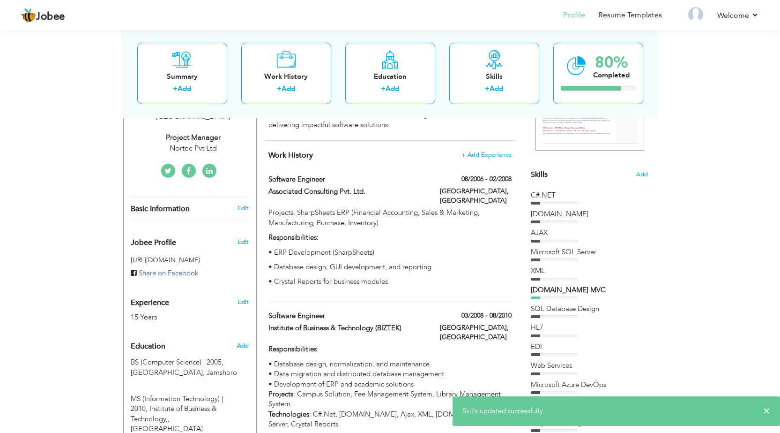
scroll to position [187, 0]
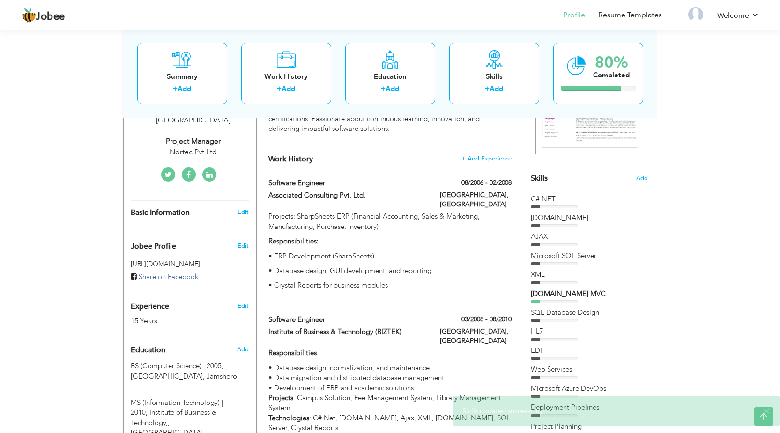
drag, startPoint x: 639, startPoint y: 178, endPoint x: 672, endPoint y: 306, distance: 133.0
click at [670, 305] on div "View Resume Export PDF Profile Summary Public Link Experience Education Awards …" at bounding box center [390, 370] width 780 height 1058
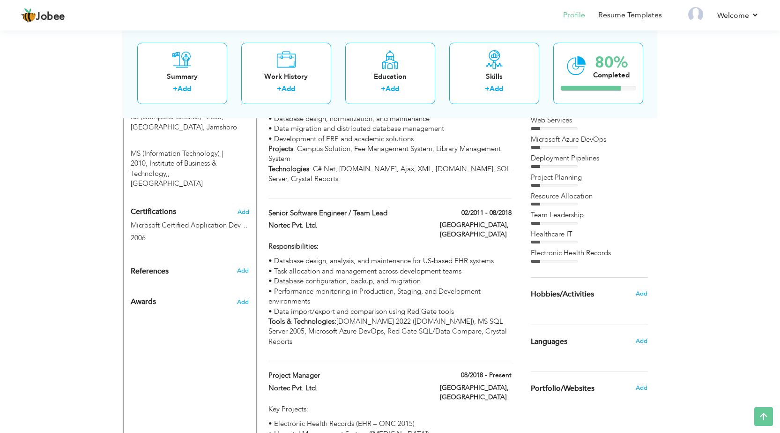
scroll to position [375, 0]
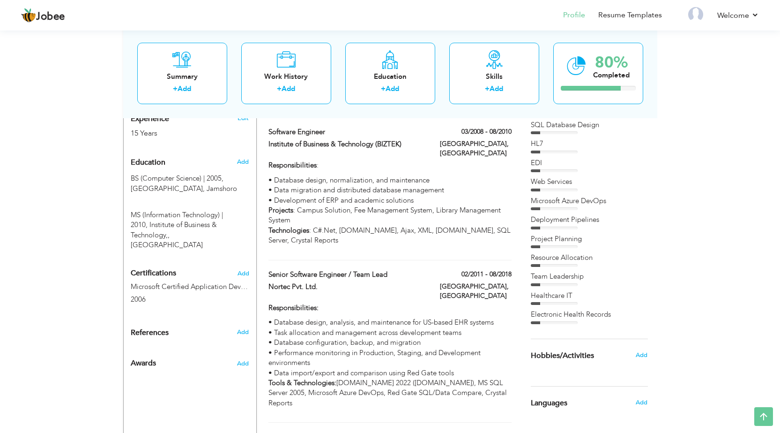
click at [578, 166] on div "EDI" at bounding box center [589, 163] width 117 height 10
click at [551, 157] on div "C#.NET [DOMAIN_NAME] AJAX XML HL7 EDI" at bounding box center [589, 165] width 117 height 317
click at [550, 153] on div "C#.NET [DOMAIN_NAME] AJAX XML HL7 EDI" at bounding box center [589, 165] width 117 height 317
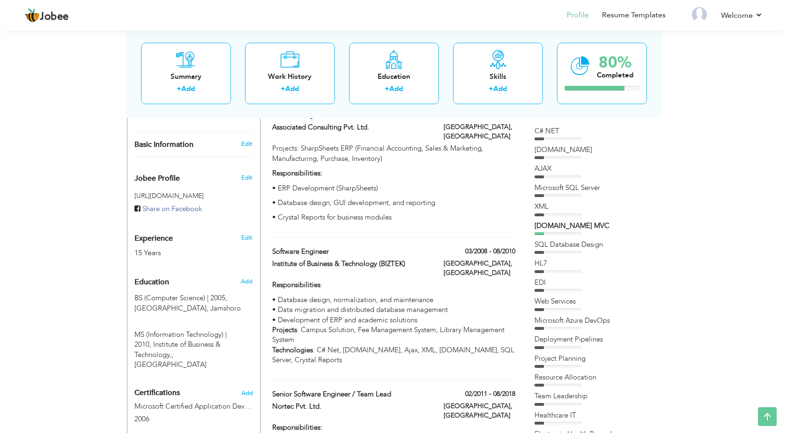
scroll to position [234, 0]
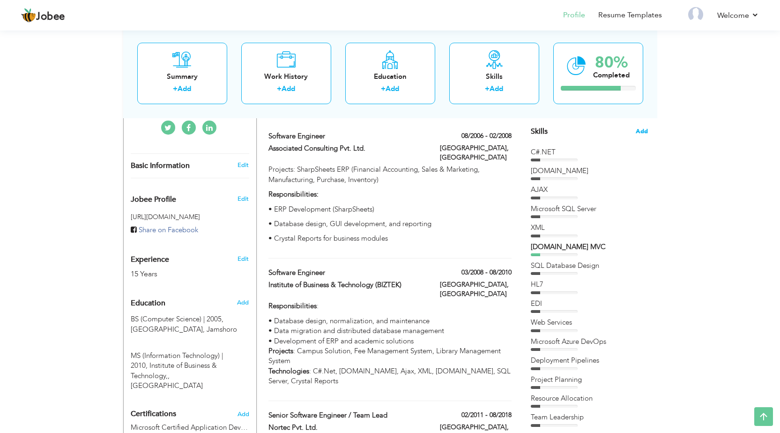
click at [642, 134] on span "Add" at bounding box center [642, 131] width 12 height 9
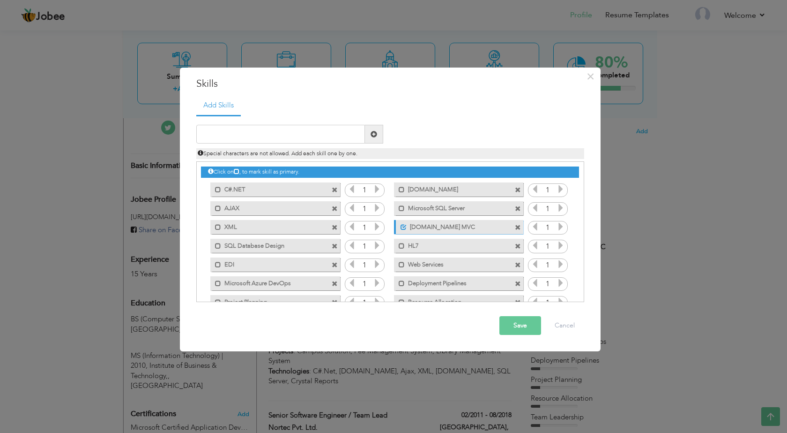
click at [375, 189] on icon at bounding box center [377, 189] width 8 height 8
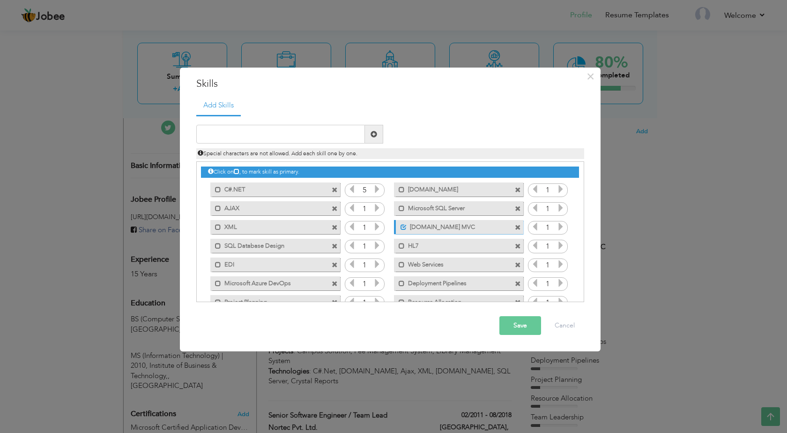
click at [377, 208] on icon at bounding box center [377, 207] width 8 height 8
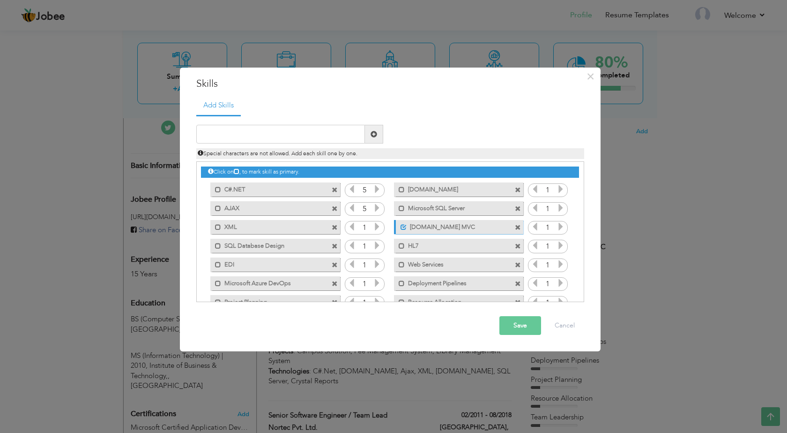
click at [378, 226] on icon at bounding box center [377, 226] width 8 height 8
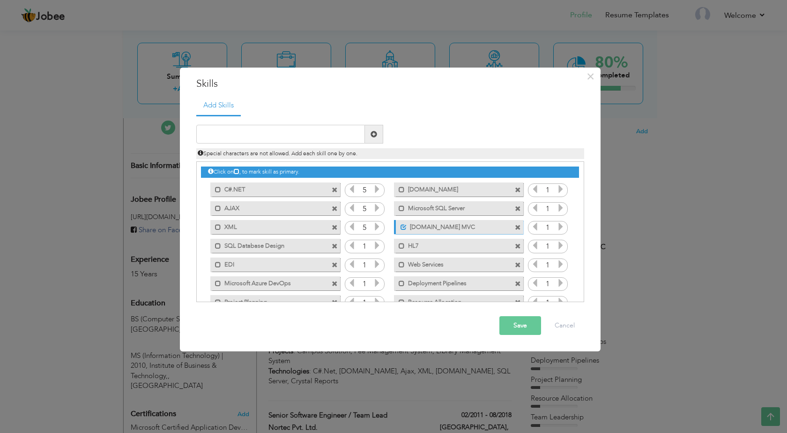
click at [378, 226] on icon at bounding box center [377, 226] width 8 height 8
click at [378, 243] on icon at bounding box center [377, 245] width 8 height 8
click at [378, 244] on icon at bounding box center [377, 245] width 8 height 8
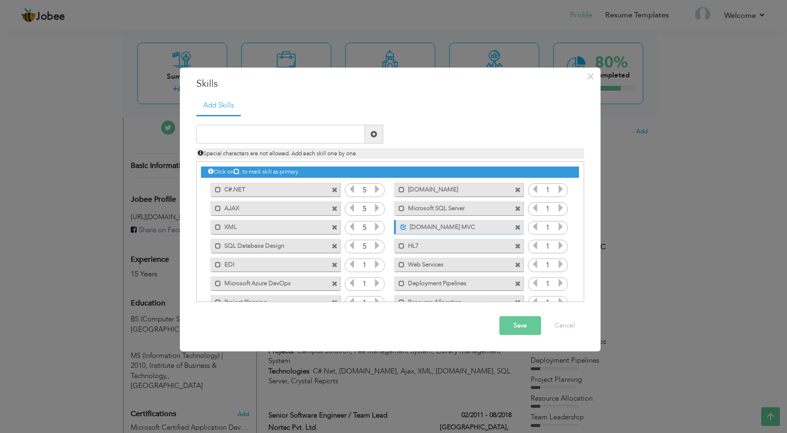
click at [378, 245] on icon at bounding box center [377, 245] width 8 height 8
click at [377, 264] on icon at bounding box center [377, 264] width 8 height 8
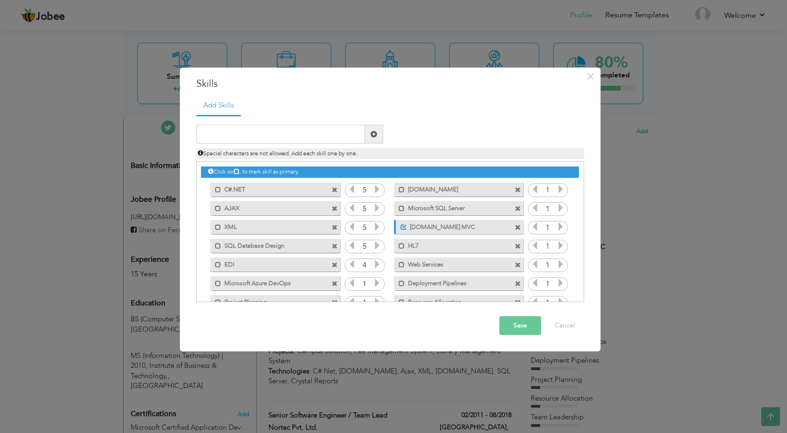
click at [377, 264] on icon at bounding box center [377, 264] width 8 height 8
click at [560, 188] on icon at bounding box center [561, 189] width 8 height 8
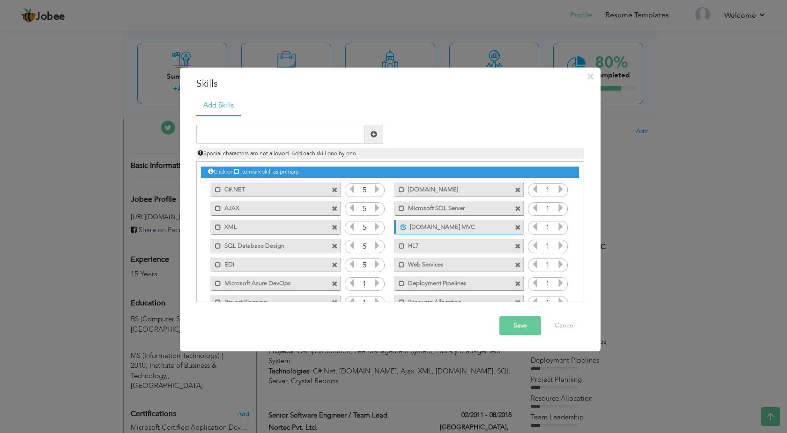
click at [560, 188] on icon at bounding box center [561, 189] width 8 height 8
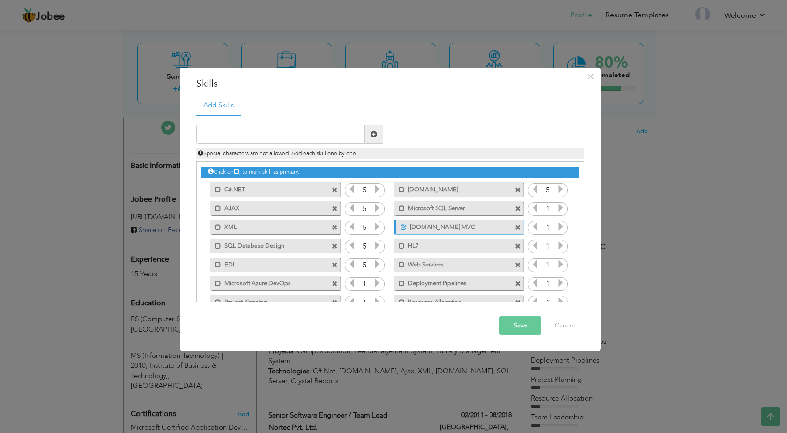
click at [559, 211] on icon at bounding box center [561, 207] width 8 height 8
click at [558, 211] on icon at bounding box center [561, 207] width 8 height 8
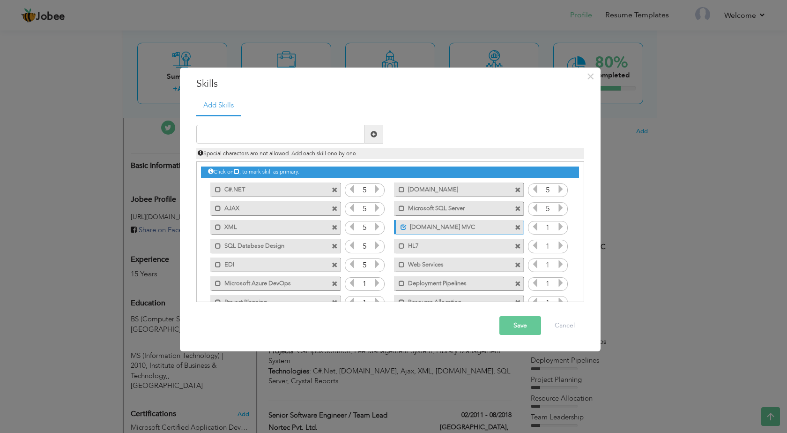
click at [558, 211] on icon at bounding box center [561, 207] width 8 height 8
click at [563, 230] on icon at bounding box center [561, 226] width 8 height 8
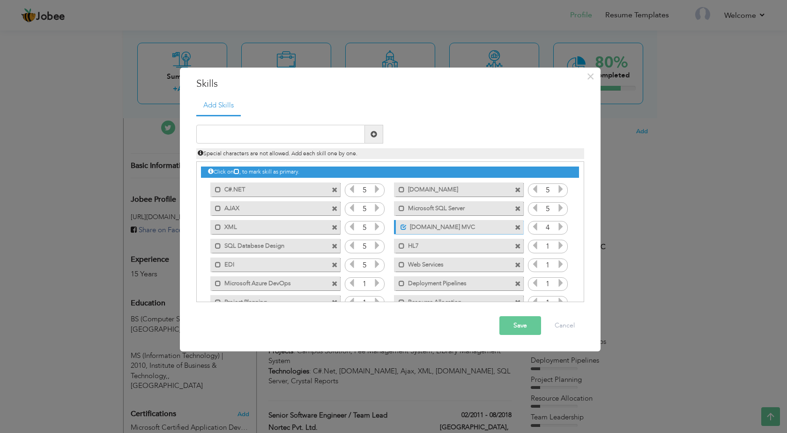
click at [563, 230] on icon at bounding box center [561, 226] width 8 height 8
click at [562, 248] on icon at bounding box center [561, 245] width 8 height 8
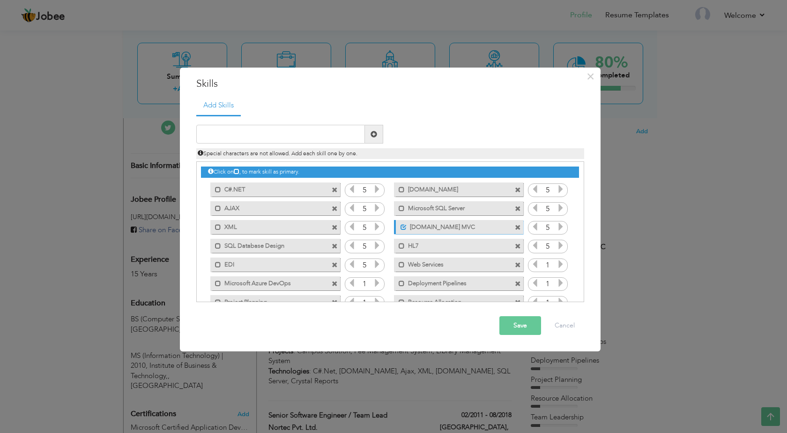
click at [562, 248] on icon at bounding box center [561, 245] width 8 height 8
click at [557, 269] on span at bounding box center [561, 265] width 8 height 12
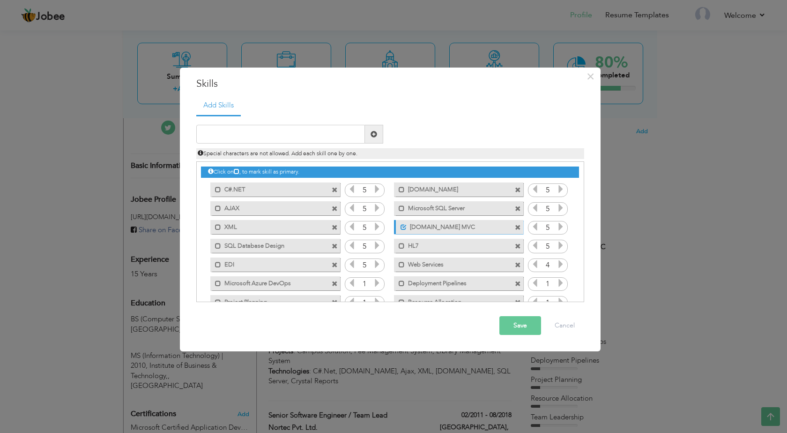
click at [557, 269] on span at bounding box center [561, 265] width 8 height 12
click at [557, 270] on span at bounding box center [561, 265] width 8 height 12
click at [561, 286] on icon at bounding box center [561, 282] width 8 height 8
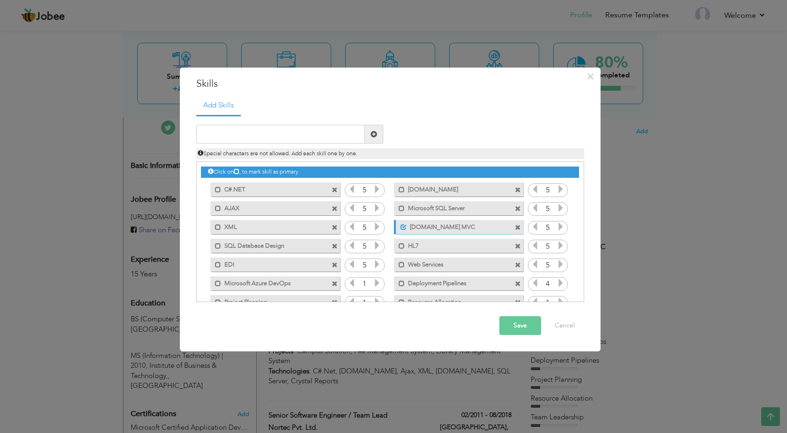
click at [561, 286] on icon at bounding box center [561, 282] width 8 height 8
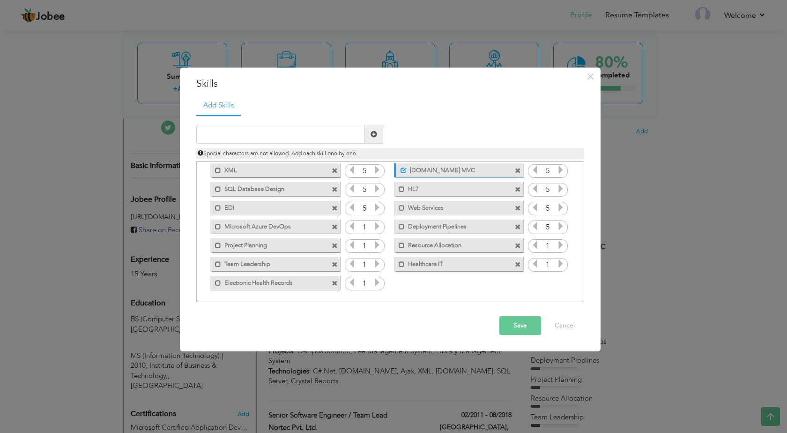
scroll to position [59, 0]
click at [560, 243] on icon at bounding box center [561, 243] width 8 height 8
click at [559, 242] on icon at bounding box center [561, 243] width 8 height 8
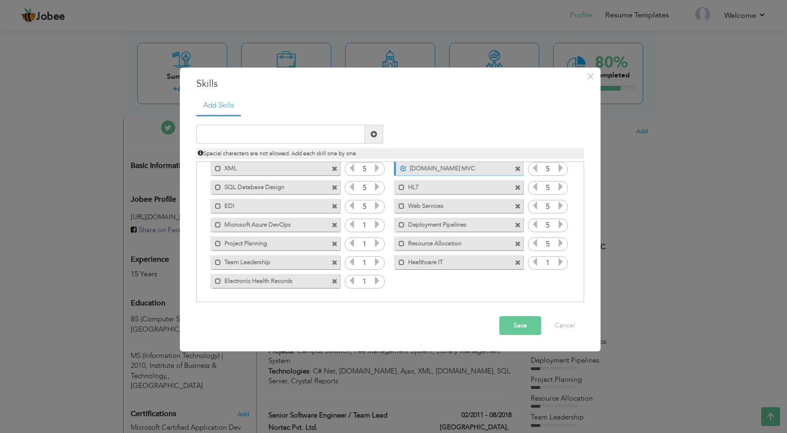
click at [559, 242] on icon at bounding box center [561, 243] width 8 height 8
click at [558, 263] on icon at bounding box center [561, 261] width 8 height 8
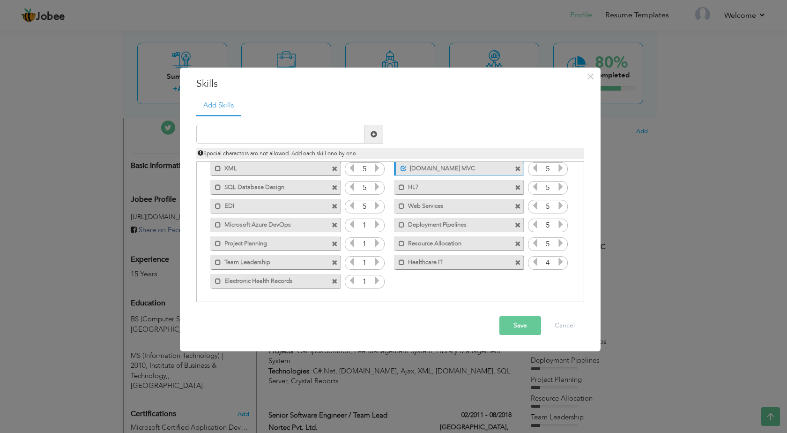
click at [559, 263] on icon at bounding box center [561, 261] width 8 height 8
click at [374, 284] on icon at bounding box center [377, 280] width 8 height 8
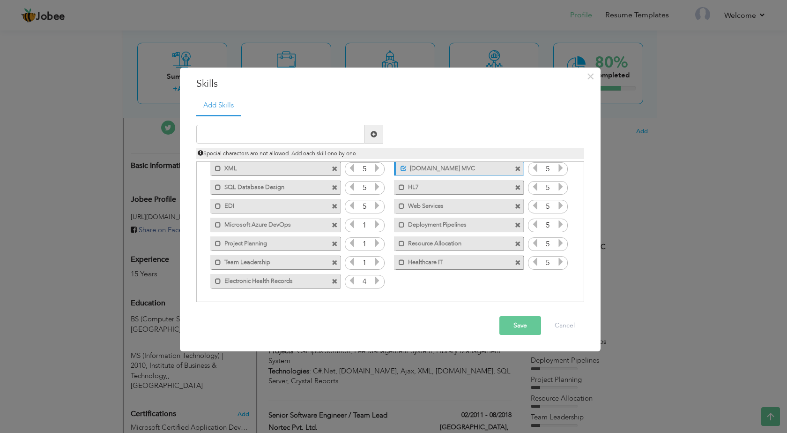
click at [374, 284] on icon at bounding box center [377, 280] width 8 height 8
click at [378, 261] on icon at bounding box center [377, 261] width 8 height 8
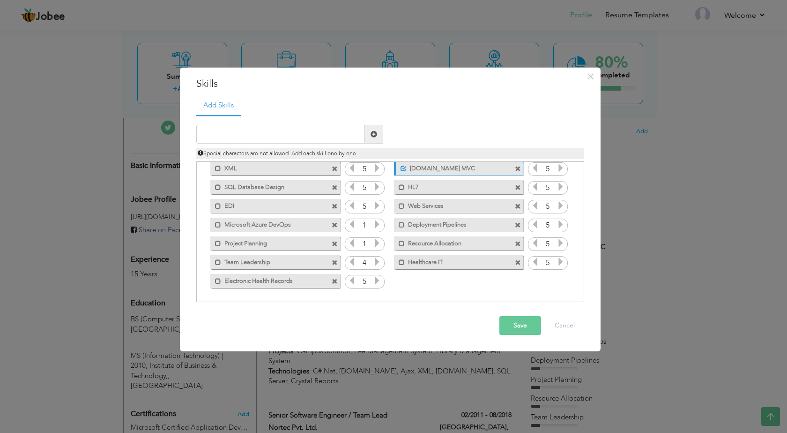
click at [378, 261] on icon at bounding box center [377, 261] width 8 height 8
click at [376, 241] on icon at bounding box center [377, 243] width 8 height 8
click at [375, 240] on icon at bounding box center [377, 243] width 8 height 8
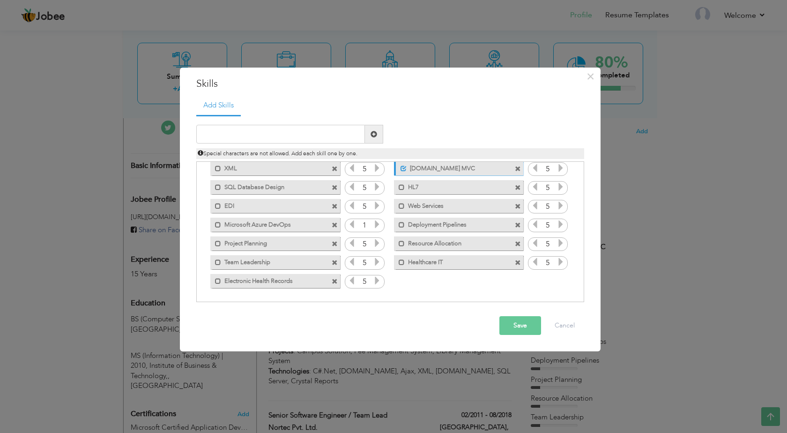
click at [376, 224] on icon at bounding box center [377, 224] width 8 height 8
click at [375, 224] on icon at bounding box center [377, 224] width 8 height 8
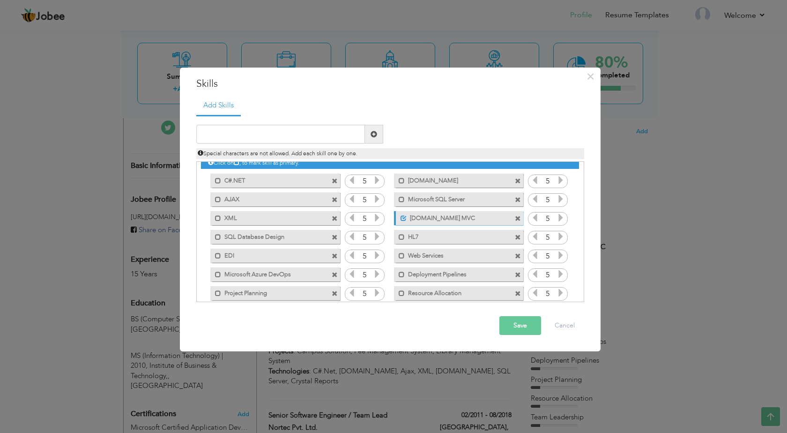
scroll to position [0, 0]
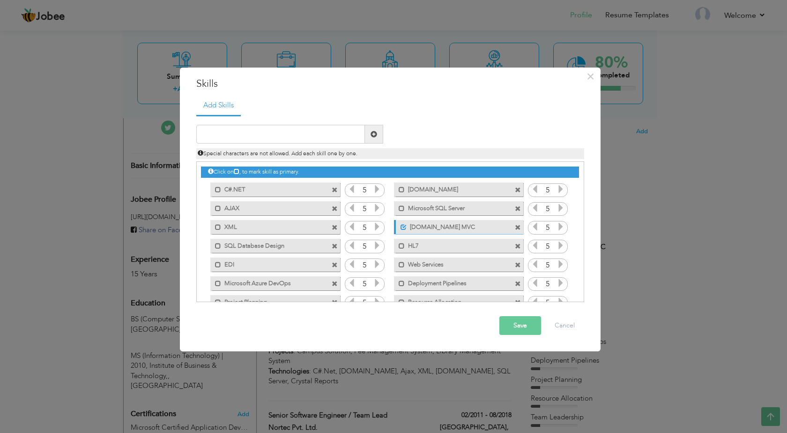
click at [349, 207] on icon at bounding box center [352, 207] width 8 height 8
click at [400, 245] on span at bounding box center [402, 246] width 6 height 6
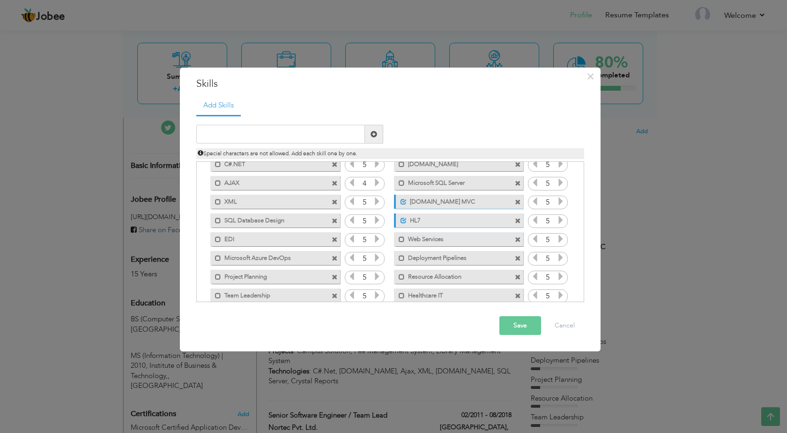
scroll to position [47, 0]
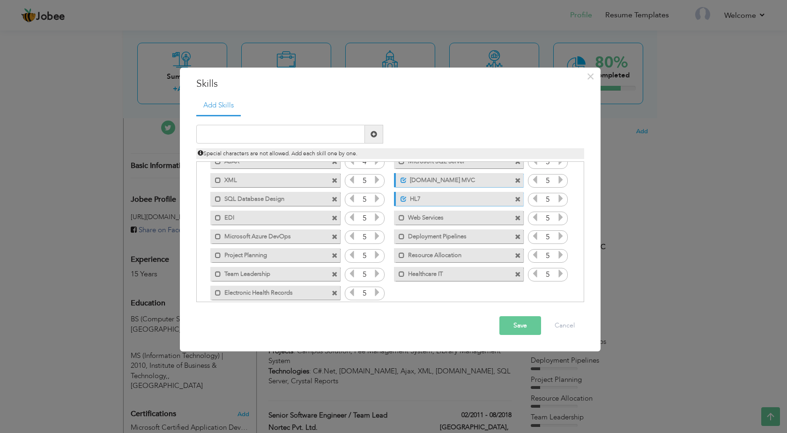
click at [531, 215] on icon at bounding box center [535, 217] width 8 height 8
click at [533, 230] on div "1" at bounding box center [548, 237] width 40 height 14
click at [532, 235] on icon at bounding box center [535, 235] width 8 height 8
click at [213, 269] on span at bounding box center [215, 271] width 11 height 9
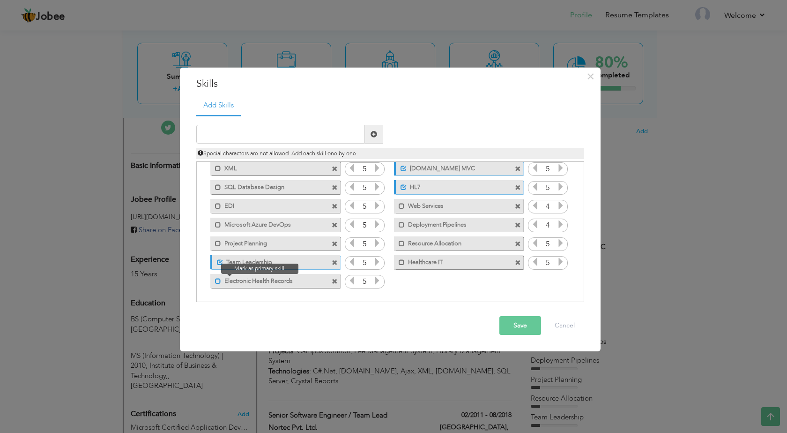
click at [218, 280] on span at bounding box center [218, 281] width 6 height 6
click at [519, 327] on button "Save" at bounding box center [521, 325] width 42 height 19
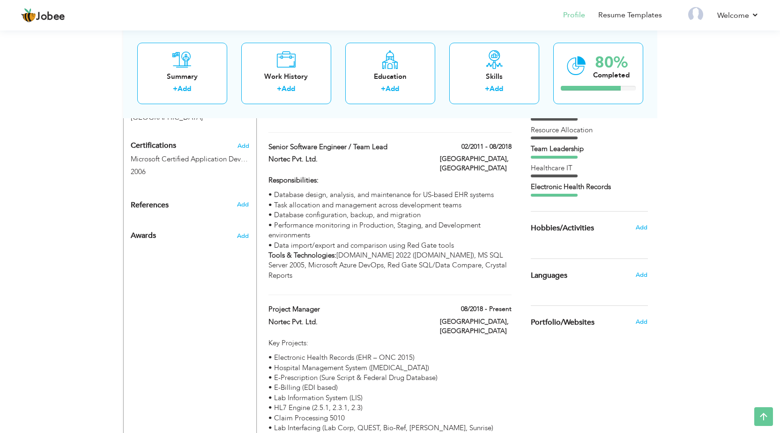
scroll to position [515, 0]
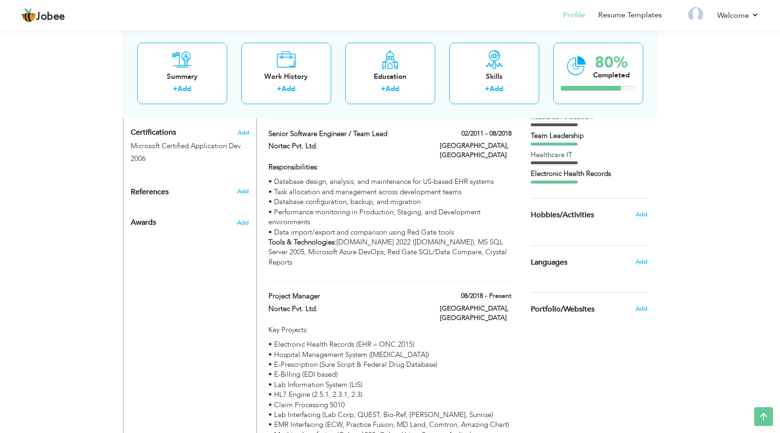
click at [640, 269] on div "Add" at bounding box center [644, 262] width 22 height 18
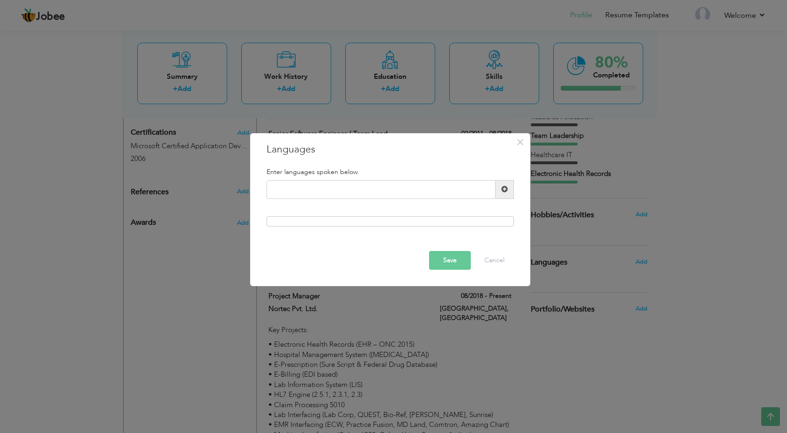
click at [642, 265] on div "× Languages Enter languages spoken below. Save Cancel" at bounding box center [393, 216] width 787 height 433
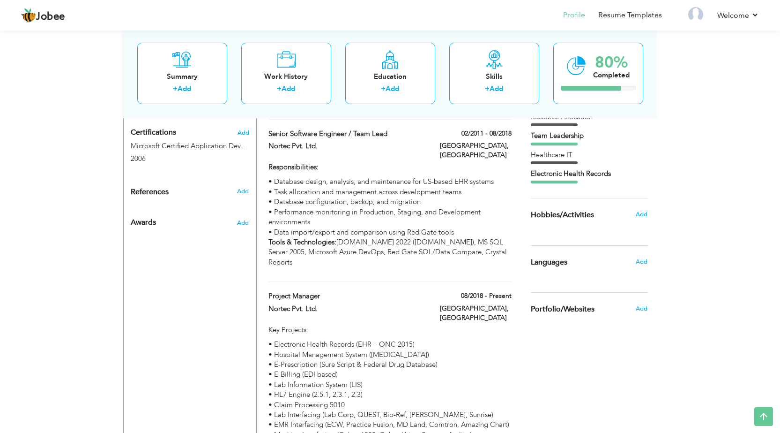
click at [642, 265] on span "Add" at bounding box center [642, 261] width 12 height 8
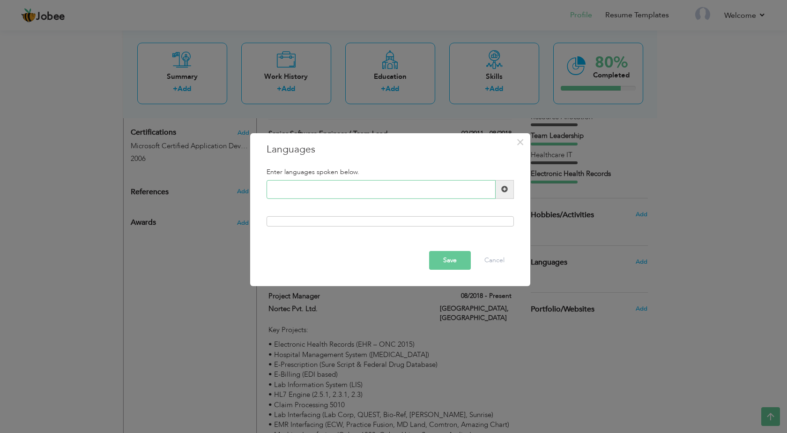
click at [320, 183] on input "text" at bounding box center [381, 189] width 229 height 19
drag, startPoint x: 404, startPoint y: 191, endPoint x: 159, endPoint y: 190, distance: 244.6
click at [159, 190] on div "× Languages Enter languages spoken below. en Save Cancel" at bounding box center [393, 216] width 787 height 433
type input "Englishh"
click at [510, 190] on span at bounding box center [505, 189] width 18 height 19
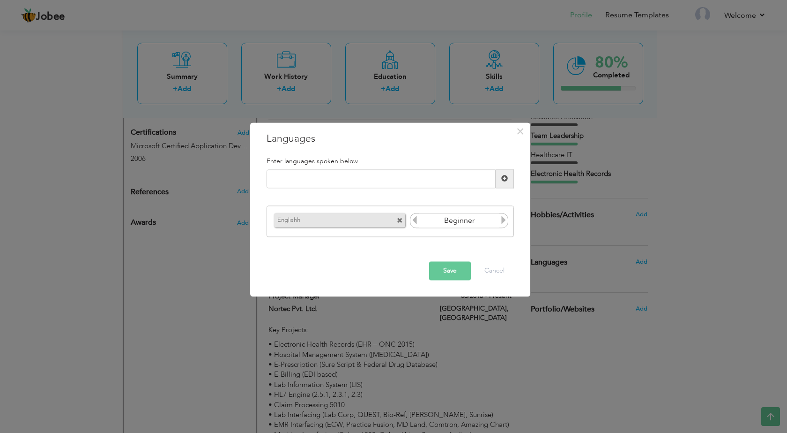
click at [503, 222] on icon at bounding box center [504, 220] width 8 height 8
click at [398, 216] on span at bounding box center [401, 218] width 8 height 10
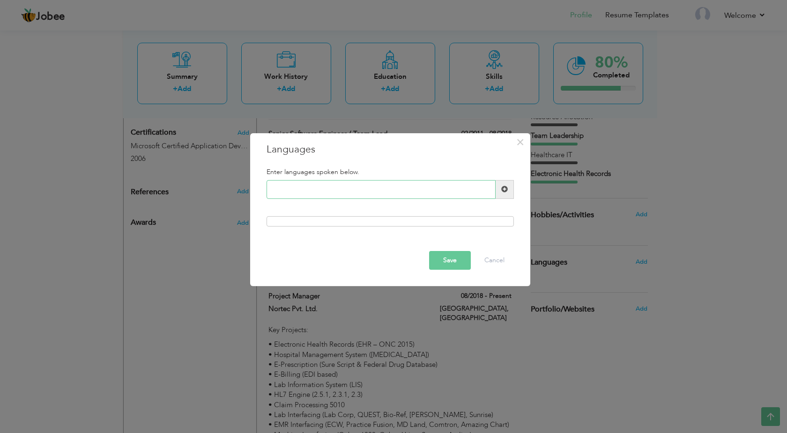
click at [368, 180] on input "text" at bounding box center [381, 189] width 229 height 19
type input "English"
click at [508, 185] on span at bounding box center [505, 189] width 18 height 19
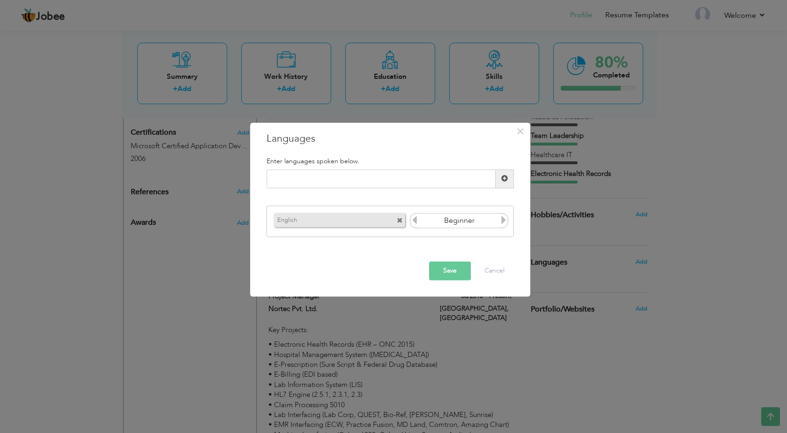
click at [500, 218] on icon at bounding box center [504, 220] width 8 height 8
click at [501, 223] on icon at bounding box center [504, 220] width 8 height 8
click at [413, 224] on icon at bounding box center [414, 220] width 8 height 8
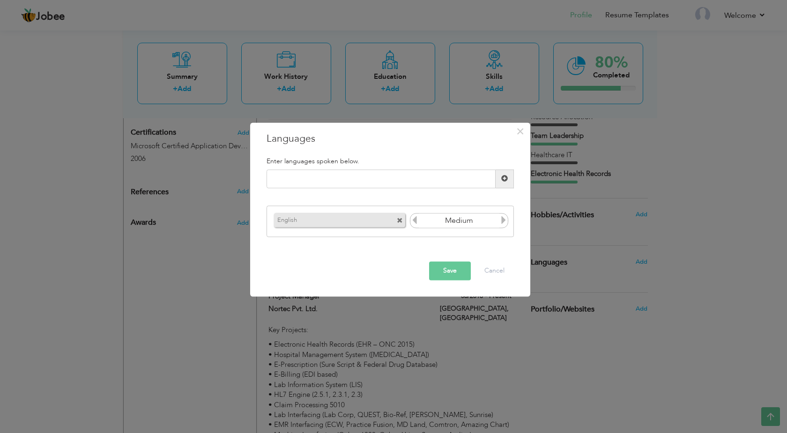
click at [505, 222] on icon at bounding box center [504, 220] width 8 height 8
click at [499, 181] on span at bounding box center [505, 178] width 18 height 19
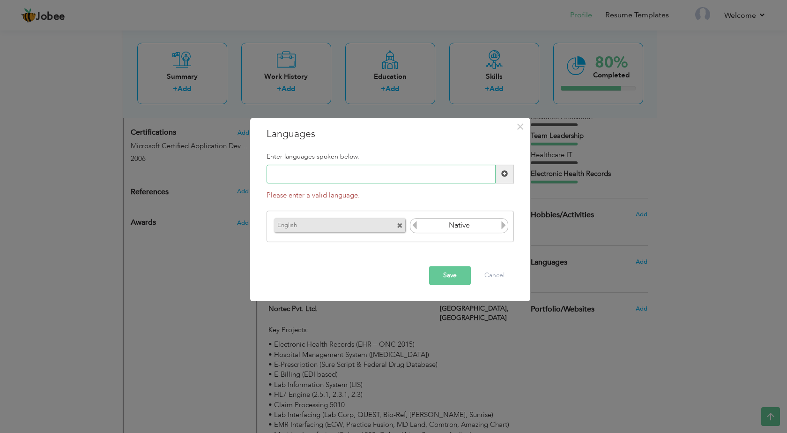
click at [402, 177] on input "text" at bounding box center [381, 173] width 229 height 19
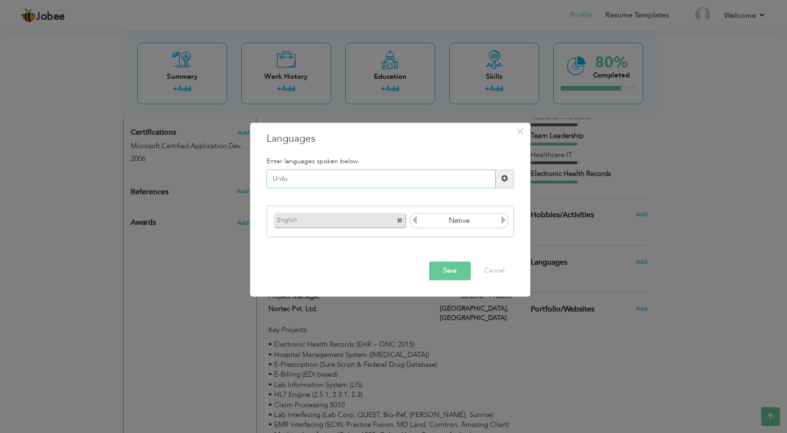
type input "Urdu"
click at [502, 175] on span at bounding box center [504, 178] width 7 height 7
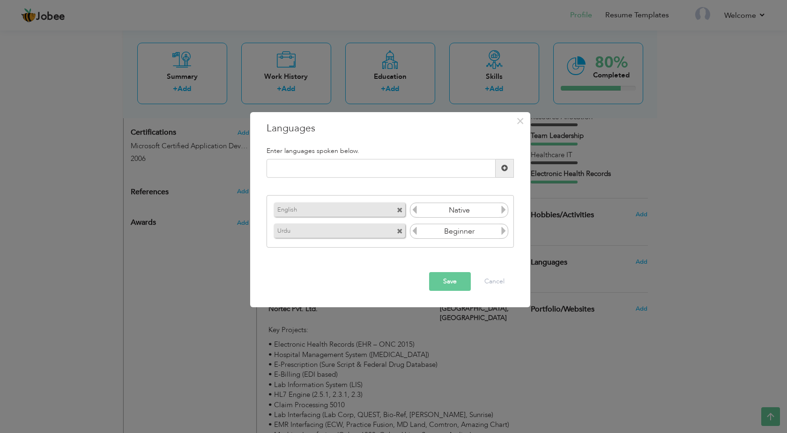
click at [501, 206] on icon at bounding box center [504, 209] width 8 height 8
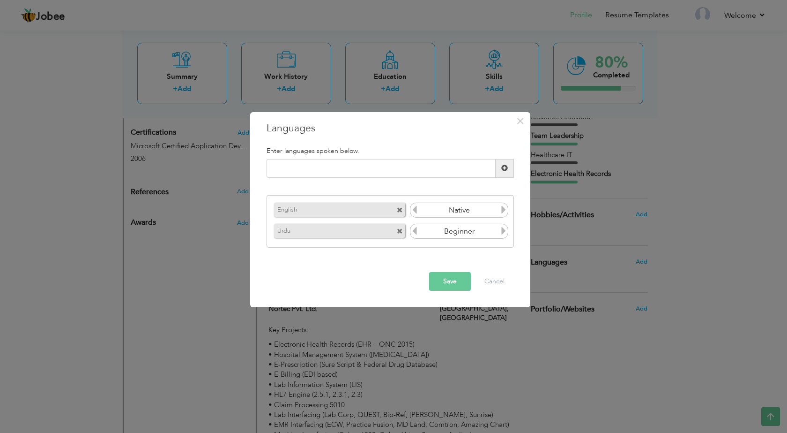
click at [505, 209] on icon at bounding box center [504, 209] width 8 height 8
click at [503, 226] on icon at bounding box center [504, 230] width 8 height 8
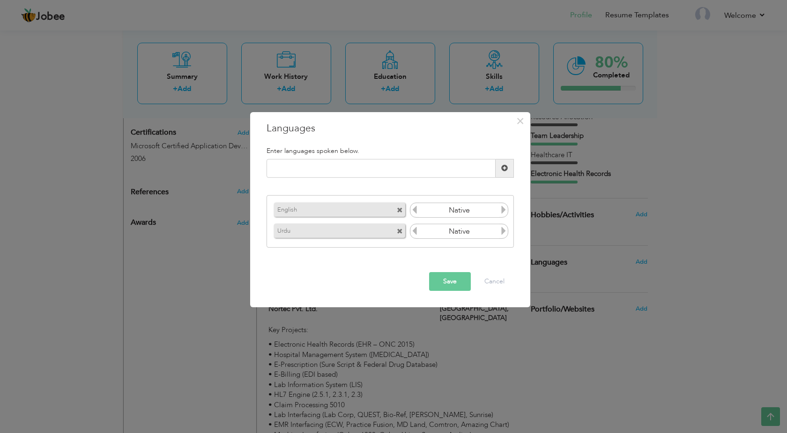
click at [503, 170] on span at bounding box center [504, 167] width 7 height 7
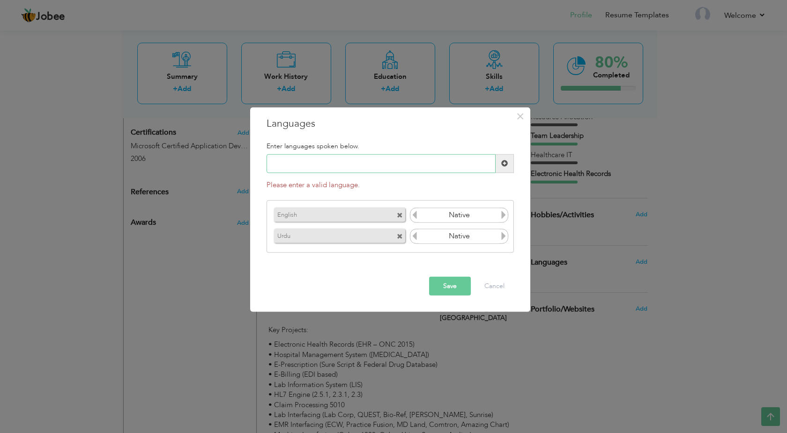
click at [410, 170] on input "text" at bounding box center [381, 163] width 229 height 19
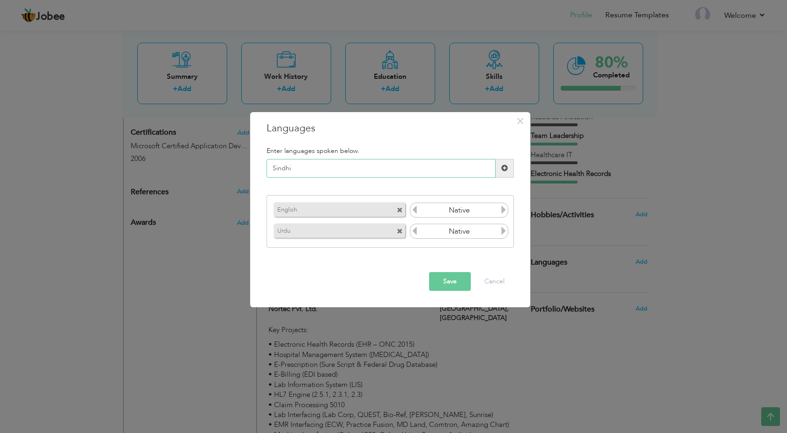
type input "Sindhi"
click at [502, 177] on span at bounding box center [505, 168] width 18 height 19
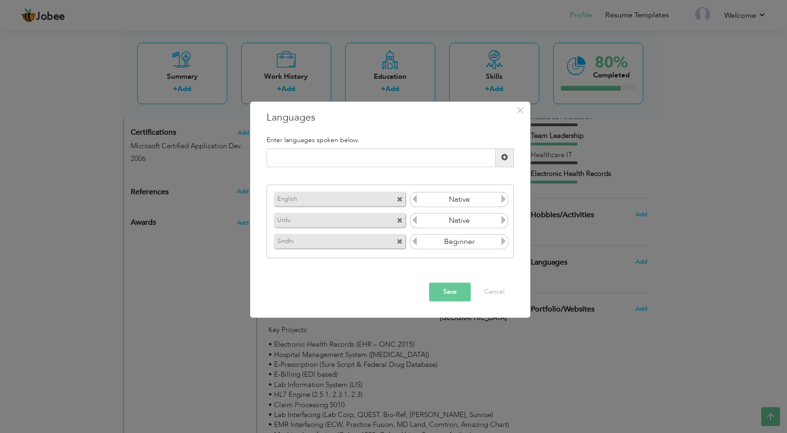
click at [507, 243] on icon at bounding box center [504, 241] width 8 height 8
click at [456, 295] on button "Save" at bounding box center [450, 291] width 42 height 19
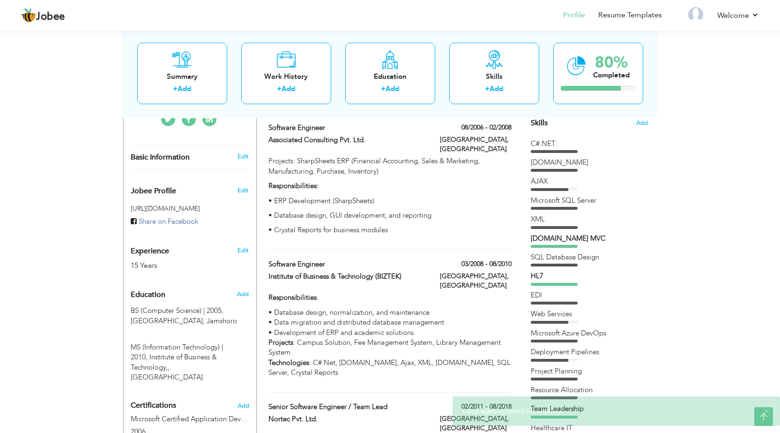
scroll to position [191, 0]
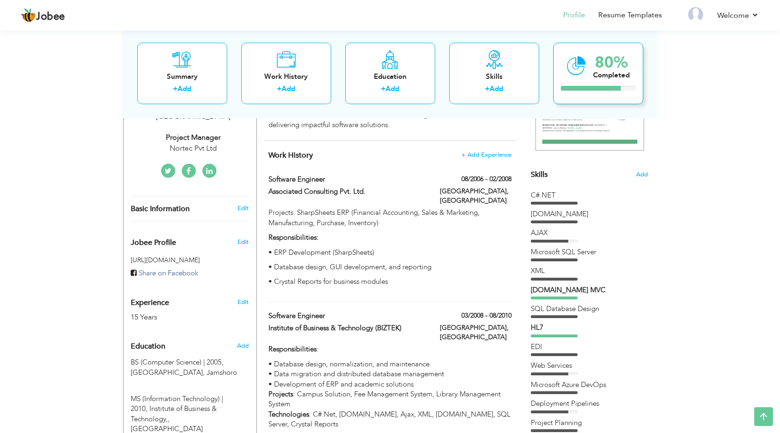
click at [598, 82] on div "80% Completed" at bounding box center [598, 72] width 90 height 61
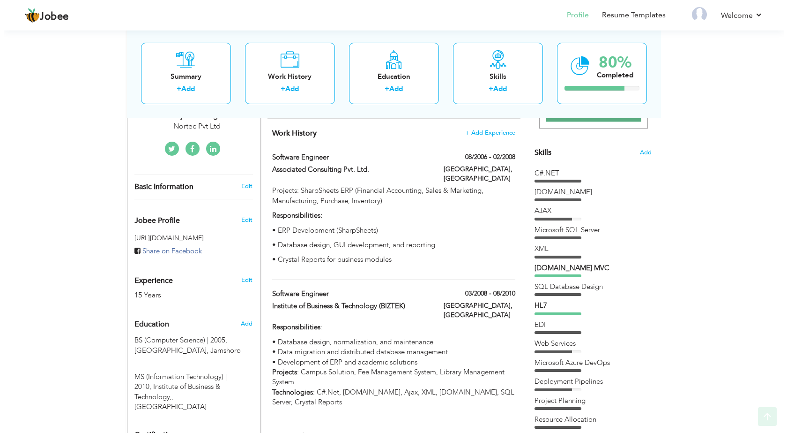
scroll to position [234, 0]
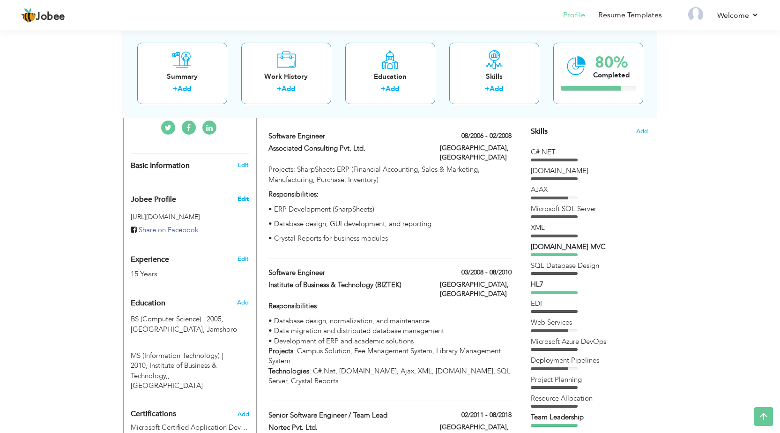
click at [242, 194] on span "Edit" at bounding box center [243, 198] width 11 height 8
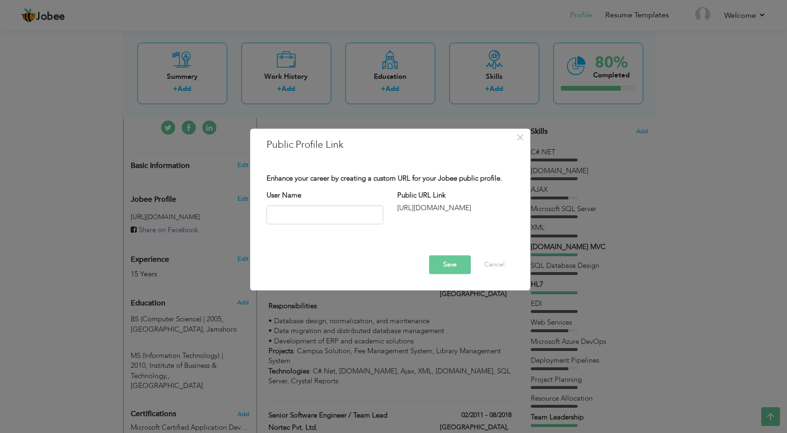
click at [420, 209] on div "[URL][DOMAIN_NAME]" at bounding box center [455, 208] width 117 height 10
click at [483, 261] on button "Cancel" at bounding box center [494, 264] width 39 height 19
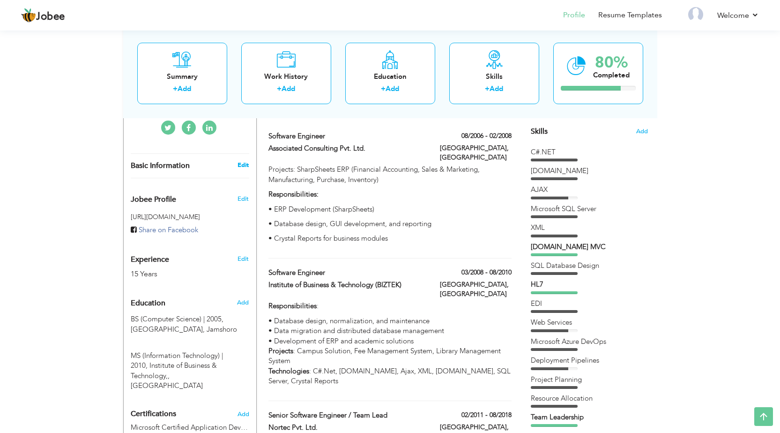
click at [245, 161] on link "Edit" at bounding box center [243, 165] width 11 height 8
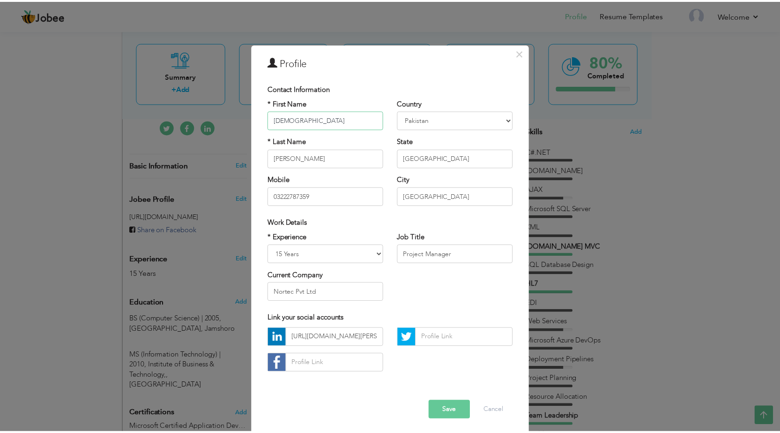
scroll to position [4, 0]
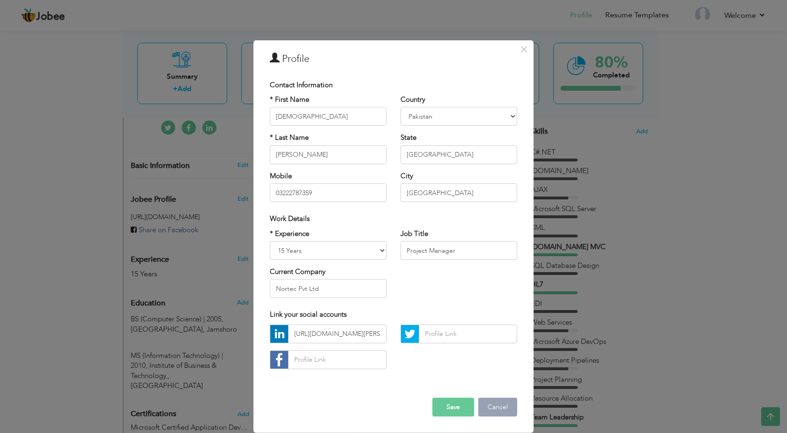
click at [483, 404] on button "Cancel" at bounding box center [497, 406] width 39 height 19
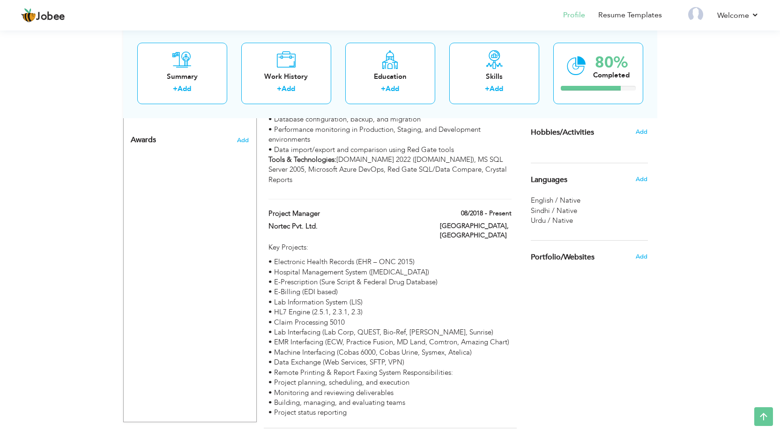
scroll to position [562, 0]
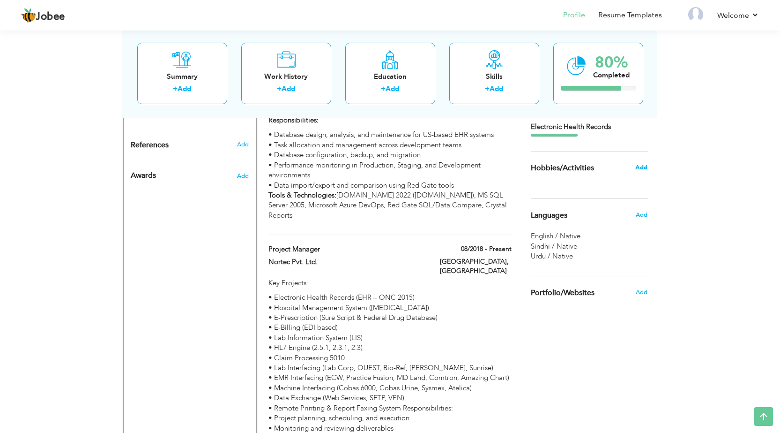
click at [647, 167] on span "Add" at bounding box center [641, 167] width 12 height 8
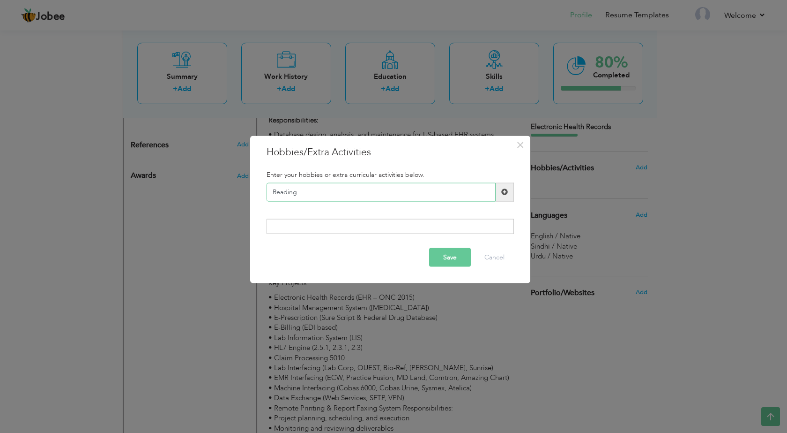
click at [493, 198] on input "Reading" at bounding box center [381, 191] width 229 height 19
type input "Reading"
click at [501, 194] on span at bounding box center [504, 191] width 7 height 7
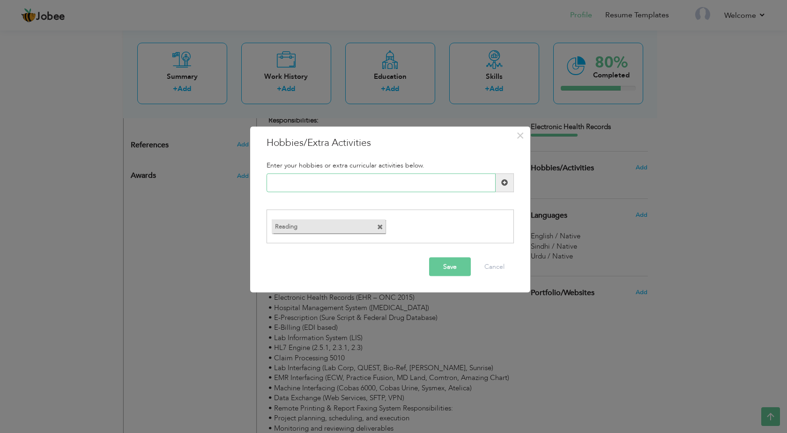
click at [304, 179] on input "text" at bounding box center [381, 182] width 229 height 19
type input "Sports"
click at [502, 182] on span at bounding box center [504, 182] width 7 height 7
click at [459, 267] on button "Save" at bounding box center [450, 266] width 42 height 19
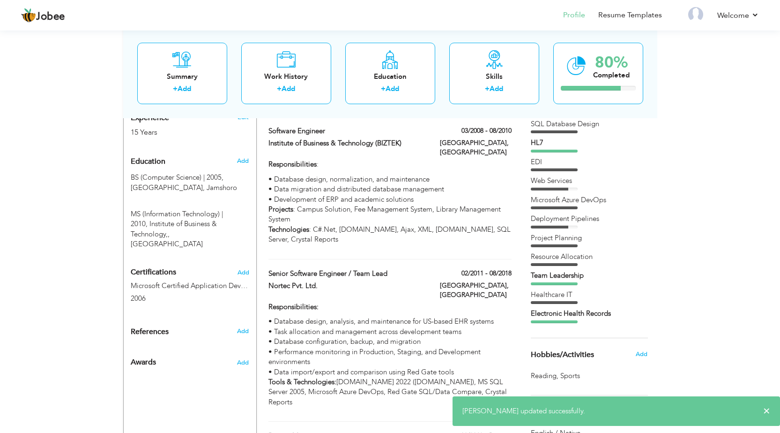
scroll to position [375, 0]
click at [593, 57] on div "80%" at bounding box center [611, 61] width 37 height 15
drag, startPoint x: 600, startPoint y: 67, endPoint x: 615, endPoint y: 72, distance: 15.9
click at [604, 68] on div "80%" at bounding box center [611, 61] width 37 height 15
drag, startPoint x: 615, startPoint y: 72, endPoint x: 621, endPoint y: 80, distance: 10.4
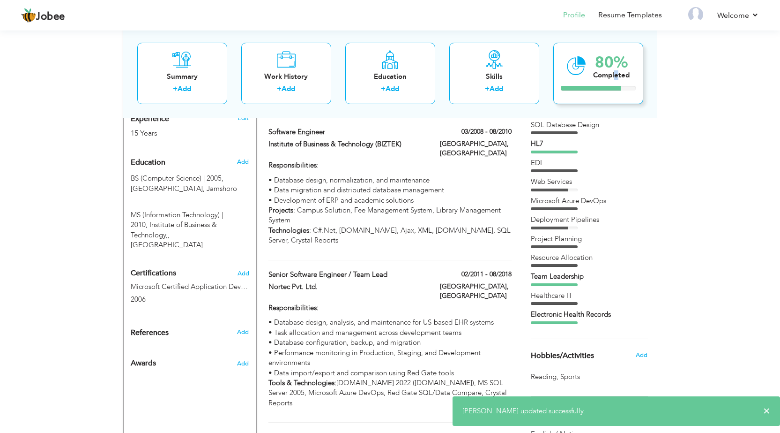
click at [619, 76] on div "Completed" at bounding box center [611, 75] width 37 height 10
click at [621, 80] on div "80% Completed" at bounding box center [611, 65] width 37 height 31
click at [616, 89] on div at bounding box center [591, 88] width 60 height 5
click at [615, 89] on div at bounding box center [591, 88] width 60 height 5
click at [621, 89] on div at bounding box center [598, 88] width 75 height 5
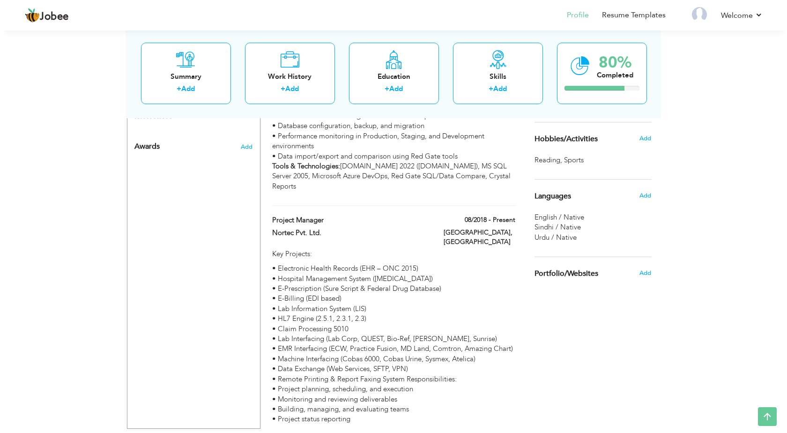
scroll to position [613, 0]
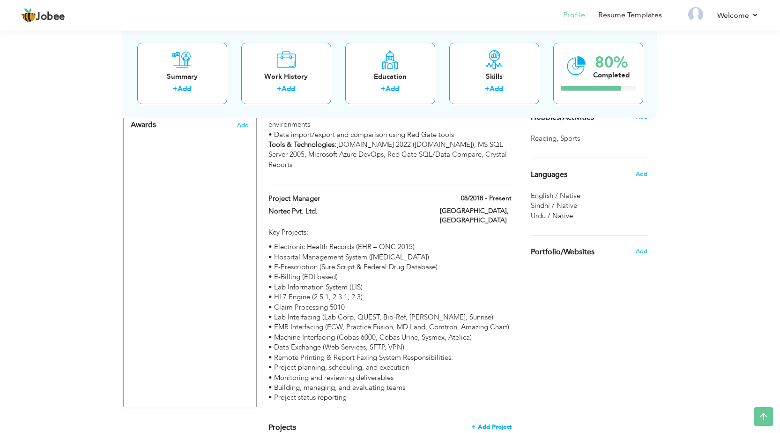
click at [495, 423] on span "+ Add Project" at bounding box center [492, 426] width 40 height 7
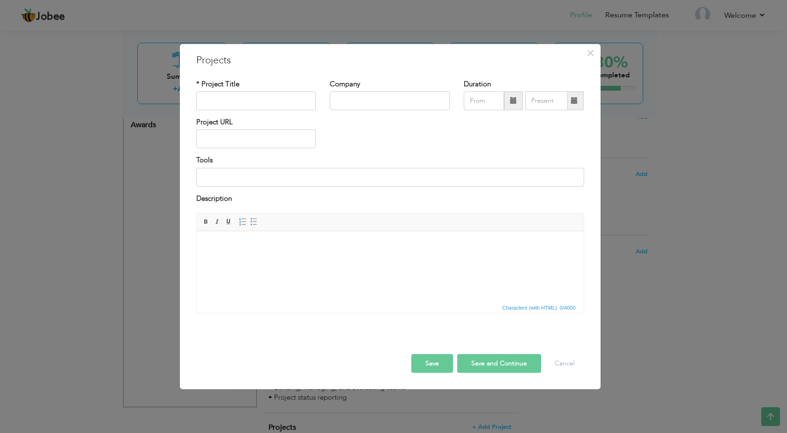
drag, startPoint x: 533, startPoint y: 59, endPoint x: 741, endPoint y: 103, distance: 212.2
click at [741, 103] on div "× Projects * Project Title Company Duration Project URL Tools Description" at bounding box center [393, 216] width 787 height 433
click at [222, 103] on input "text" at bounding box center [256, 100] width 120 height 19
paste input "Electronic Health Records (EHR)"
type input "Electronic Health Records (EHR)"
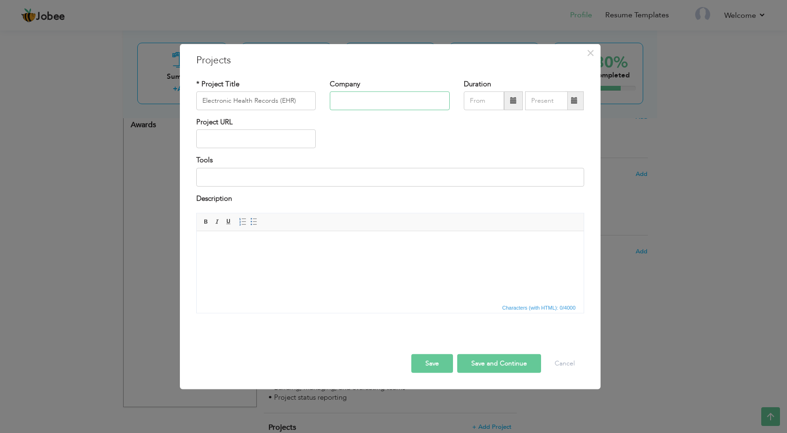
click at [344, 102] on input "text" at bounding box center [390, 100] width 120 height 19
type input "Nortec Pvt Ltd"
click at [307, 130] on input "text" at bounding box center [256, 138] width 120 height 19
drag, startPoint x: 307, startPoint y: 130, endPoint x: 356, endPoint y: 133, distance: 48.3
click at [307, 130] on input "text" at bounding box center [256, 138] width 120 height 19
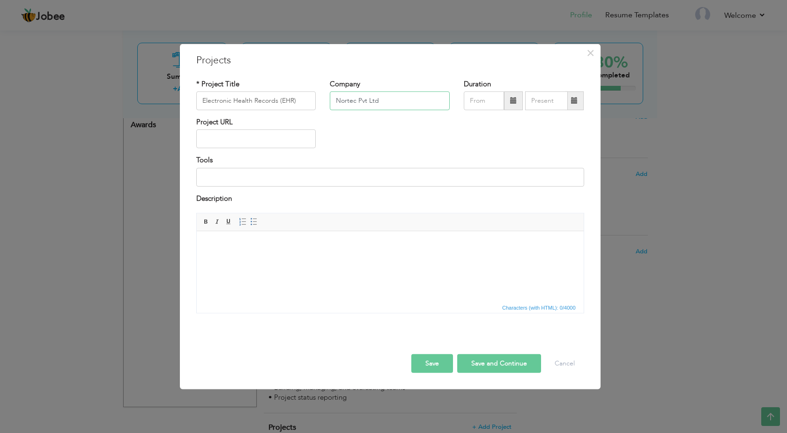
drag, startPoint x: 366, startPoint y: 97, endPoint x: 360, endPoint y: 97, distance: 6.1
click at [360, 97] on input "Nortec Pvt Ltd" at bounding box center [390, 100] width 120 height 19
click at [490, 370] on button "Save and Continue" at bounding box center [499, 363] width 84 height 19
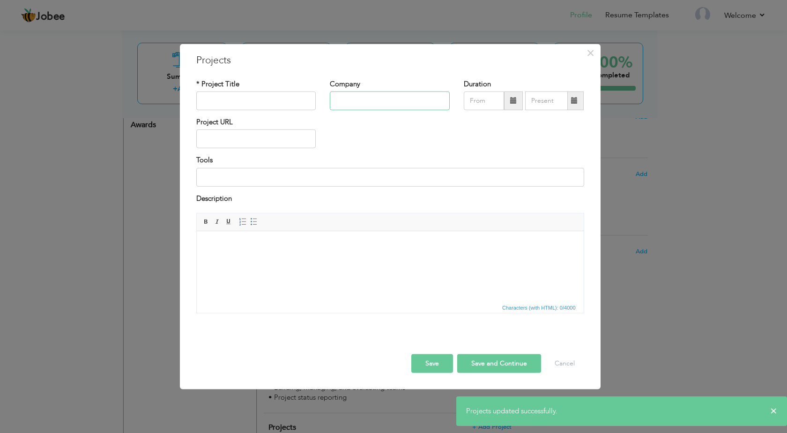
click at [364, 104] on input "text" at bounding box center [390, 100] width 120 height 19
paste input "Nortec Pvt Ltd"
type input "Nortec Pvt Ltd"
click at [261, 109] on input "text" at bounding box center [256, 100] width 120 height 19
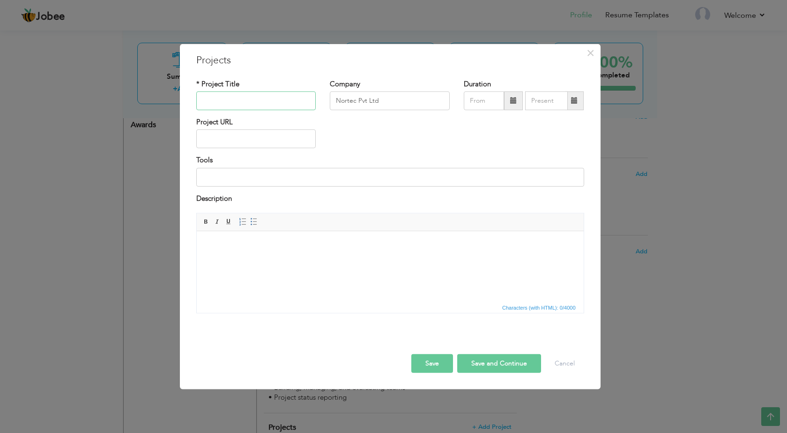
click at [244, 94] on input "text" at bounding box center [256, 100] width 120 height 19
paste input "Lab Information Systems (LIS)"
type input "Lab Information Systems (LIS)"
click at [489, 365] on button "Save and Continue" at bounding box center [499, 363] width 84 height 19
click at [216, 100] on input "text" at bounding box center [256, 100] width 120 height 19
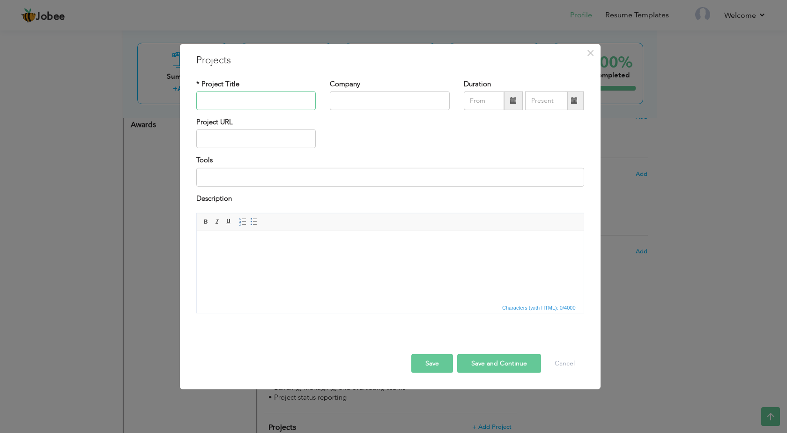
paste input "EMR Interfacing (ECW, Practice Fusion, MD Land, etc.)"
type input "EMR Interfacing (ECW, Practice Fusion, MD Land, etc.)"
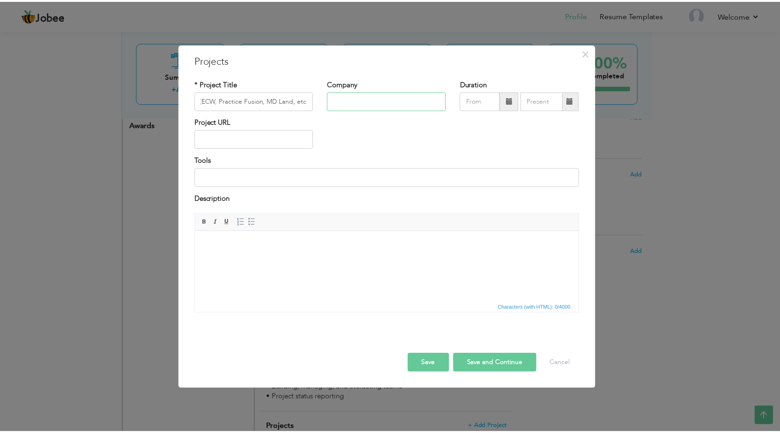
scroll to position [0, 0]
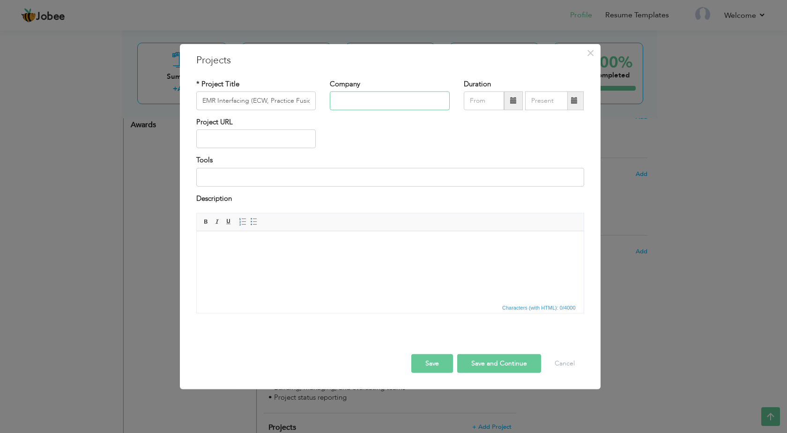
click at [361, 105] on input "text" at bounding box center [390, 100] width 120 height 19
click at [369, 101] on input "text" at bounding box center [390, 100] width 120 height 19
type input "Nortec Pvt Ltd"
click at [494, 363] on button "Save and Continue" at bounding box center [499, 363] width 84 height 19
click at [592, 53] on span "×" at bounding box center [591, 52] width 8 height 17
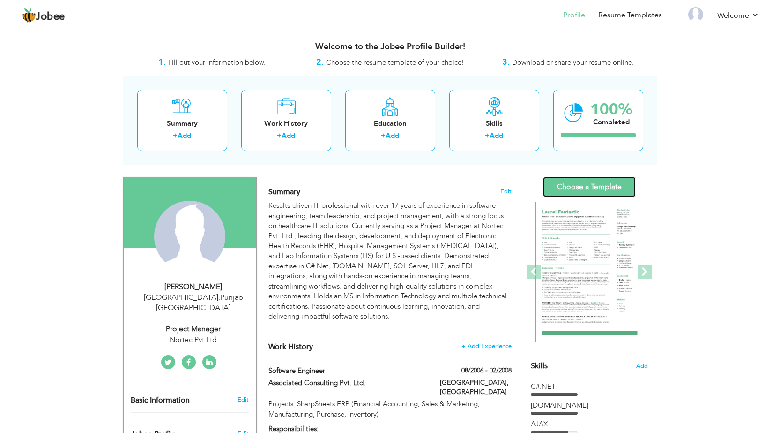
click at [602, 185] on link "Choose a Template" at bounding box center [589, 187] width 93 height 20
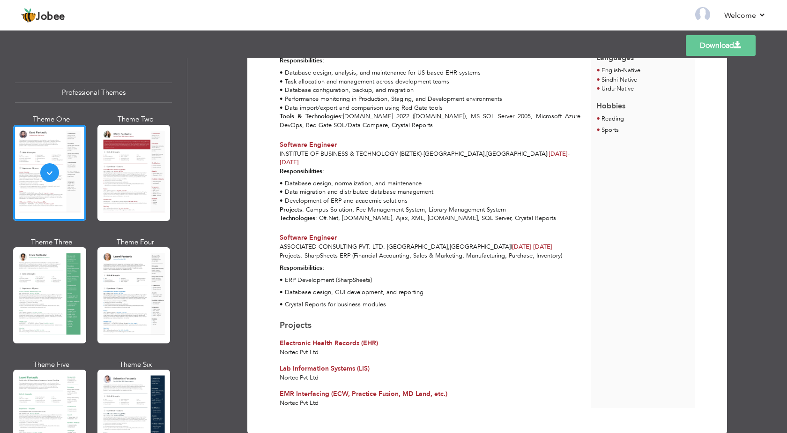
scroll to position [480, 0]
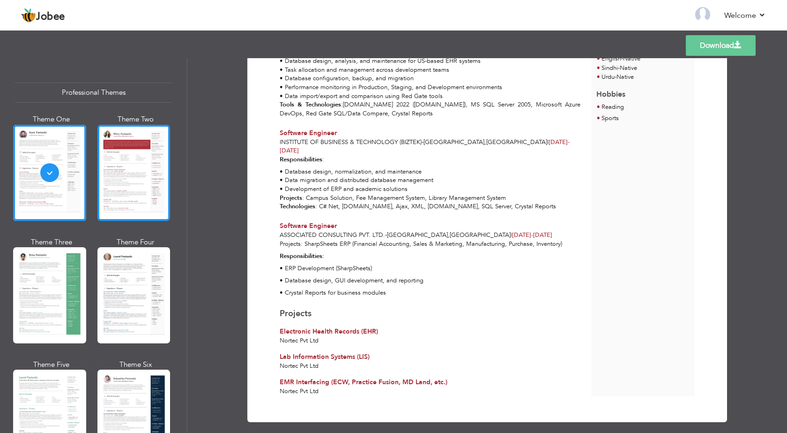
click at [145, 174] on div at bounding box center [133, 173] width 73 height 96
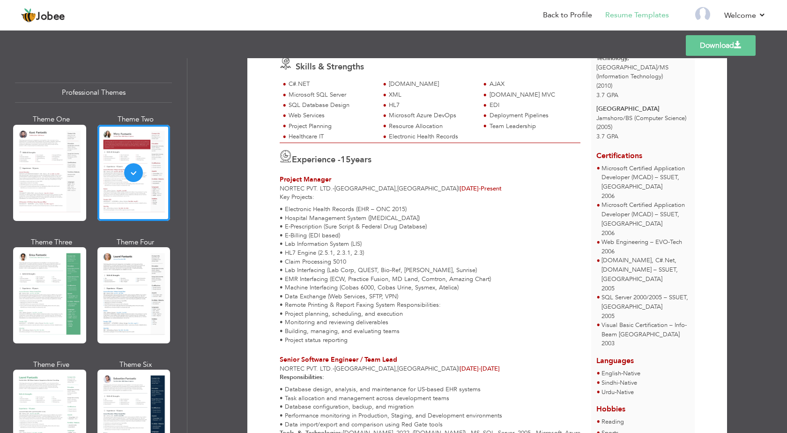
scroll to position [0, 0]
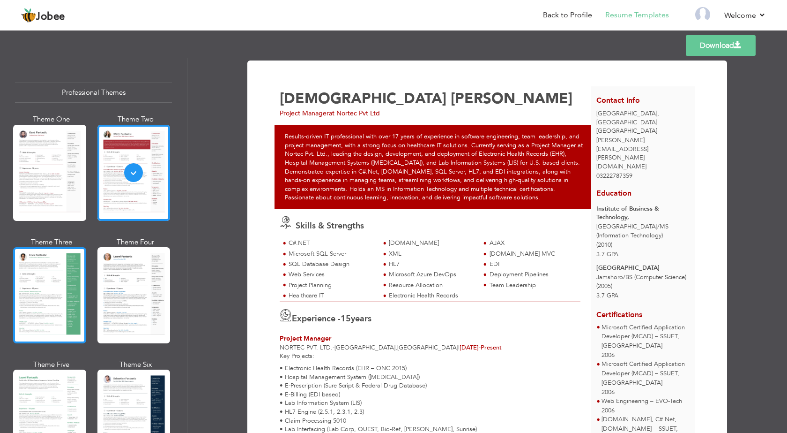
click at [64, 281] on div at bounding box center [49, 295] width 73 height 96
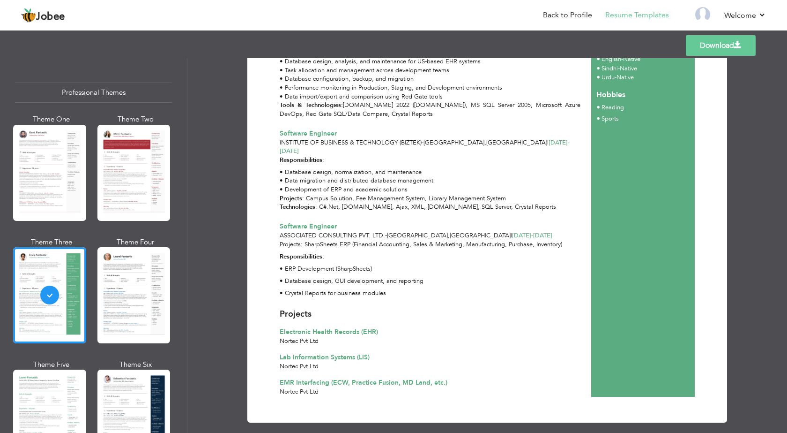
scroll to position [480, 0]
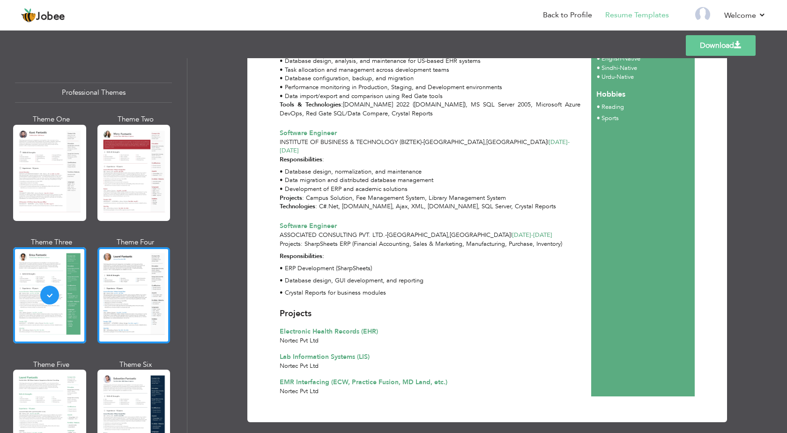
click at [129, 276] on div at bounding box center [133, 295] width 73 height 96
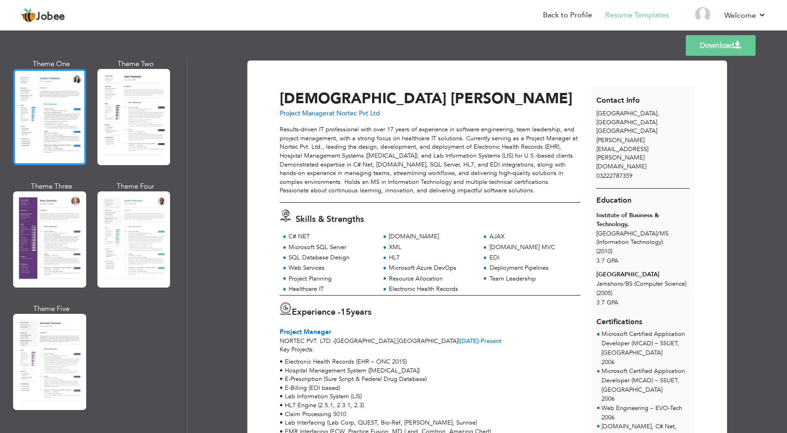
scroll to position [890, 0]
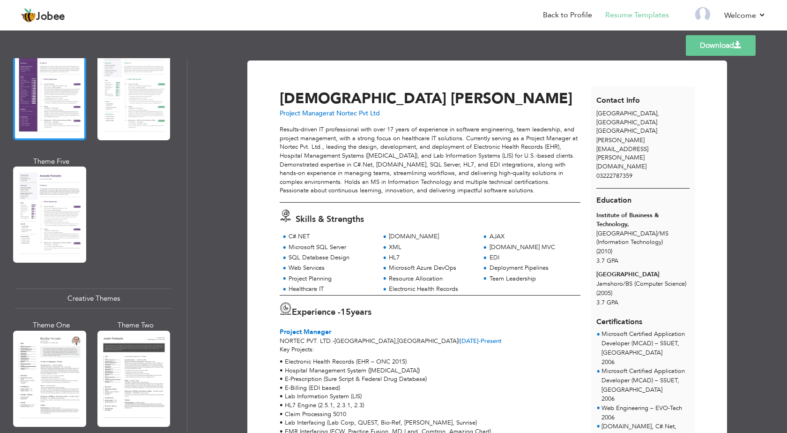
click at [42, 66] on div at bounding box center [49, 92] width 73 height 96
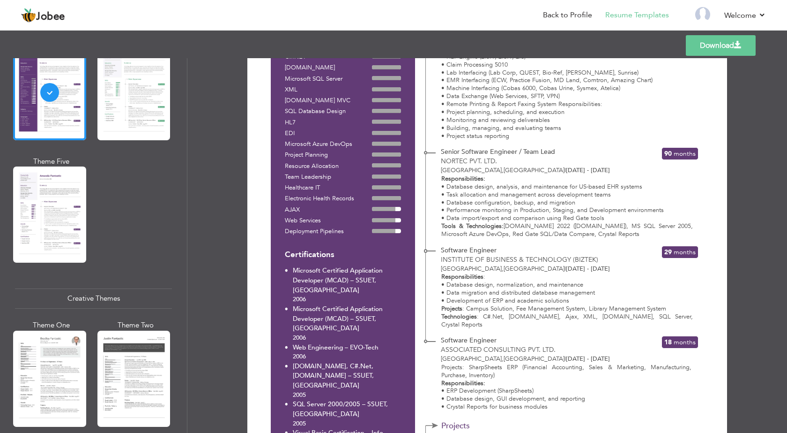
scroll to position [281, 0]
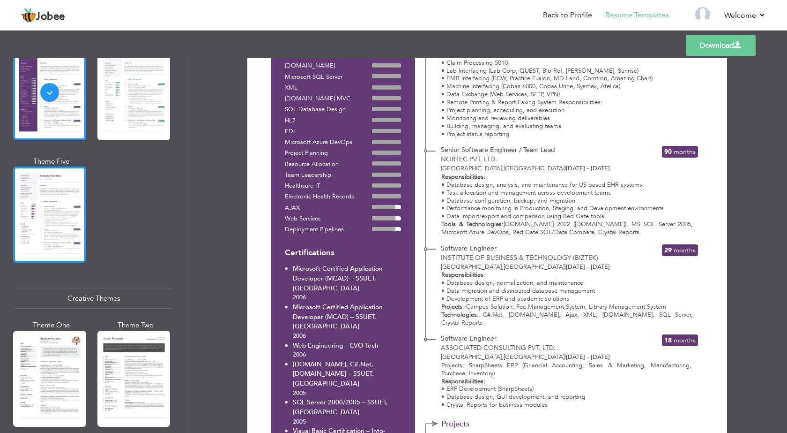
click at [74, 220] on div at bounding box center [49, 214] width 73 height 96
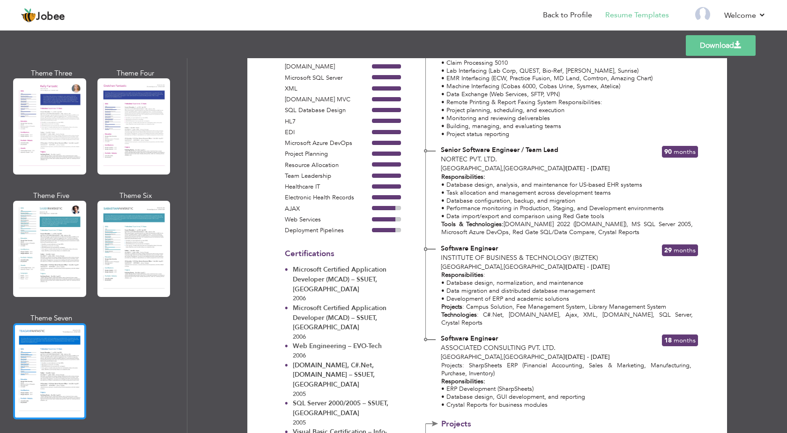
scroll to position [1265, 0]
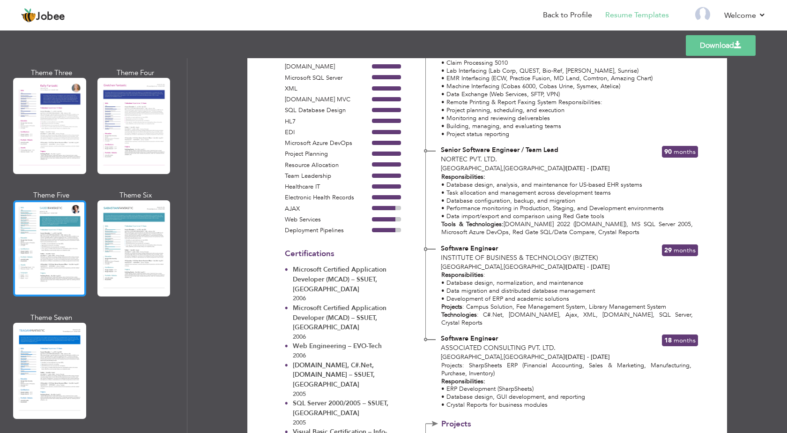
click at [62, 239] on div at bounding box center [49, 248] width 73 height 96
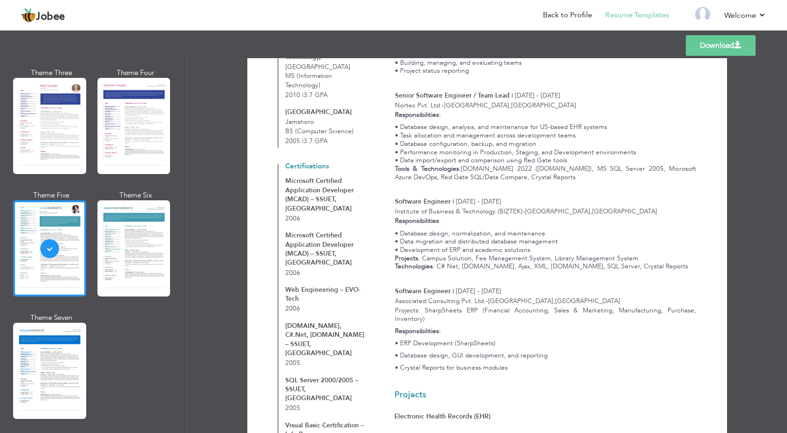
scroll to position [461, 0]
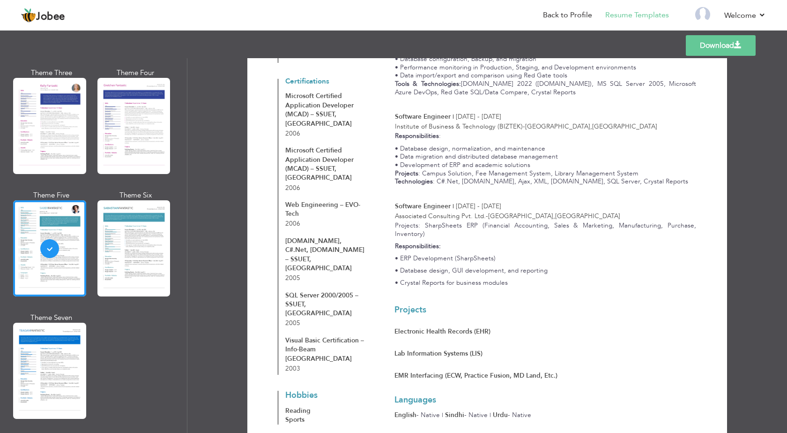
click at [738, 55] on link "Download" at bounding box center [721, 45] width 70 height 21
click at [565, 16] on link "Back to Profile" at bounding box center [567, 15] width 49 height 11
